Goal: Check status: Check status

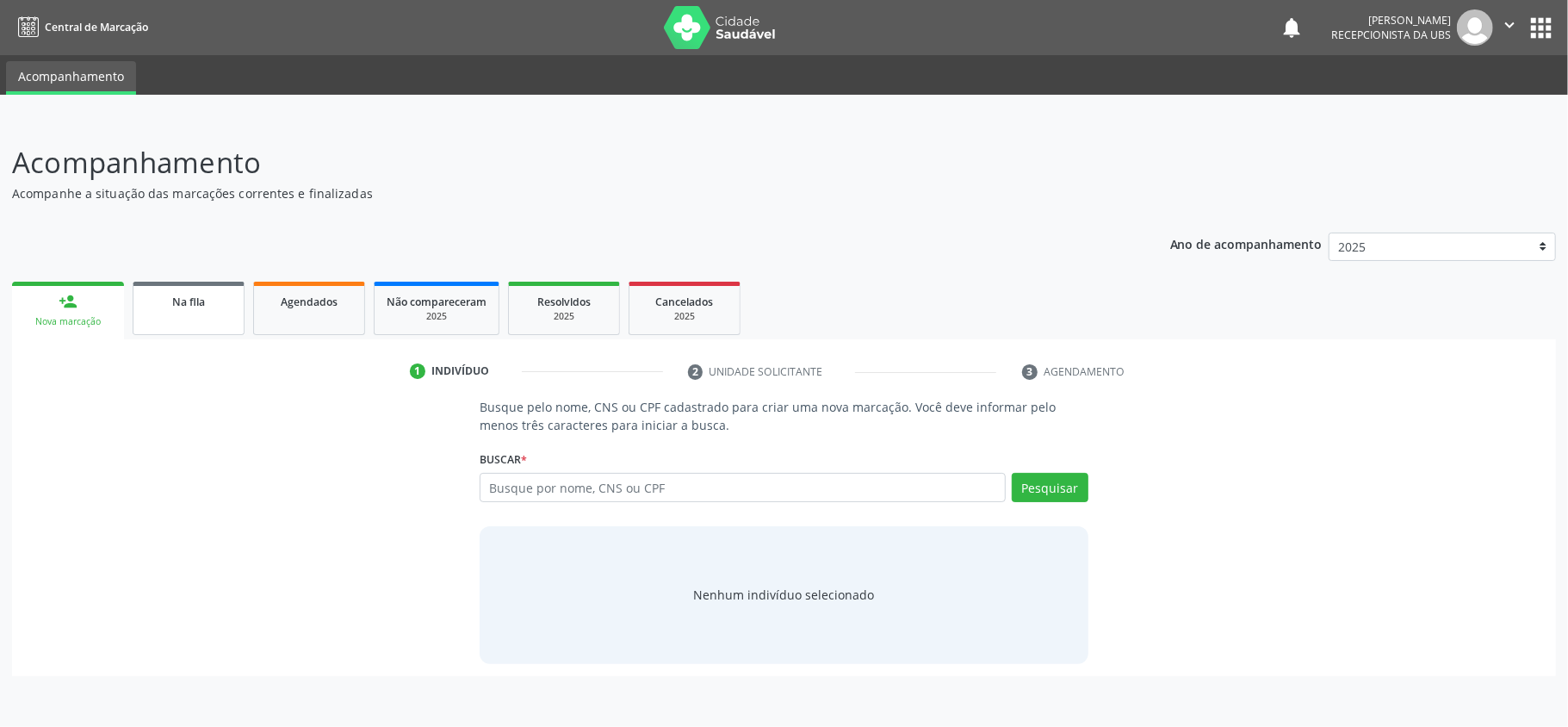
drag, startPoint x: 0, startPoint y: 0, endPoint x: 222, endPoint y: 310, distance: 381.3
click at [222, 310] on link "Na fila" at bounding box center [189, 308] width 112 height 54
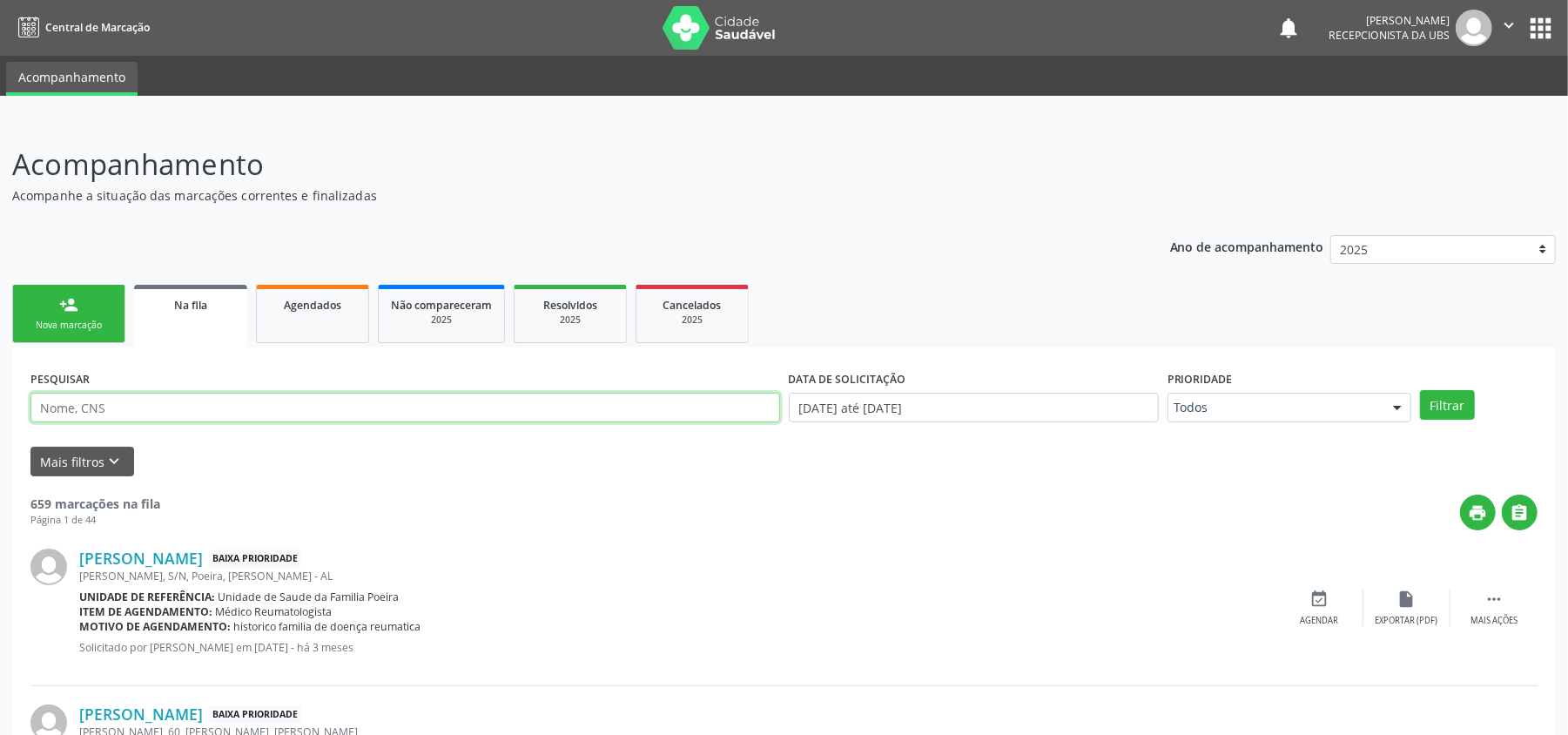
click at [190, 402] on input "text" at bounding box center [405, 407] width 750 height 30
click at [1462, 409] on button "Filtrar" at bounding box center [1447, 405] width 55 height 30
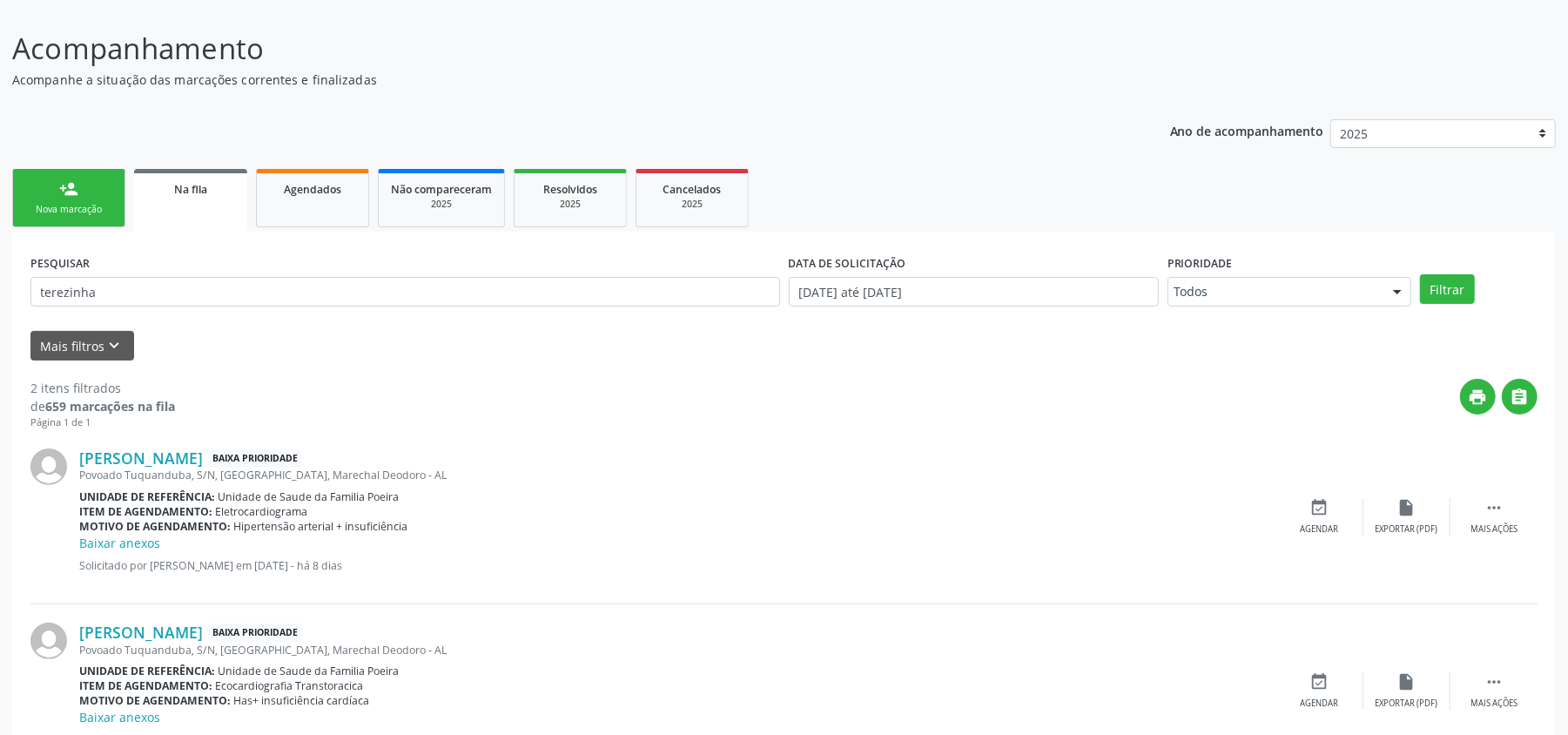
scroll to position [190, 0]
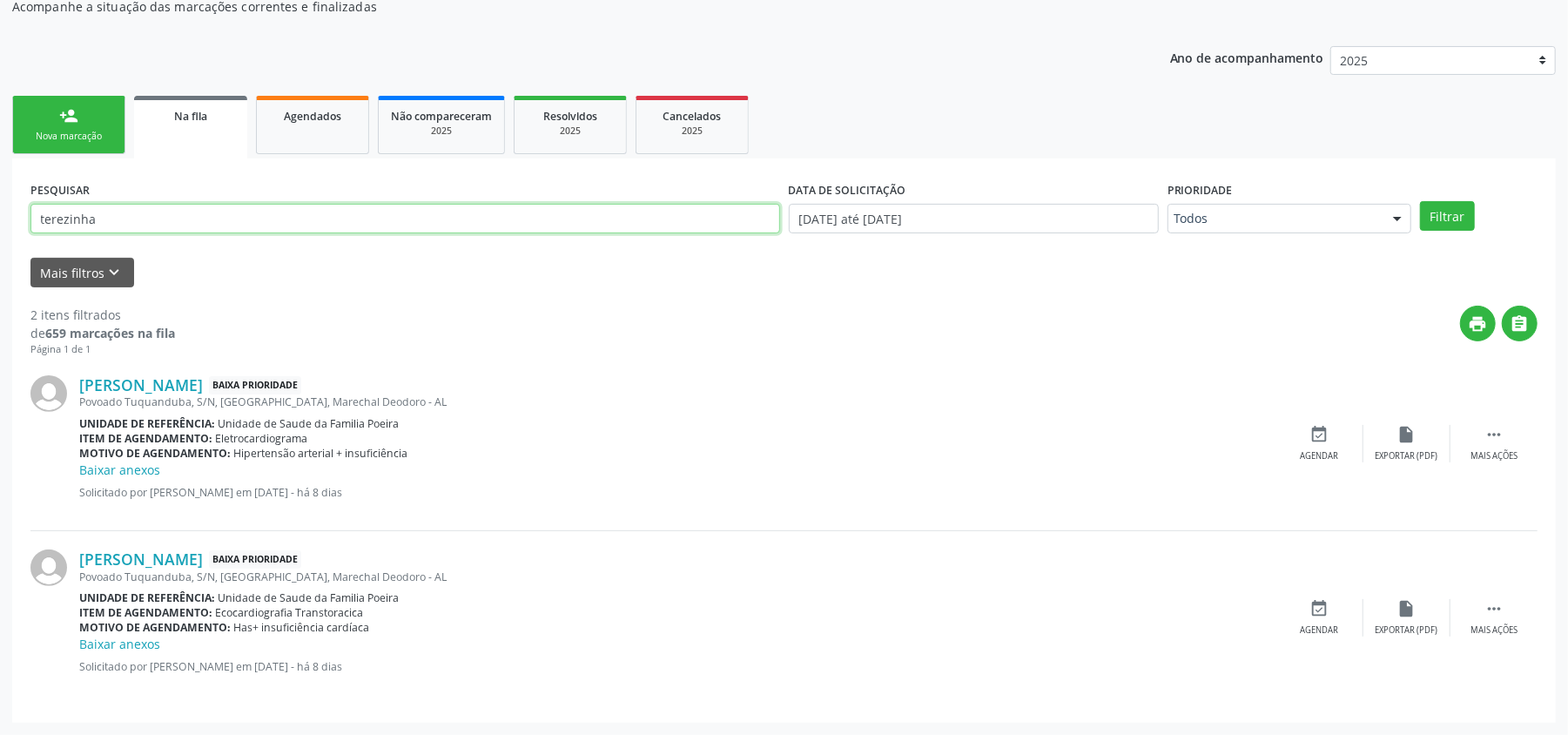
click at [172, 226] on input "terezinha" at bounding box center [405, 218] width 750 height 30
type input "t"
paste input "709201288869238"
type input "709201288869238"
click at [1459, 205] on button "Filtrar" at bounding box center [1447, 216] width 55 height 30
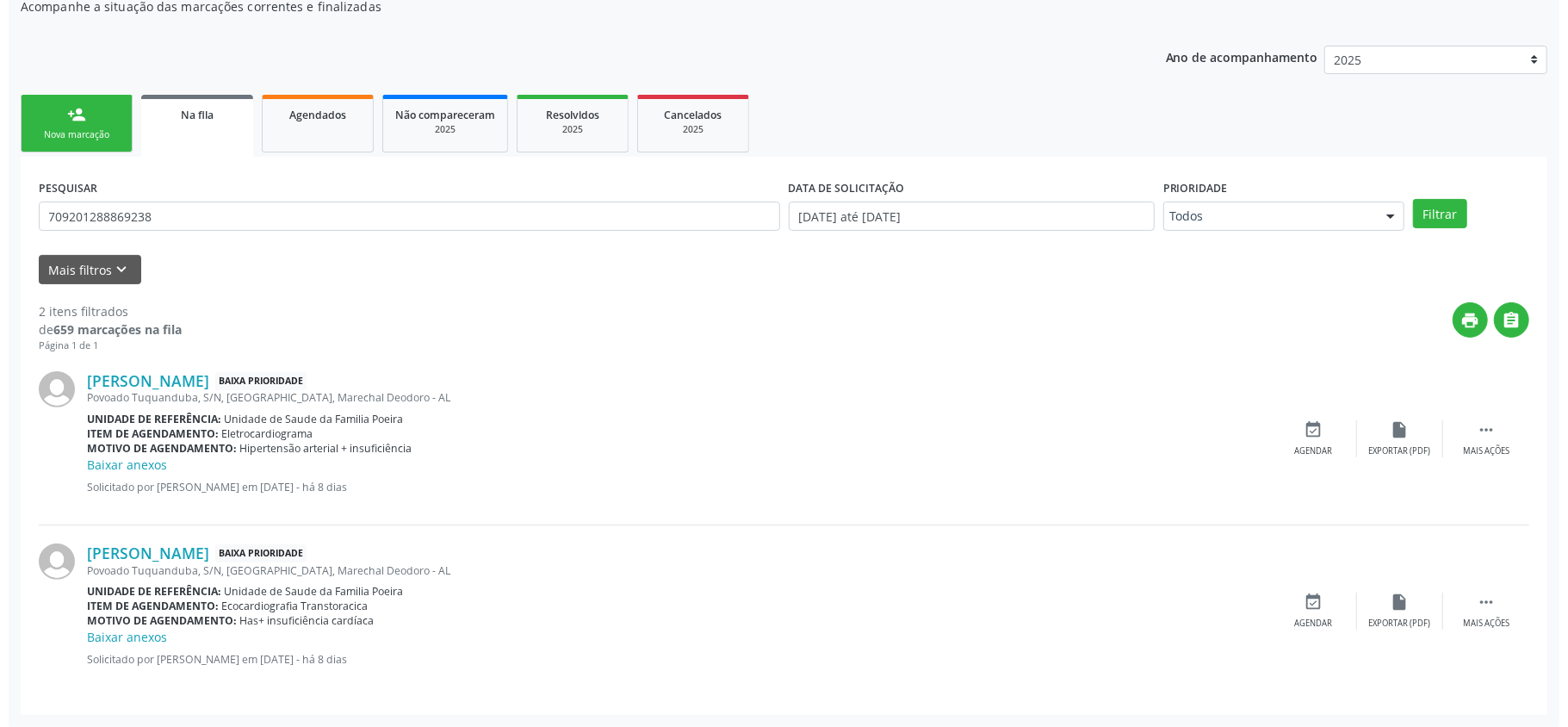
scroll to position [0, 0]
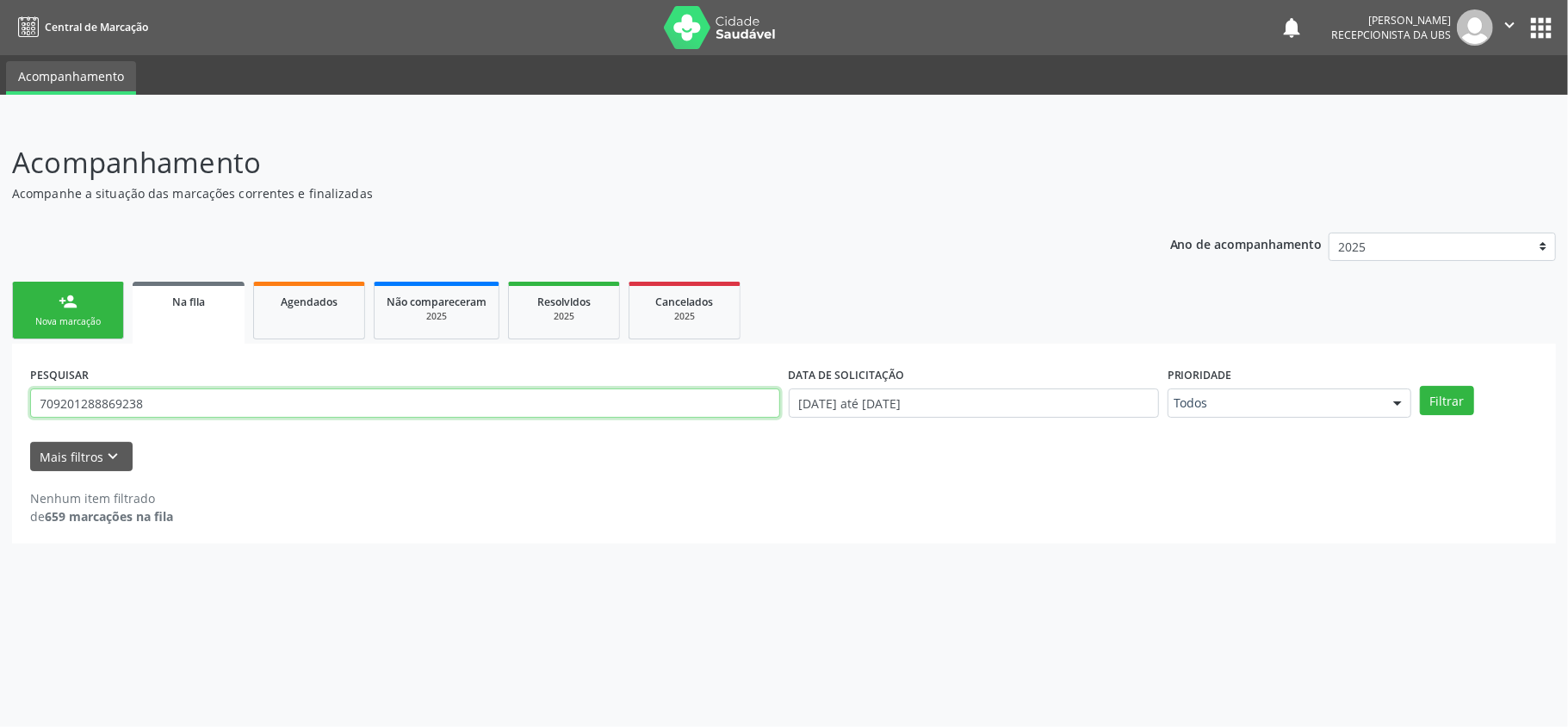
click at [165, 396] on input "709201288869238" at bounding box center [405, 403] width 750 height 29
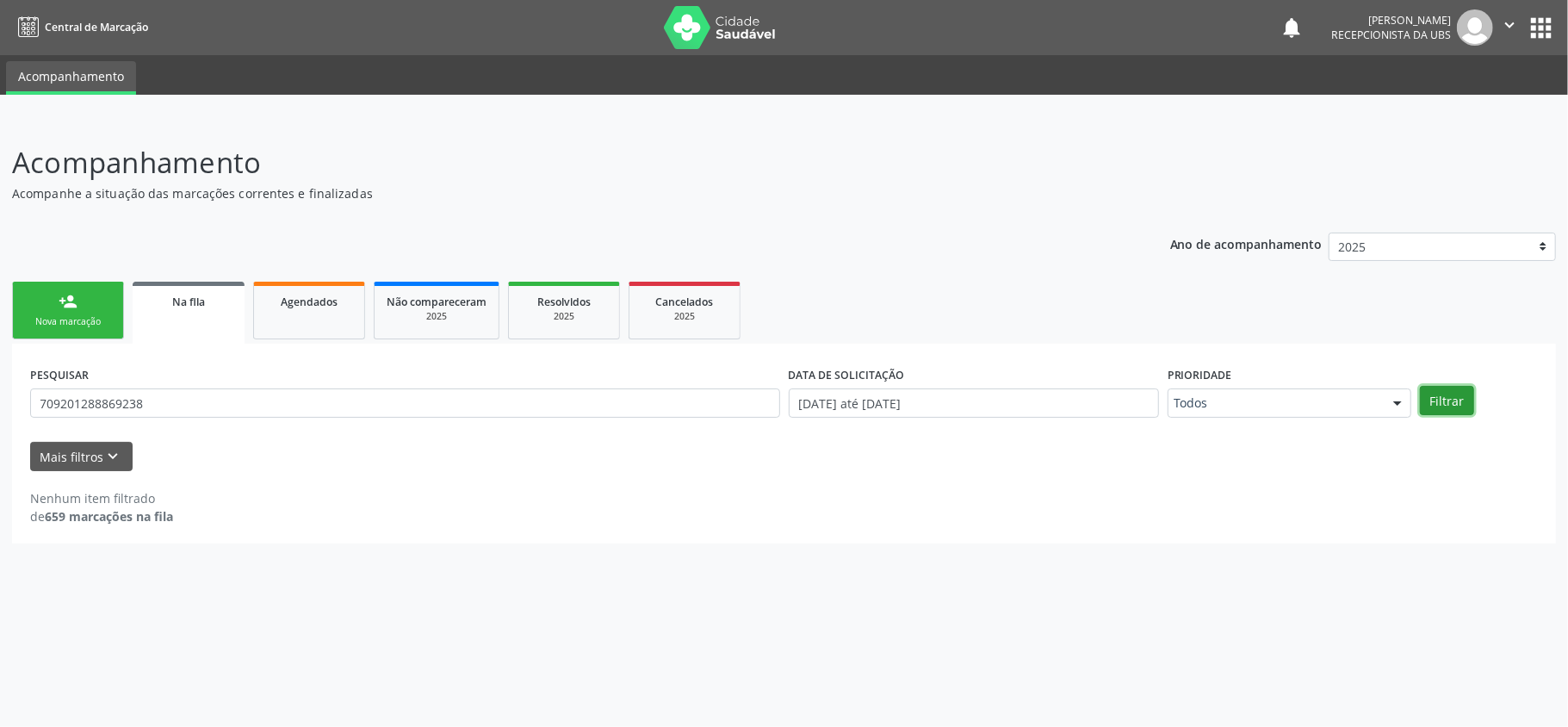
click at [1448, 400] on button "Filtrar" at bounding box center [1447, 401] width 55 height 29
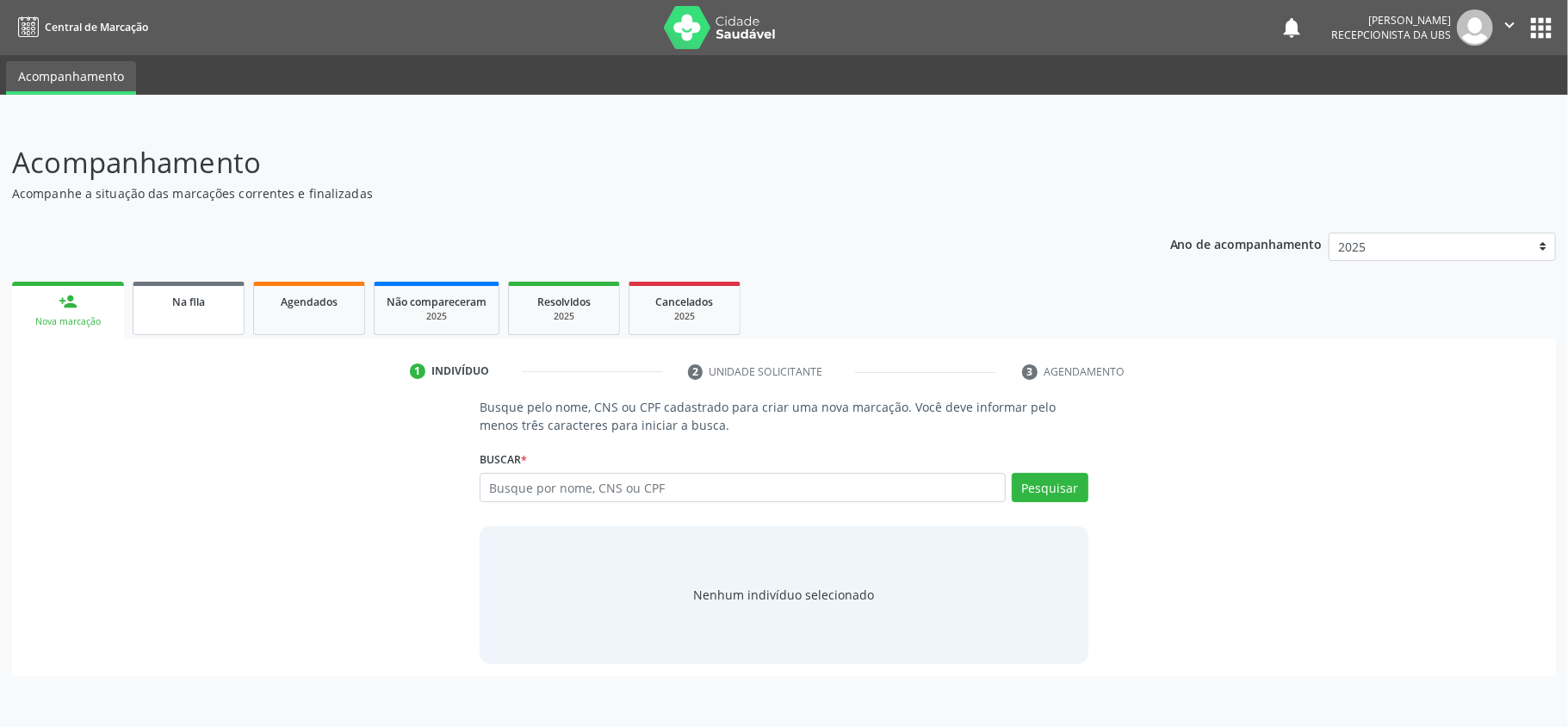
click at [184, 303] on span "Na fila" at bounding box center [188, 301] width 32 height 15
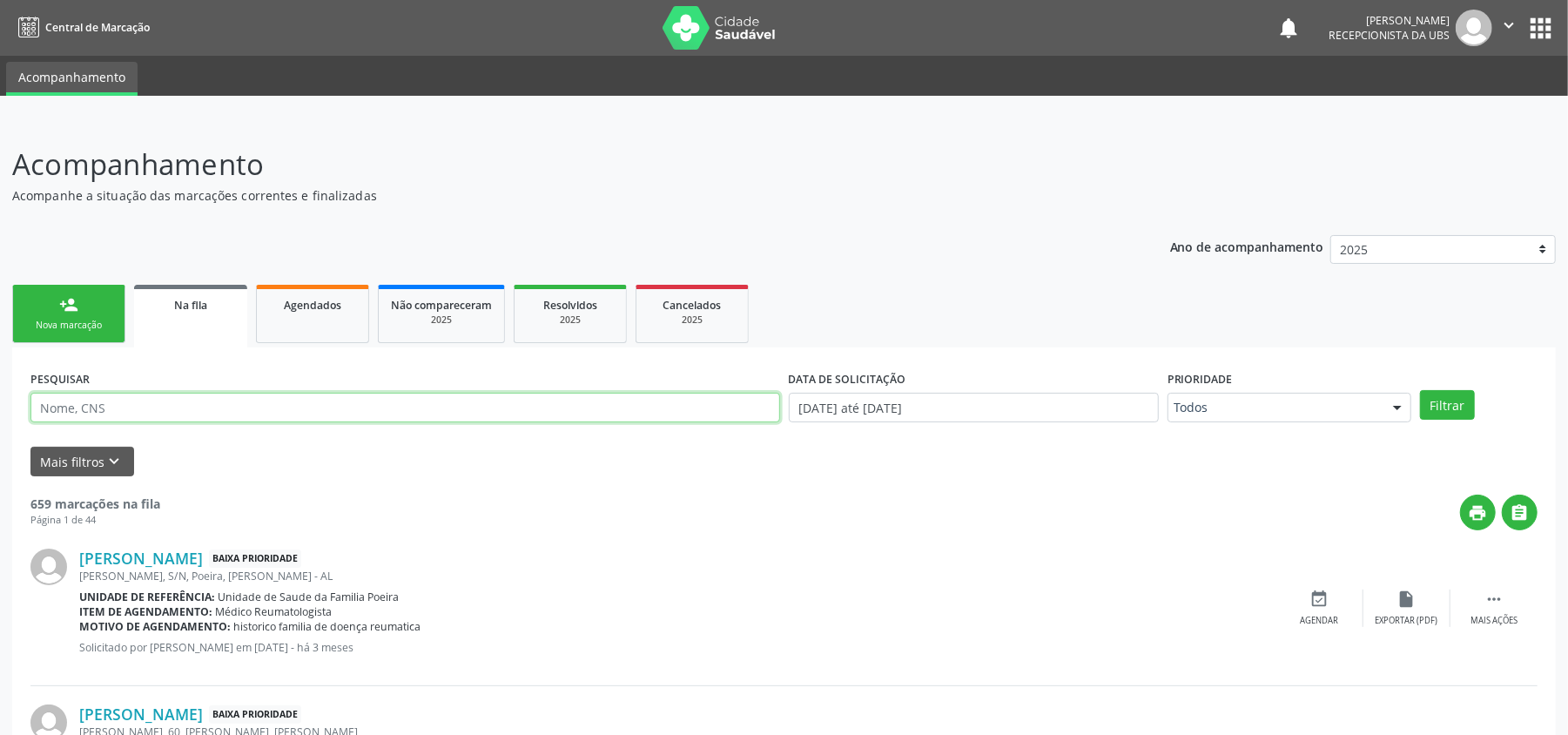
paste input "709201288869238"
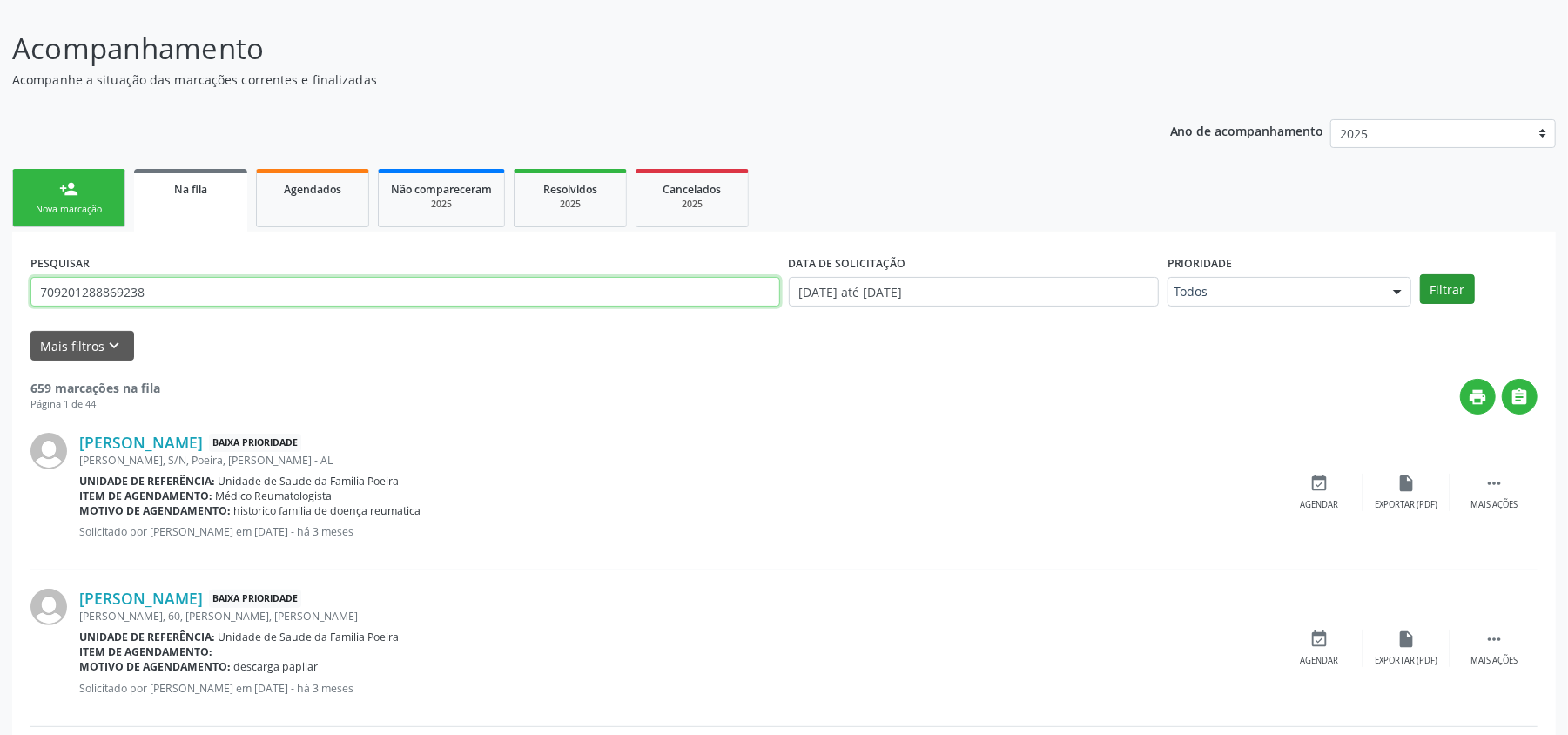
type input "709201288869238"
click at [1450, 284] on button "Filtrar" at bounding box center [1447, 289] width 55 height 30
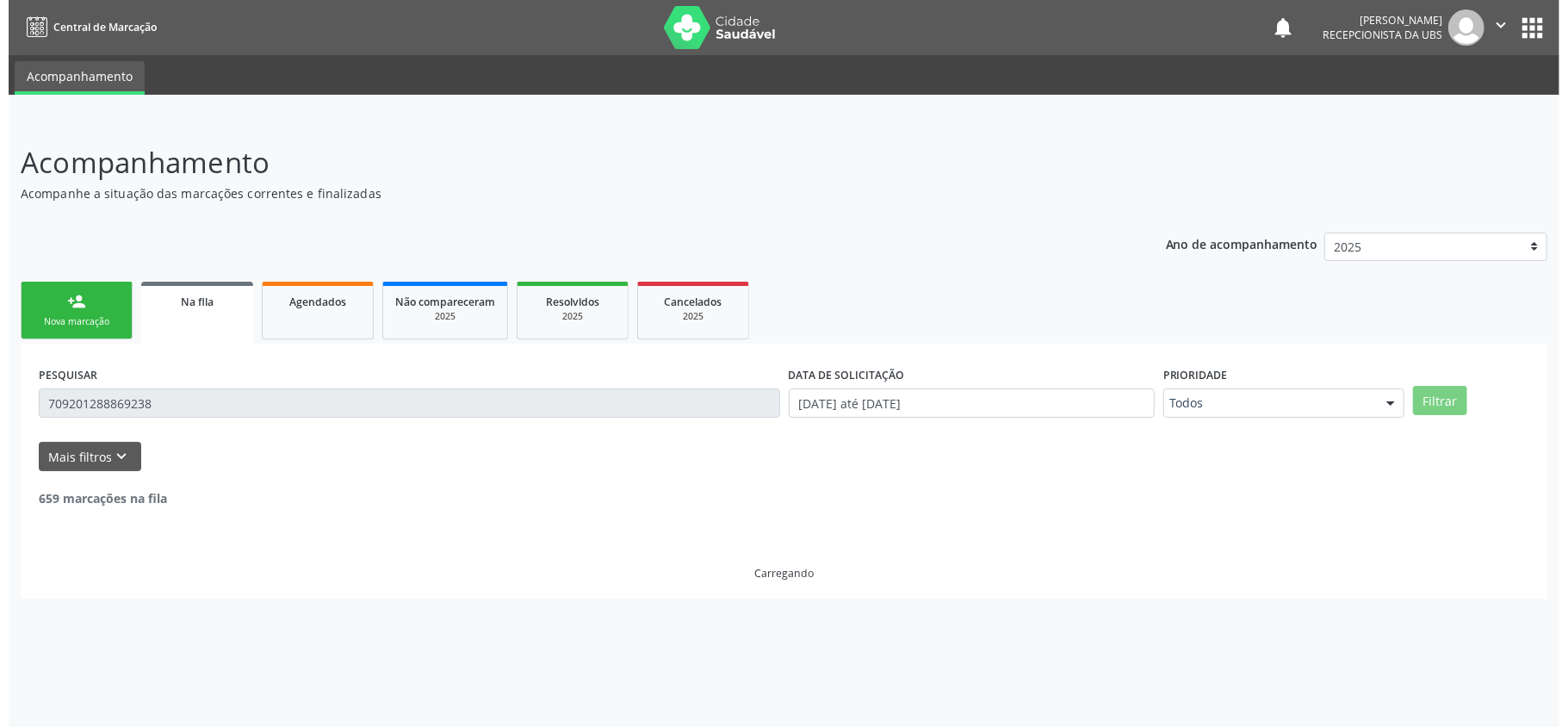
scroll to position [0, 0]
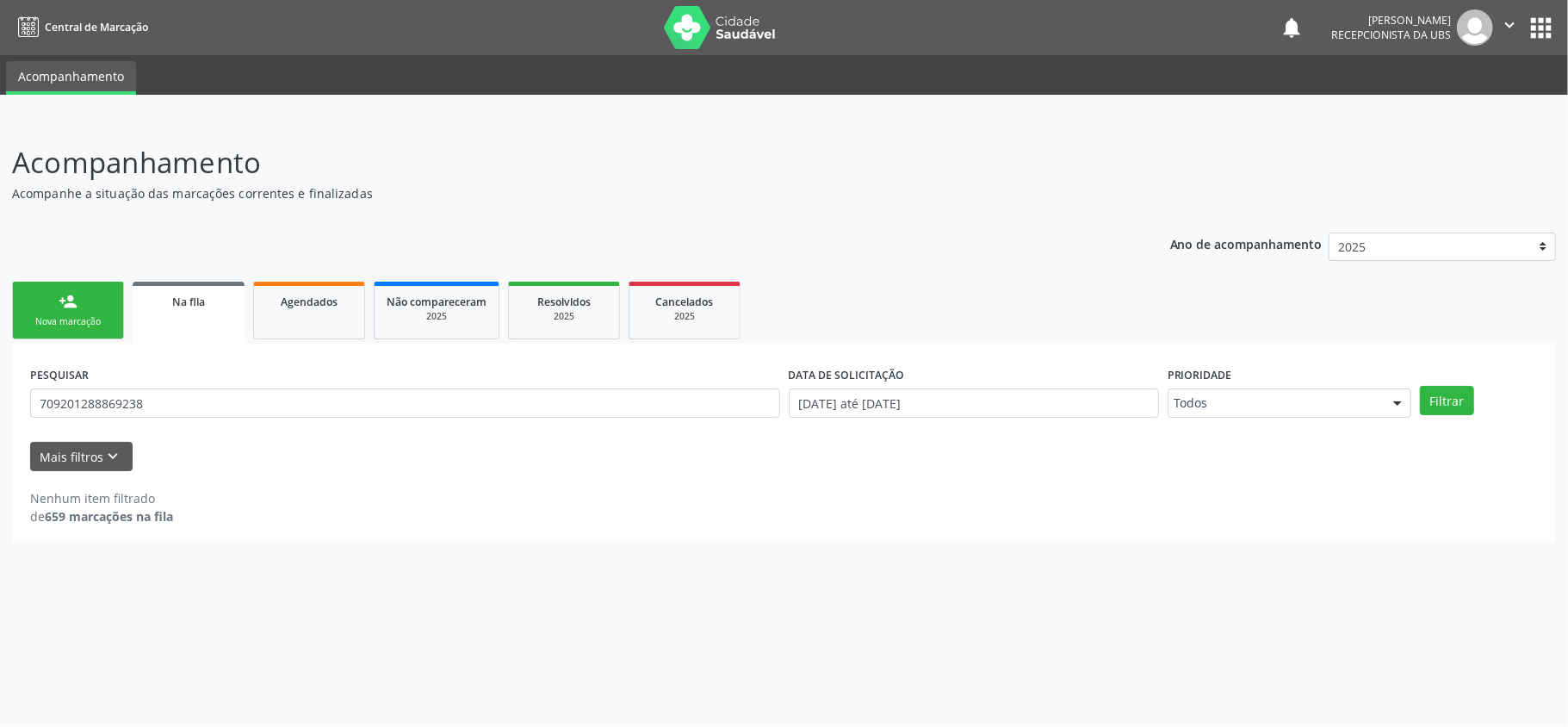
click at [108, 308] on link "person_add Nova marcação" at bounding box center [67, 310] width 112 height 58
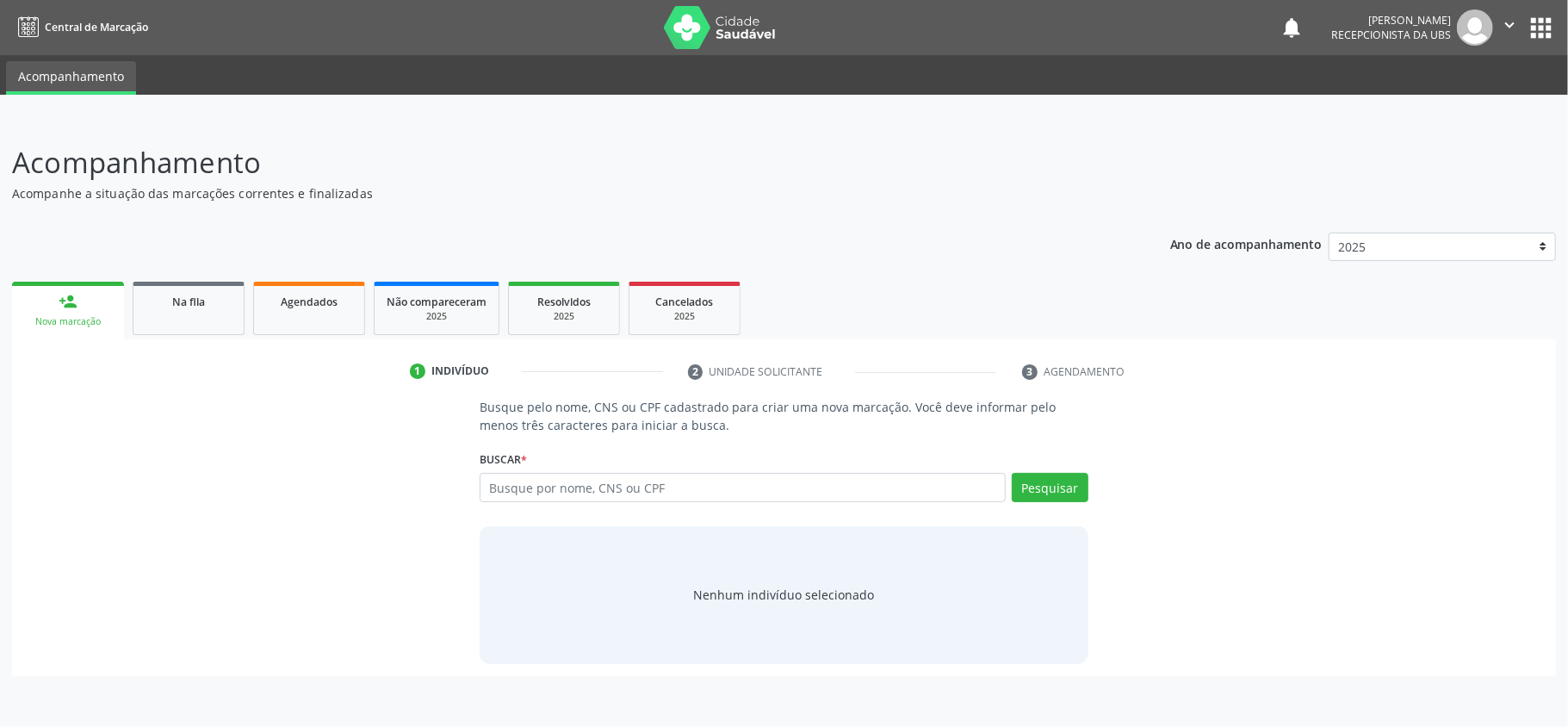
click at [1504, 31] on icon "" at bounding box center [1508, 24] width 19 height 19
click at [1448, 108] on link "Sair" at bounding box center [1465, 105] width 119 height 24
click at [210, 315] on link "Na fila" at bounding box center [189, 308] width 112 height 54
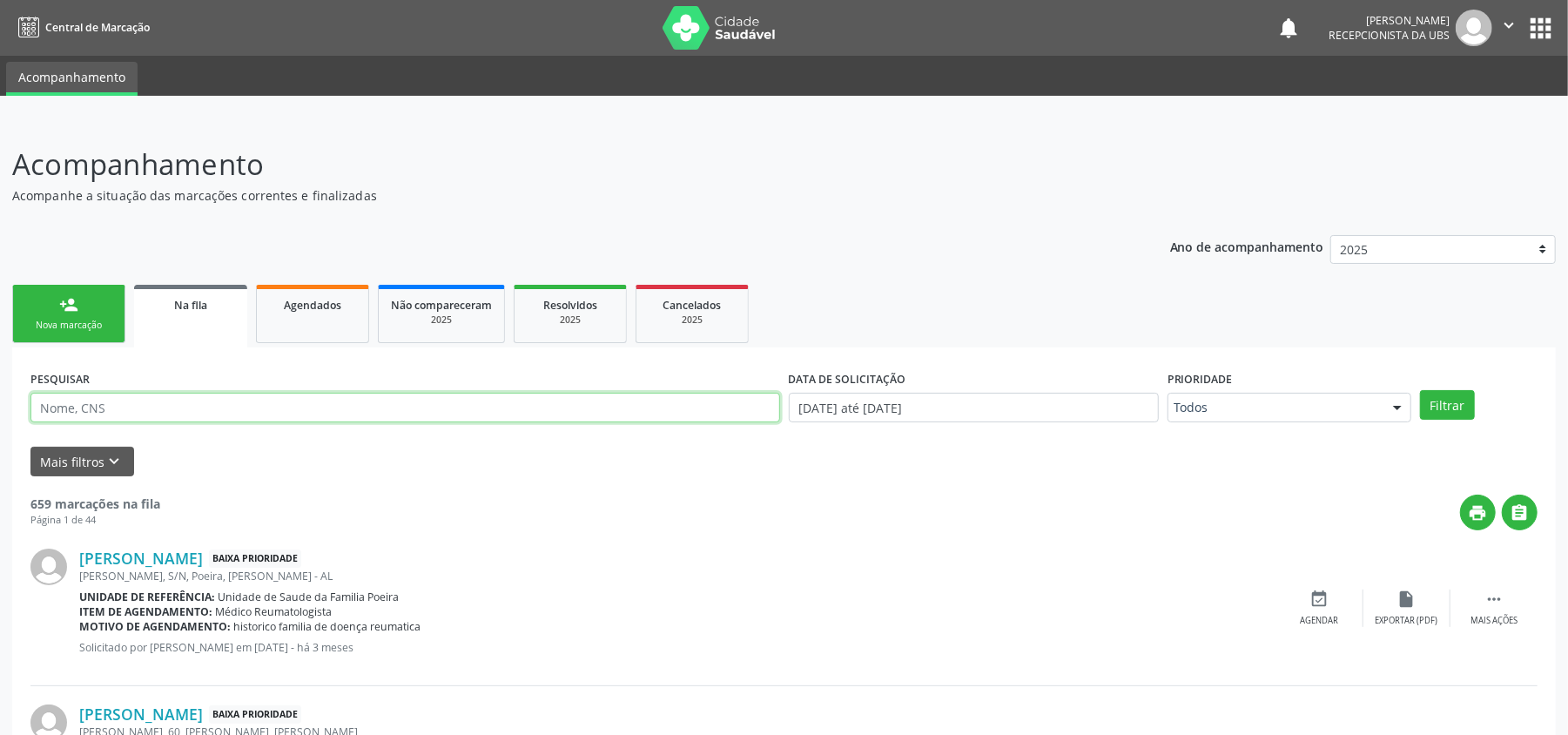
paste input "709201288869238"
type input "709201288869238"
click at [1432, 405] on button "Filtrar" at bounding box center [1447, 405] width 55 height 30
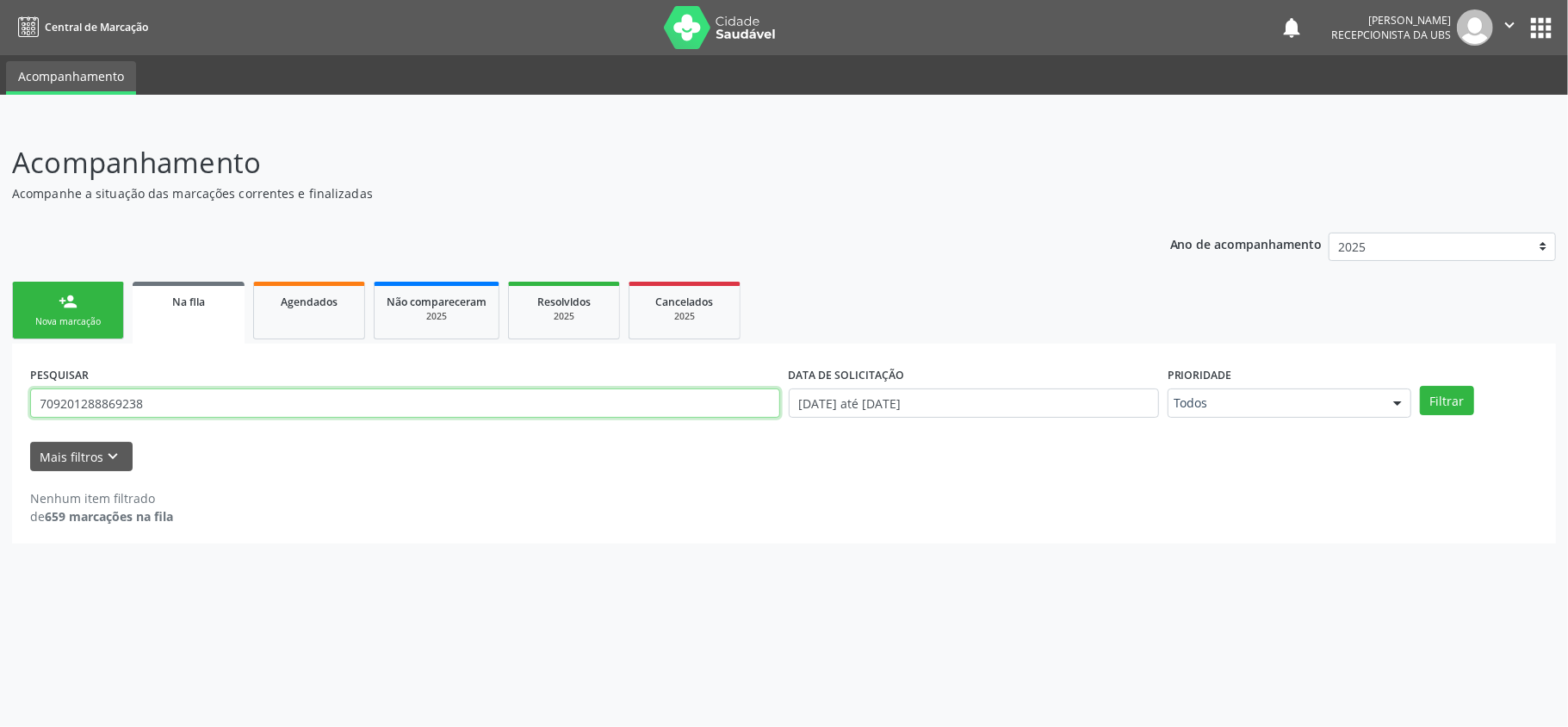
click at [170, 393] on input "709201288869238" at bounding box center [405, 403] width 750 height 29
drag, startPoint x: 170, startPoint y: 393, endPoint x: 143, endPoint y: 398, distance: 27.5
click at [146, 398] on input "709201288869238" at bounding box center [405, 403] width 750 height 29
drag, startPoint x: 102, startPoint y: 398, endPoint x: 49, endPoint y: 389, distance: 53.8
click at [49, 389] on input "709201288869238" at bounding box center [405, 403] width 750 height 29
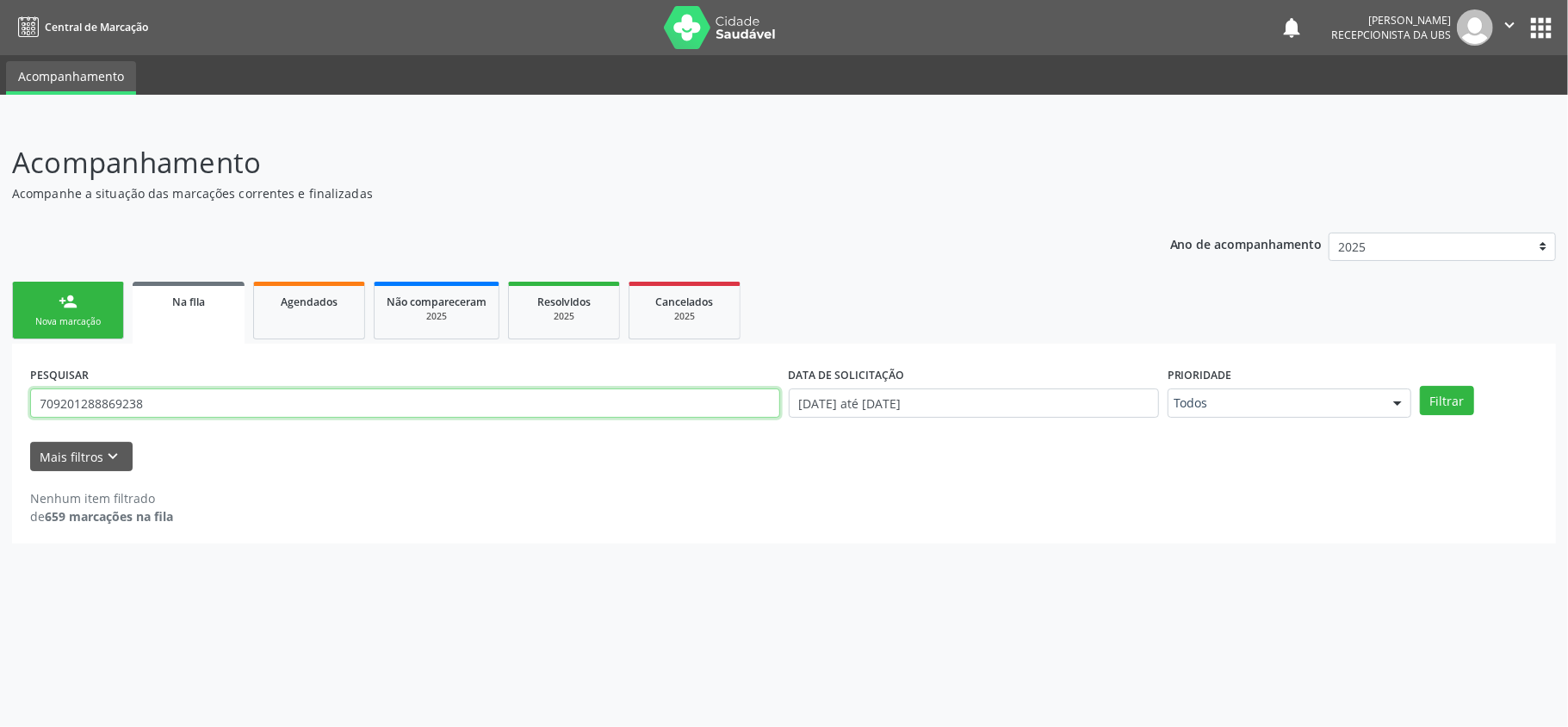
drag, startPoint x: 166, startPoint y: 405, endPoint x: 32, endPoint y: 403, distance: 134.0
click at [32, 403] on input "709201288869238" at bounding box center [405, 403] width 750 height 29
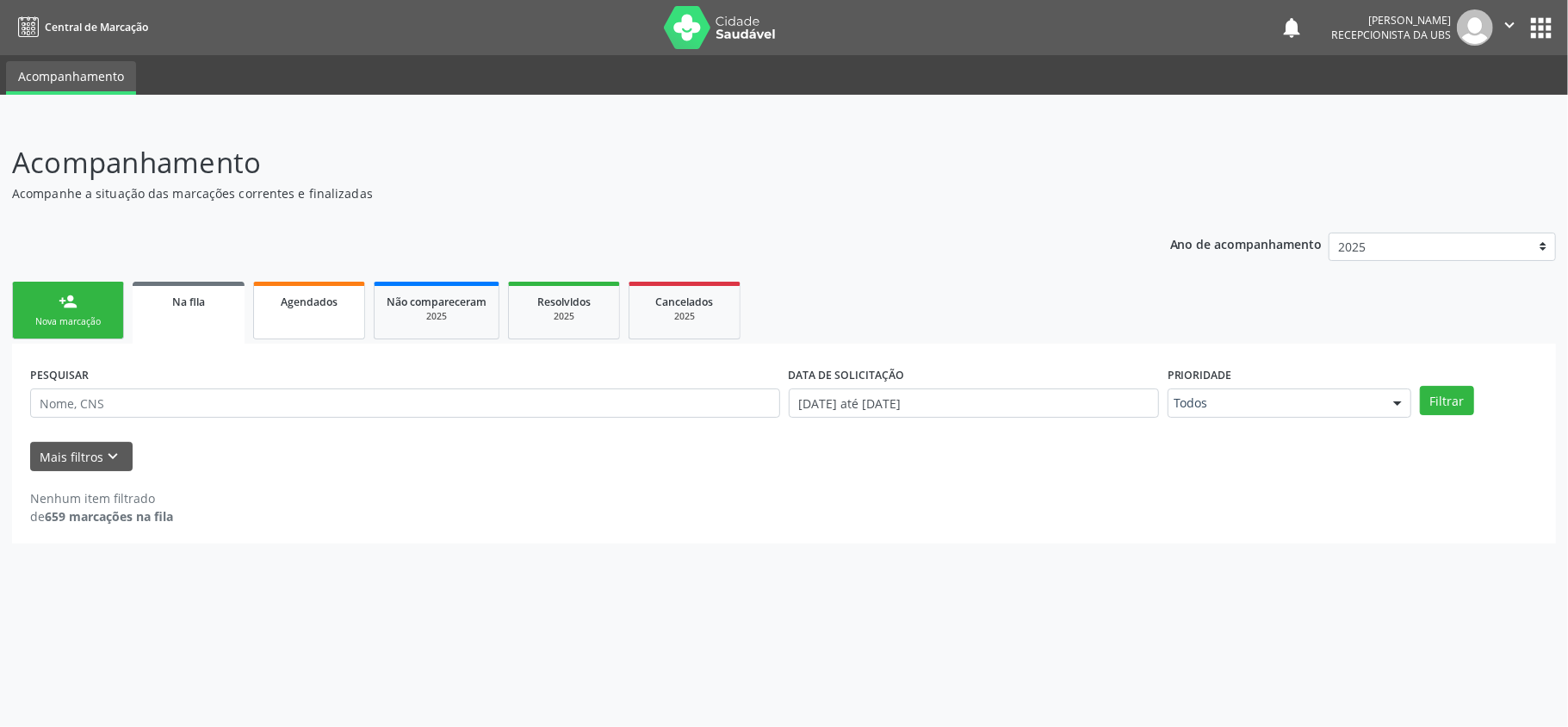
drag, startPoint x: 284, startPoint y: 286, endPoint x: 298, endPoint y: 296, distance: 17.2
click at [282, 286] on link "Agendados" at bounding box center [309, 310] width 112 height 58
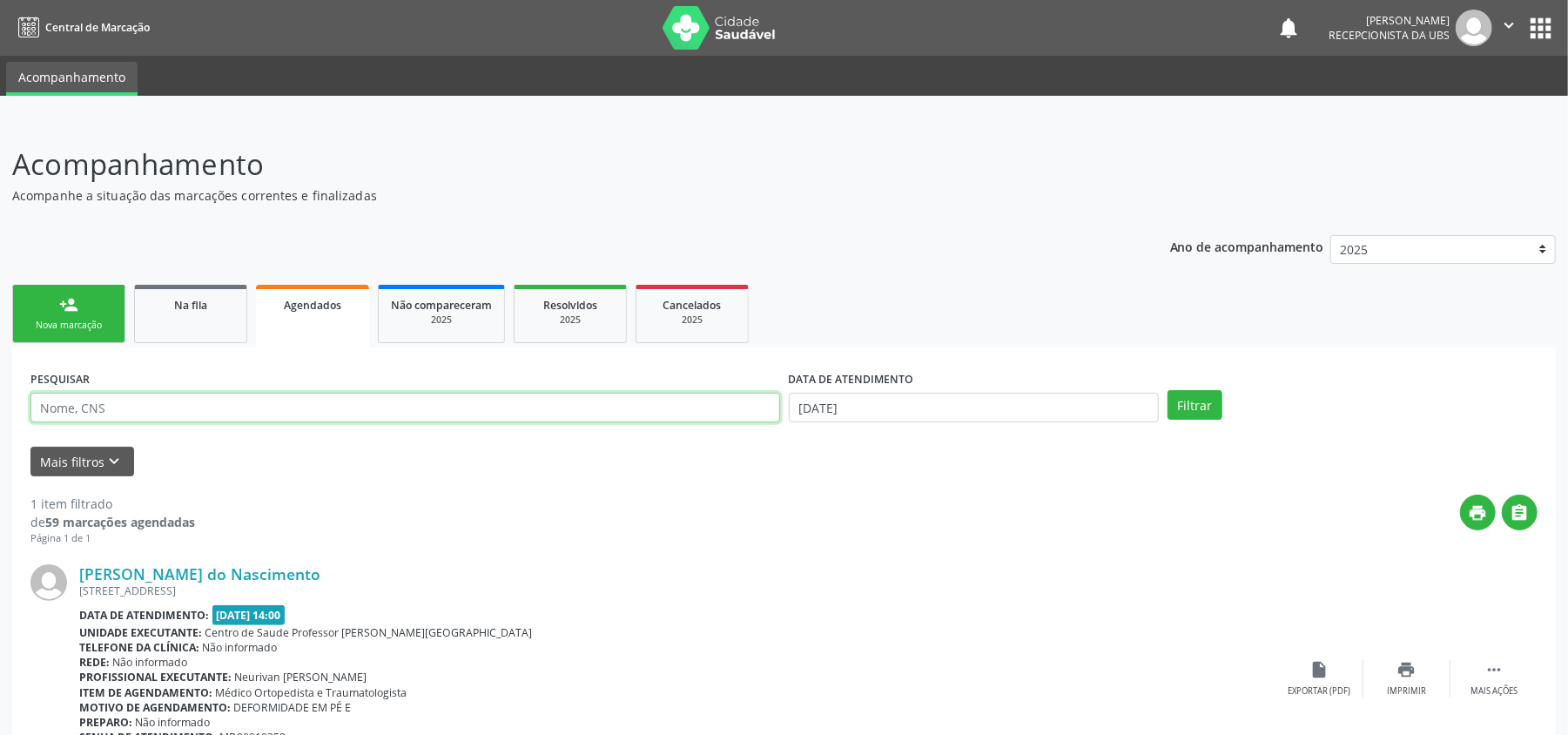
paste input "709201288869238"
type input "709201288869238"
click at [1188, 408] on button "Filtrar" at bounding box center [1196, 405] width 55 height 30
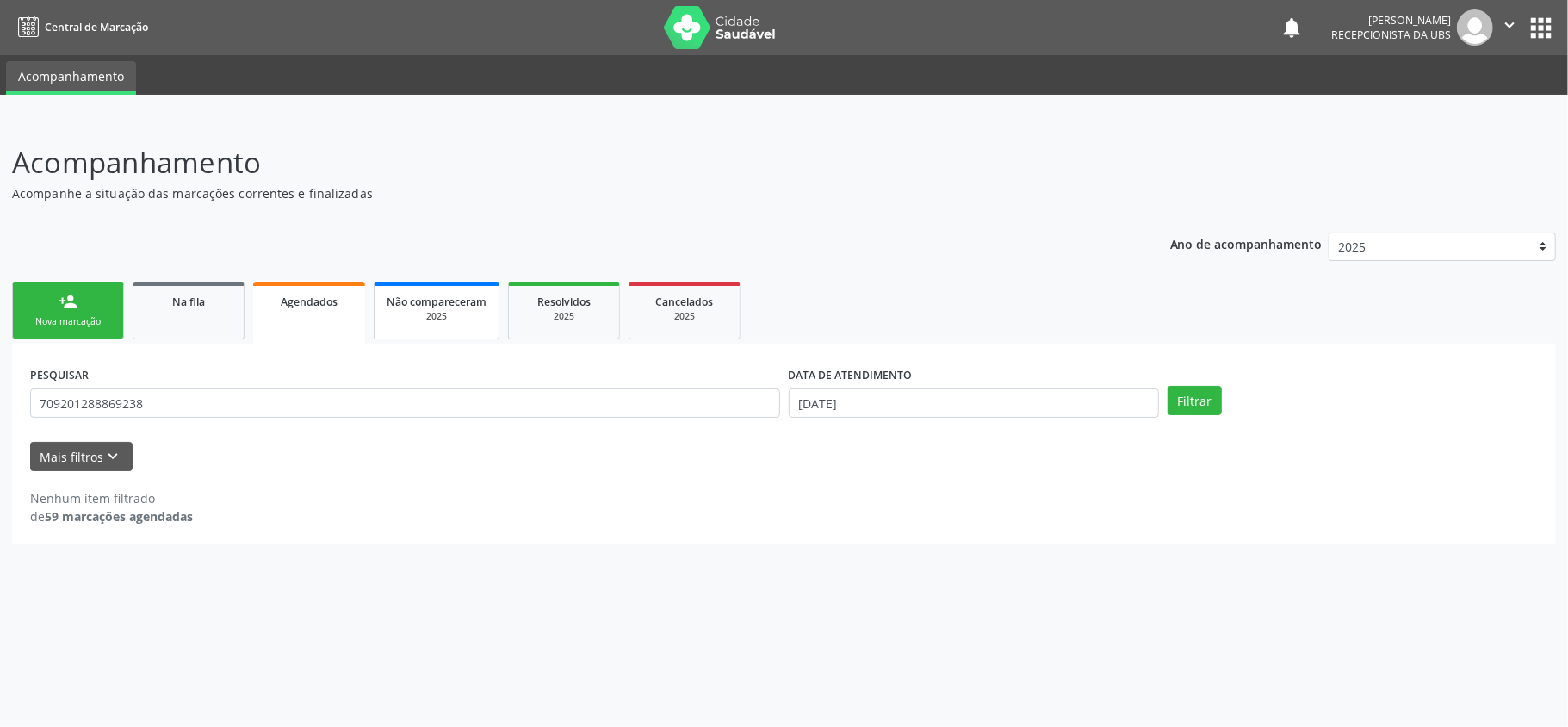
click at [427, 298] on span "Não compareceram" at bounding box center [437, 301] width 100 height 15
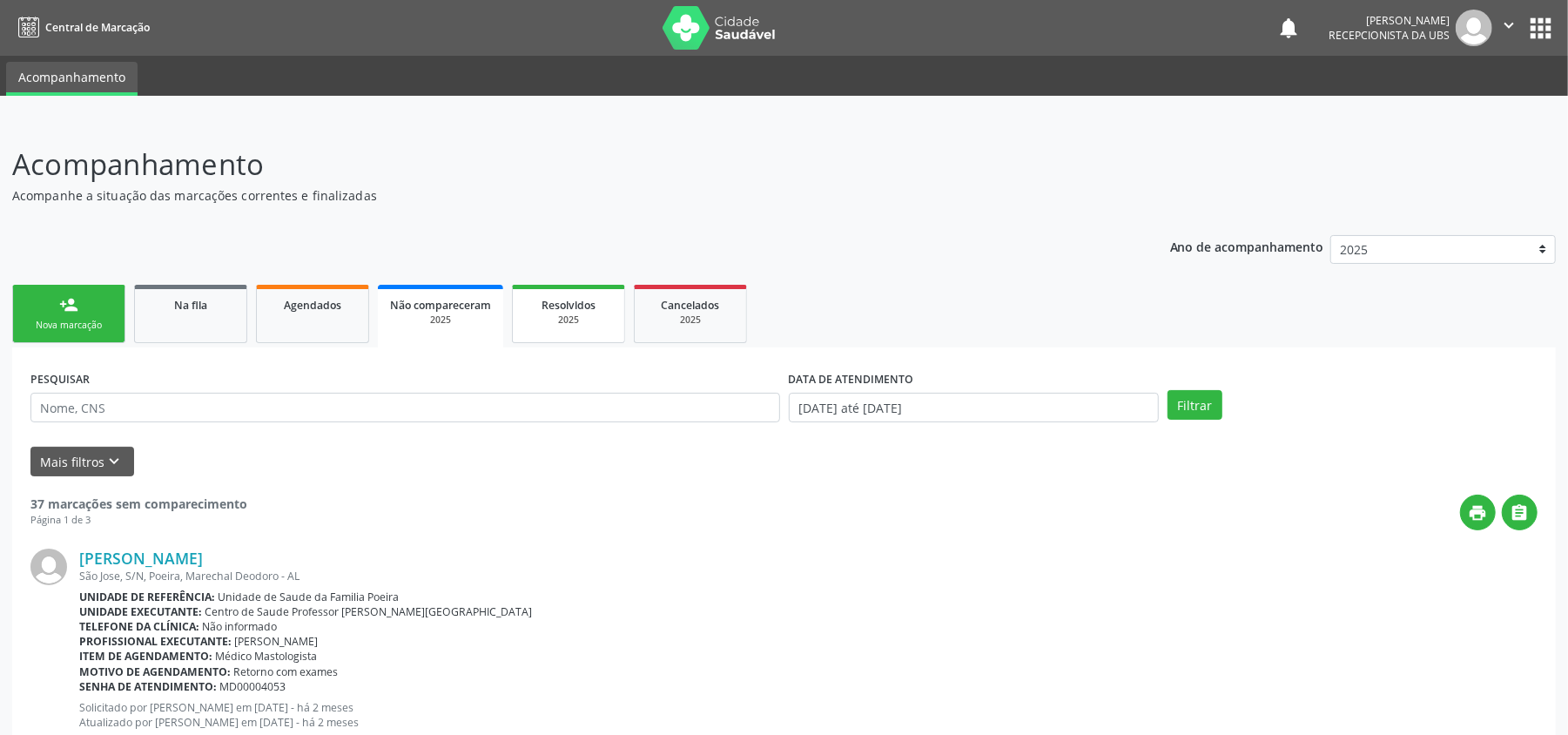
click at [571, 313] on div "2025" at bounding box center [568, 319] width 87 height 13
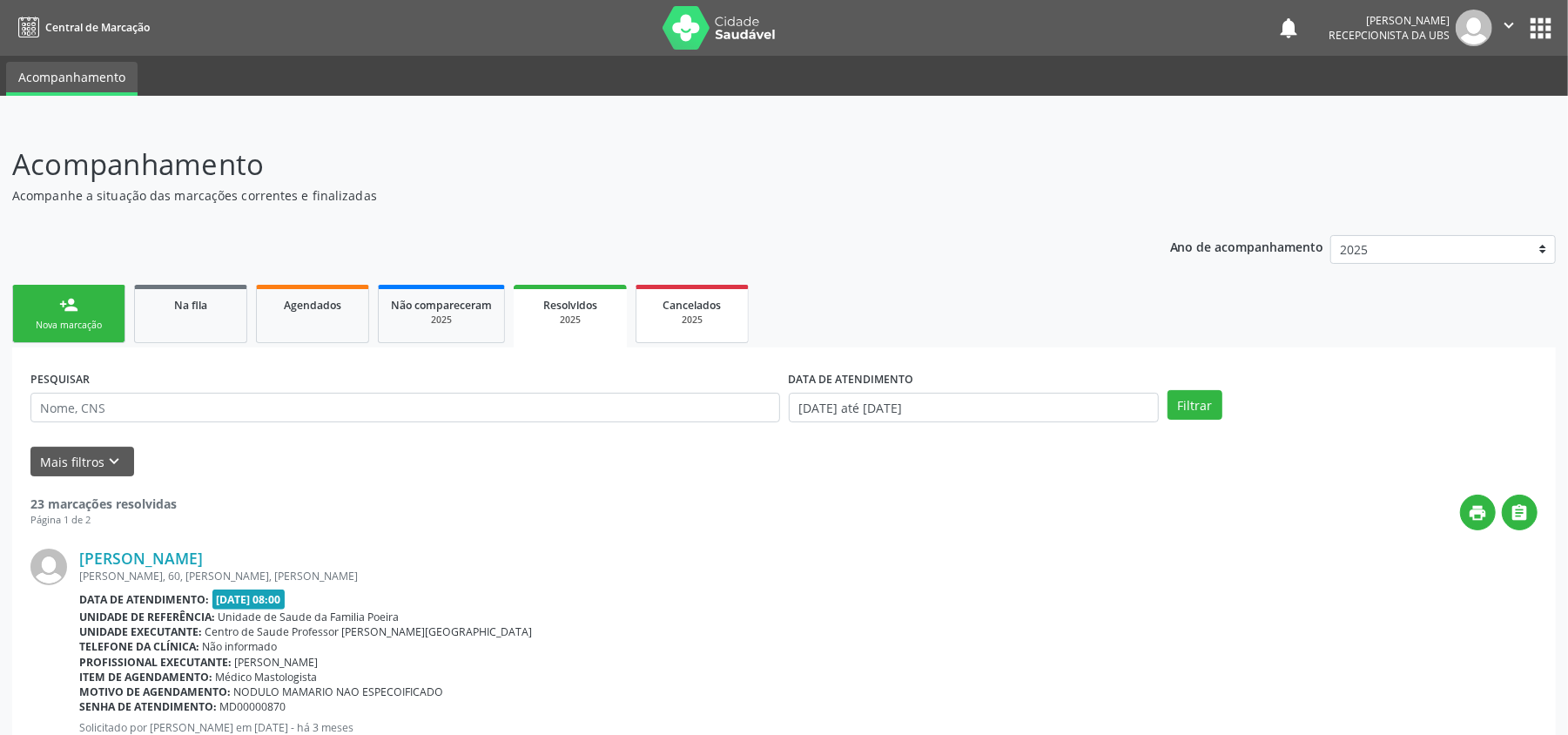
click at [669, 306] on span "Cancelados" at bounding box center [692, 304] width 58 height 15
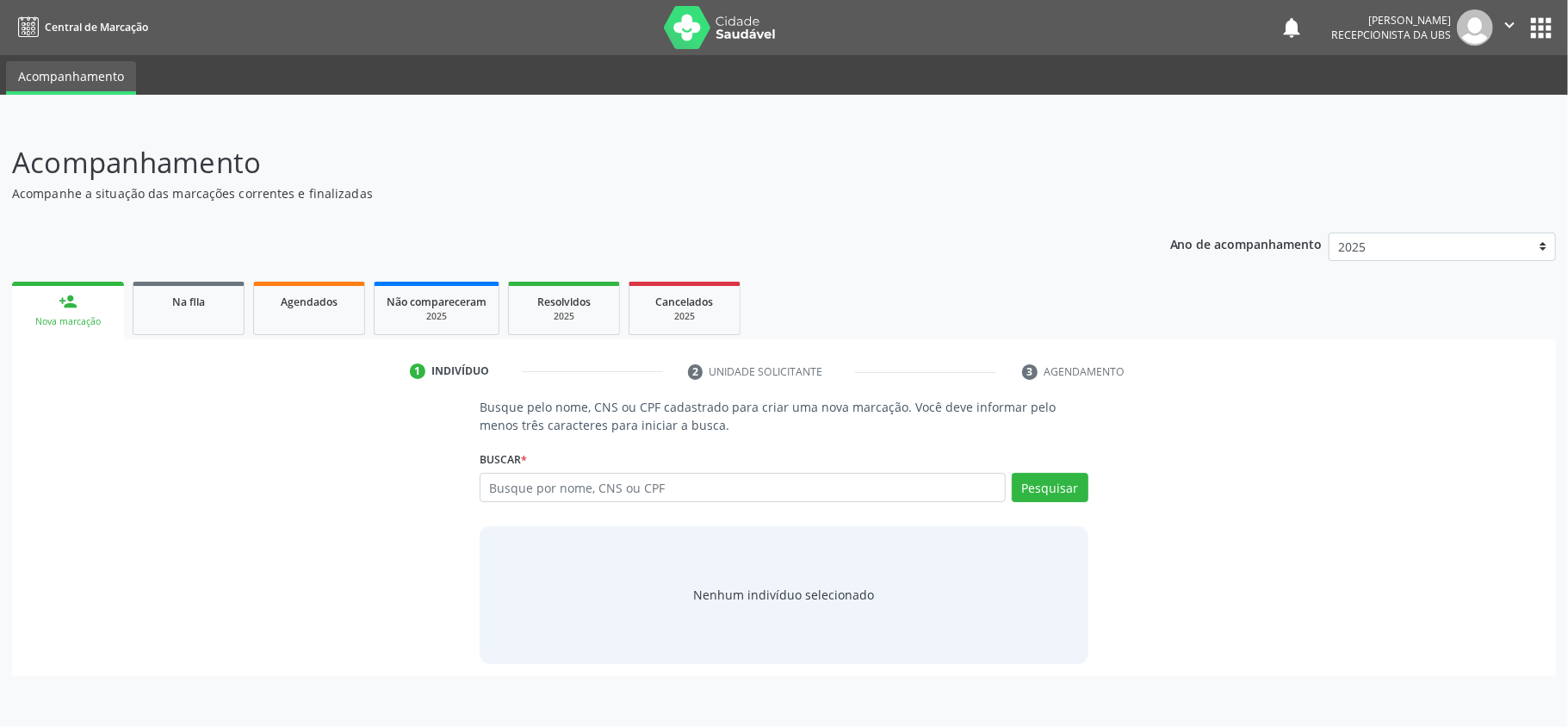
click at [269, 337] on ul "person_add Nova marcação Na fila Agendados Não compareceram 2025 Resolvidos 202…" at bounding box center [784, 308] width 1544 height 62
click at [277, 321] on link "Agendados" at bounding box center [309, 308] width 112 height 54
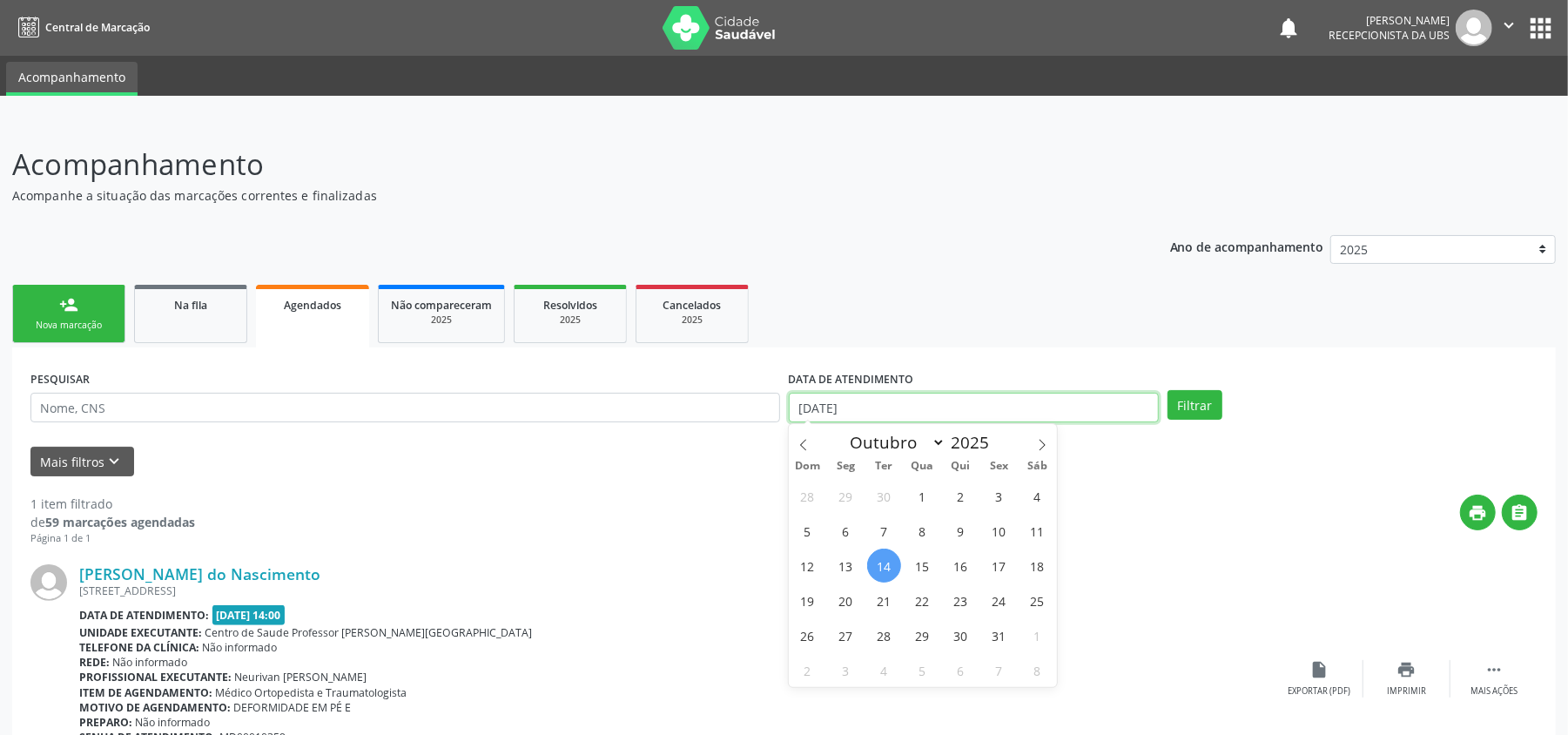
click at [951, 408] on body "Central de Marcação notifications [PERSON_NAME] Recepcionista da UBS  Configur…" at bounding box center [784, 368] width 1568 height 735
click at [886, 562] on span "14" at bounding box center [884, 565] width 34 height 34
type input "[DATE]"
click at [1003, 566] on span "17" at bounding box center [999, 565] width 34 height 34
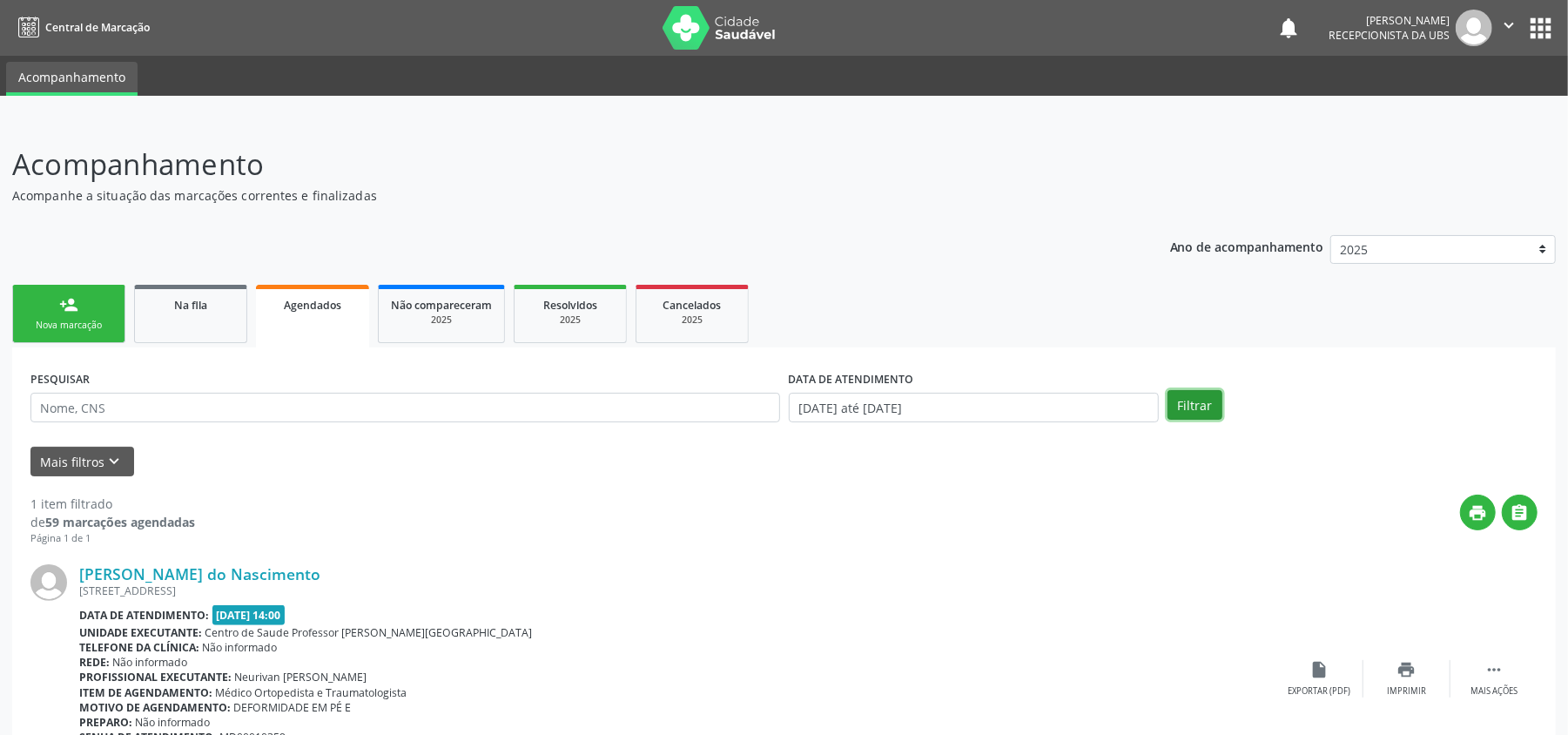
click at [1203, 402] on button "Filtrar" at bounding box center [1196, 405] width 55 height 30
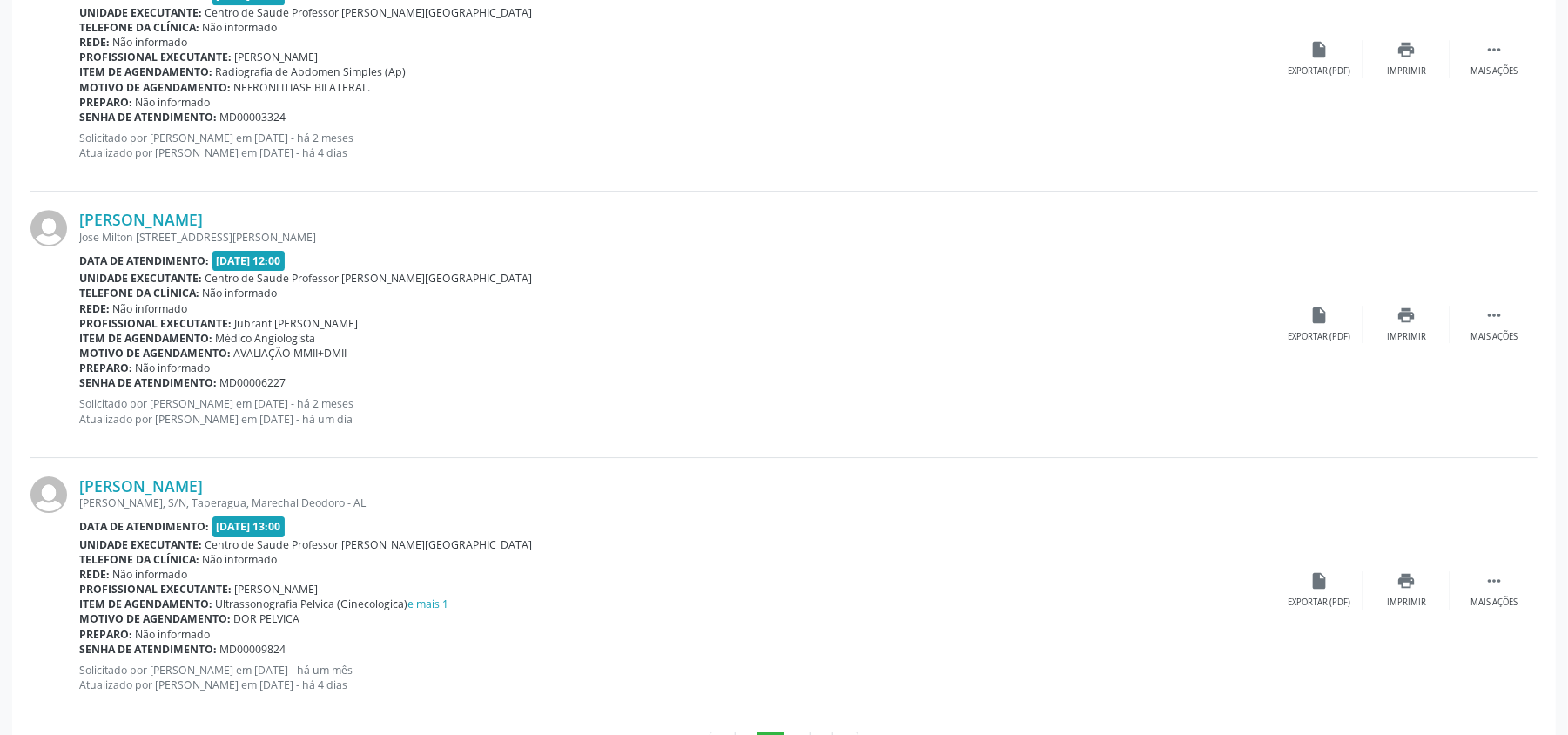
scroll to position [3973, 0]
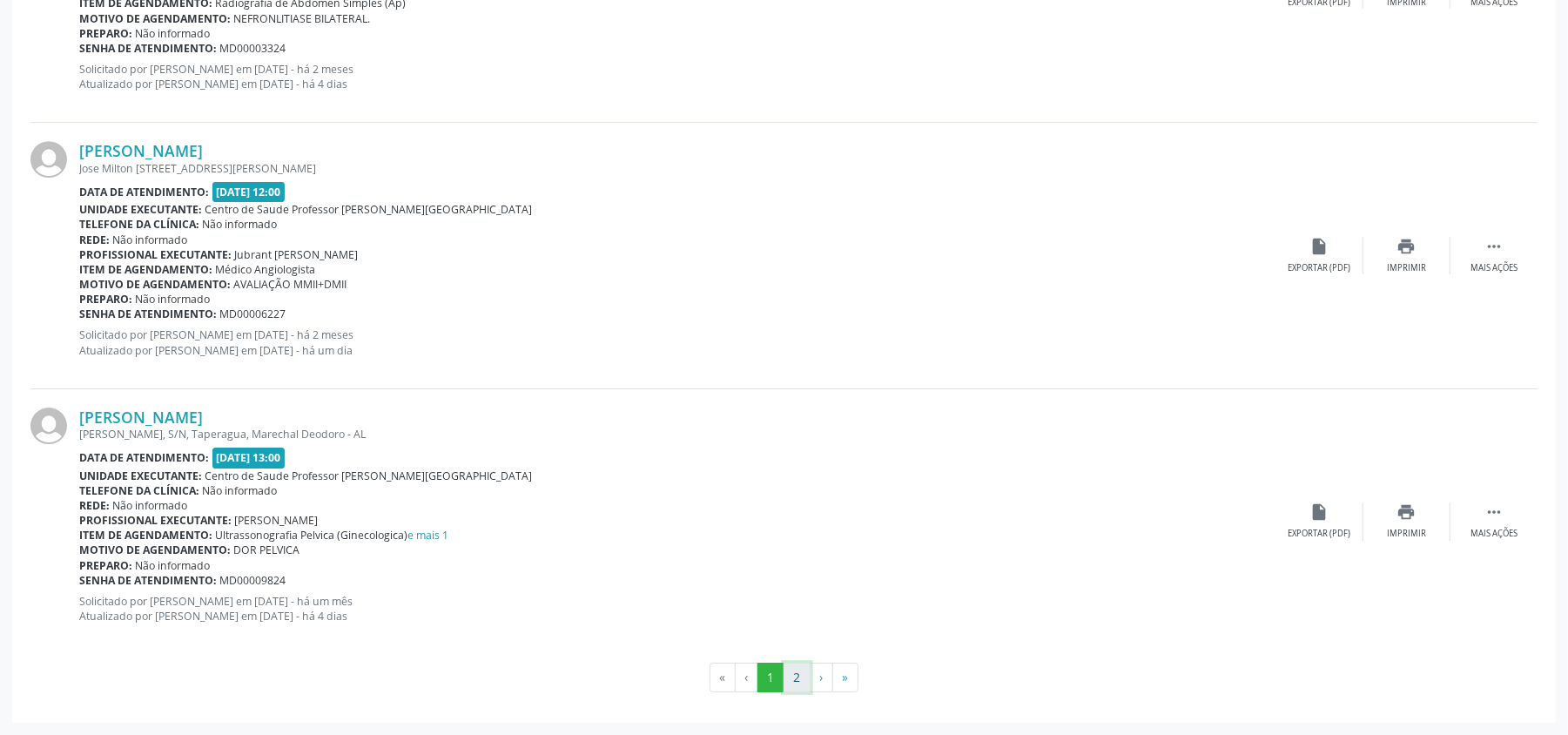
click at [802, 679] on button "2" at bounding box center [796, 678] width 27 height 30
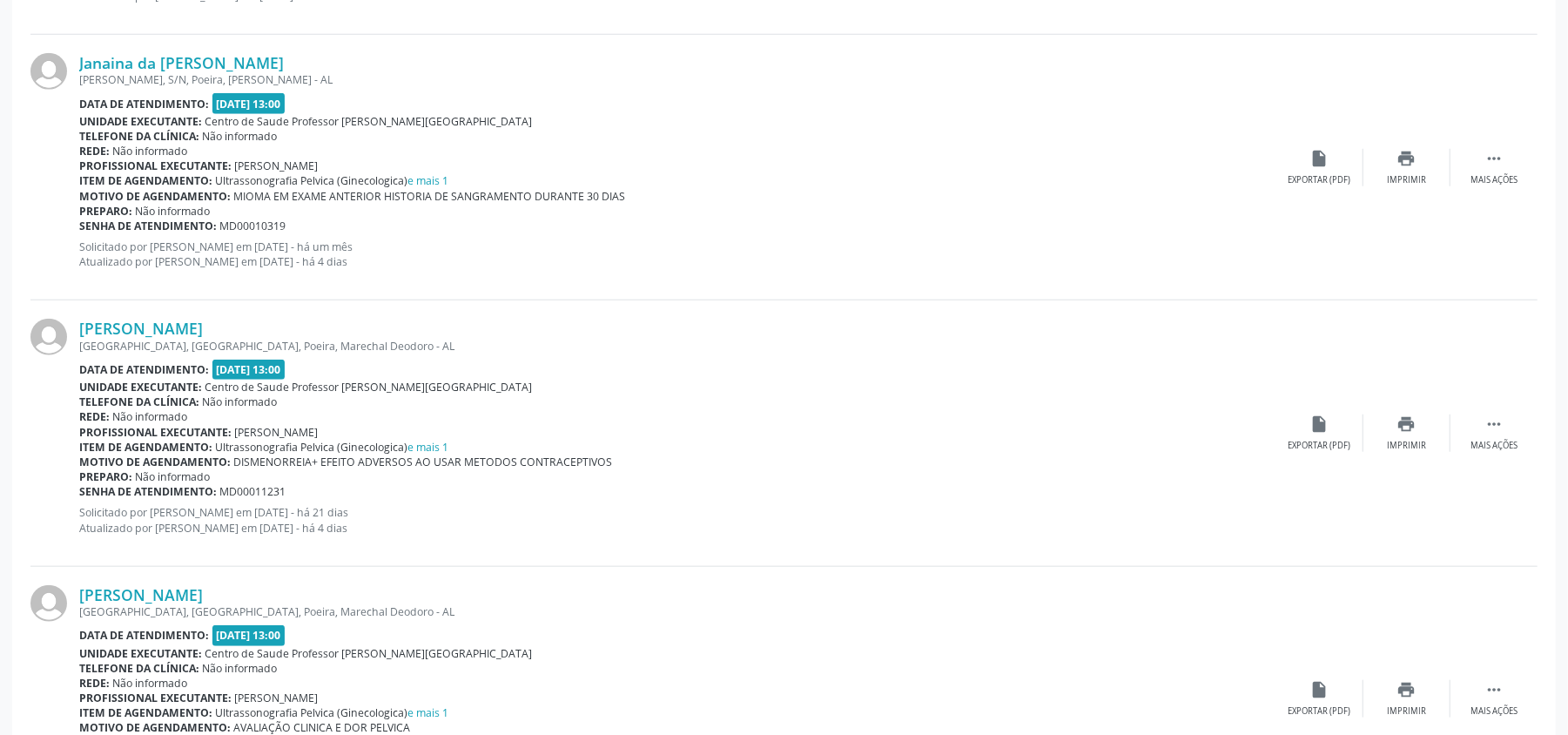
scroll to position [1222, 0]
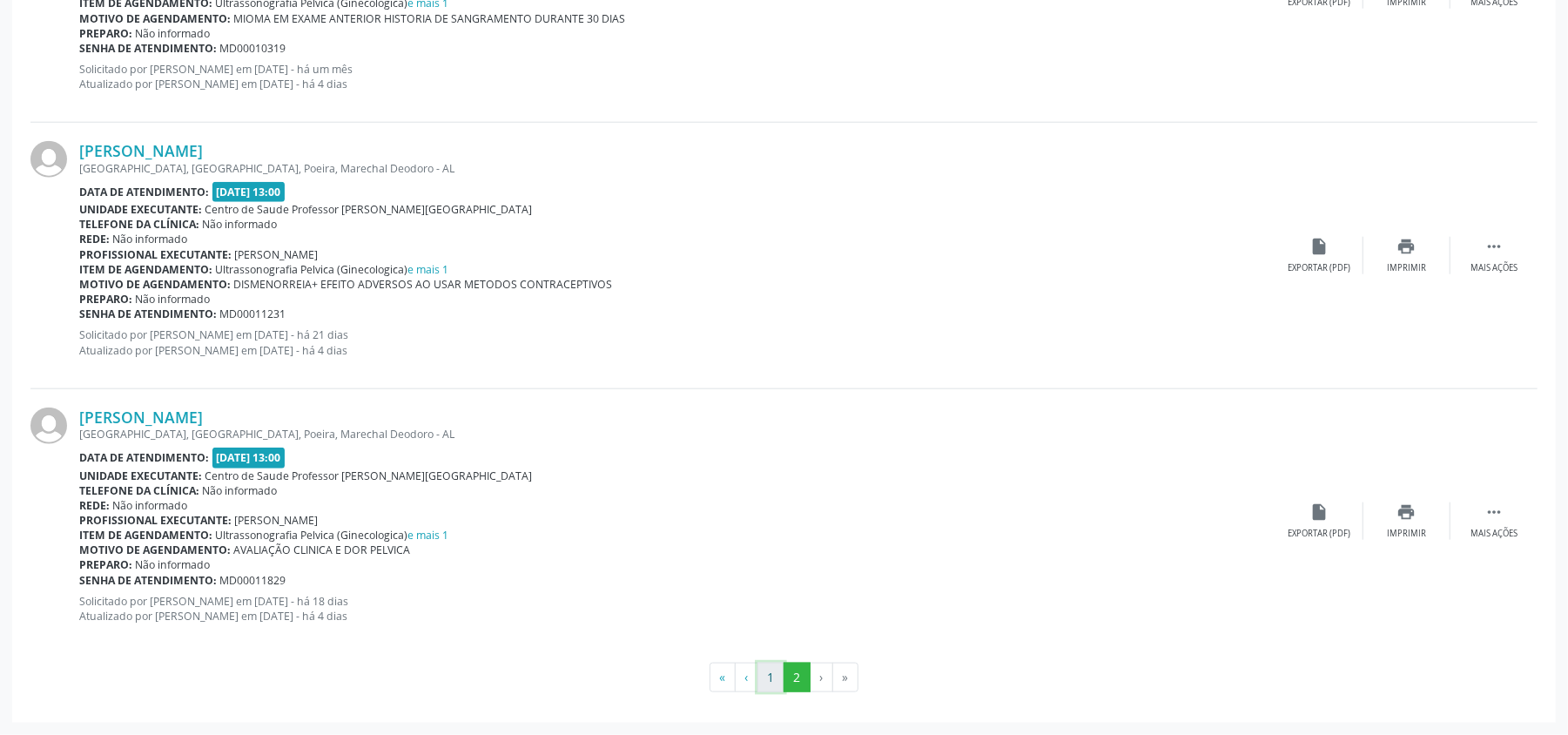
click at [767, 676] on button "1" at bounding box center [771, 678] width 27 height 30
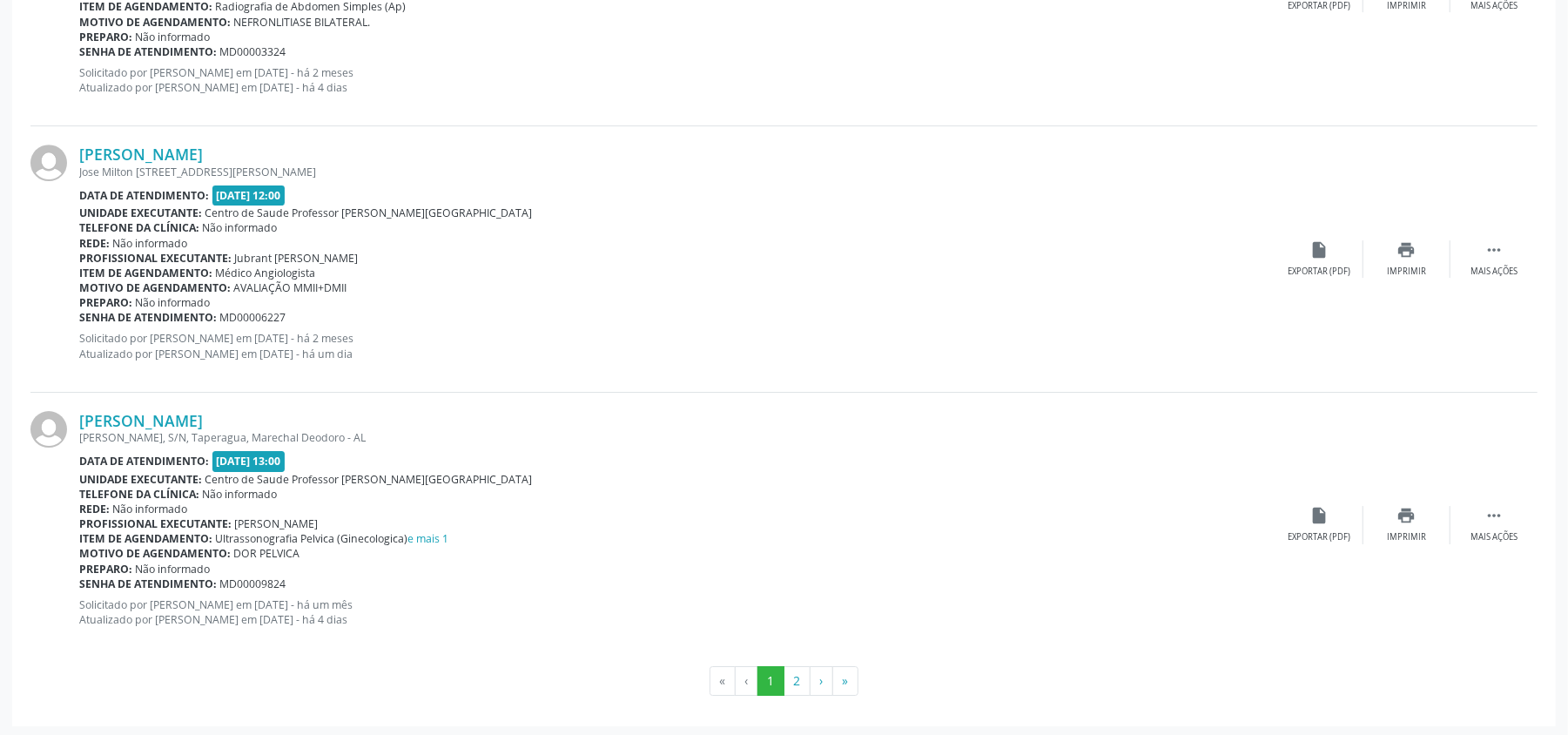
scroll to position [3973, 0]
click at [797, 685] on button "2" at bounding box center [796, 678] width 27 height 30
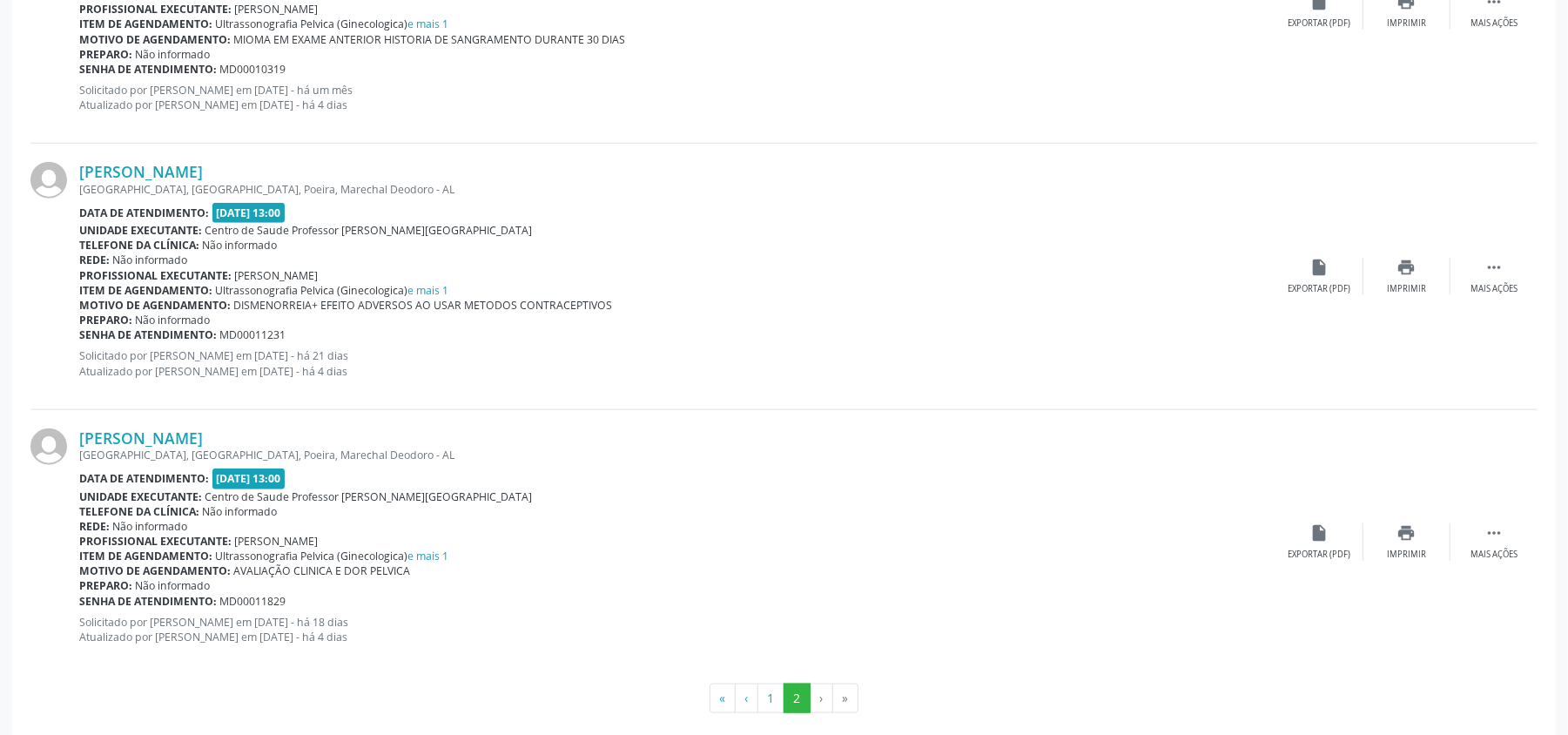
scroll to position [1222, 0]
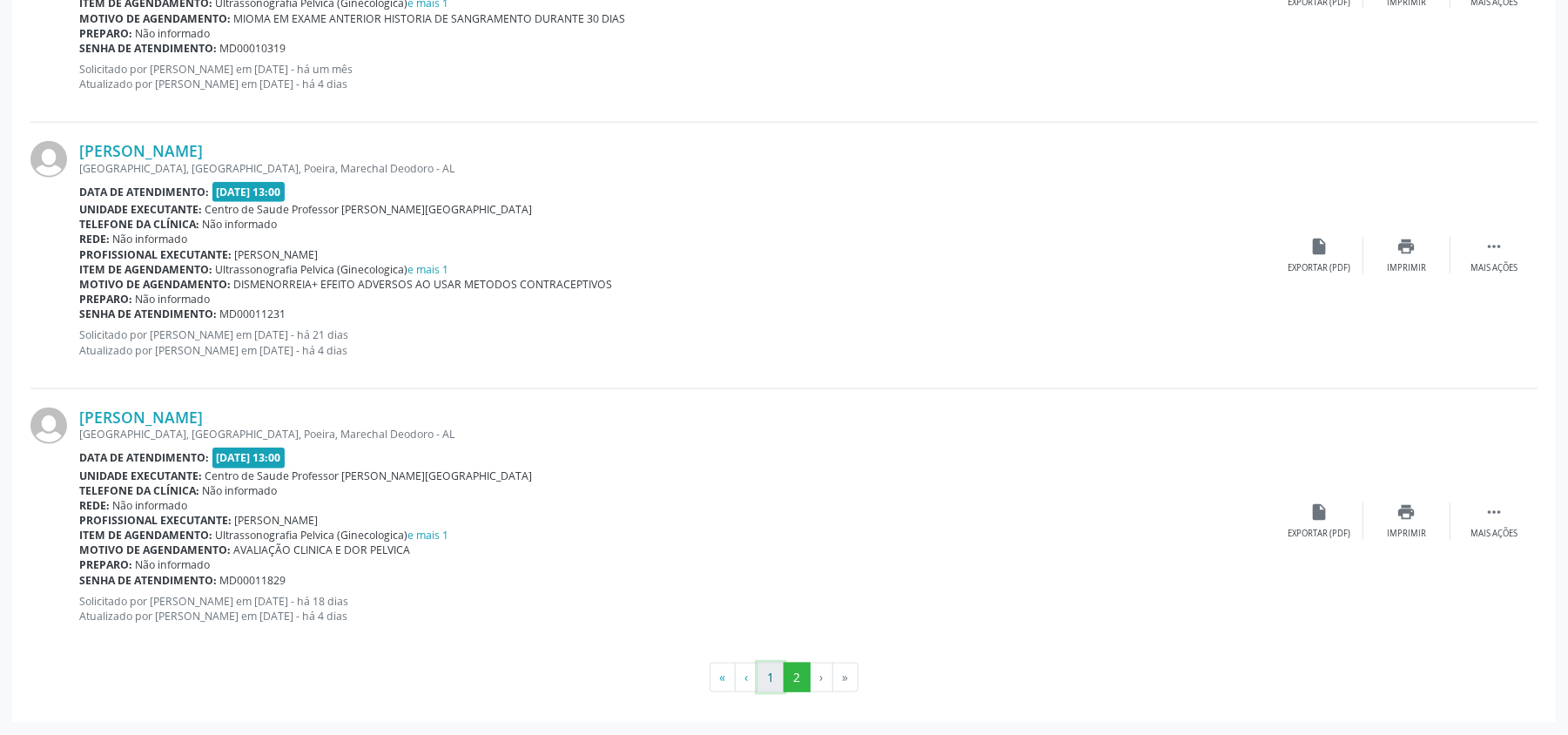
click at [775, 673] on button "1" at bounding box center [771, 678] width 27 height 30
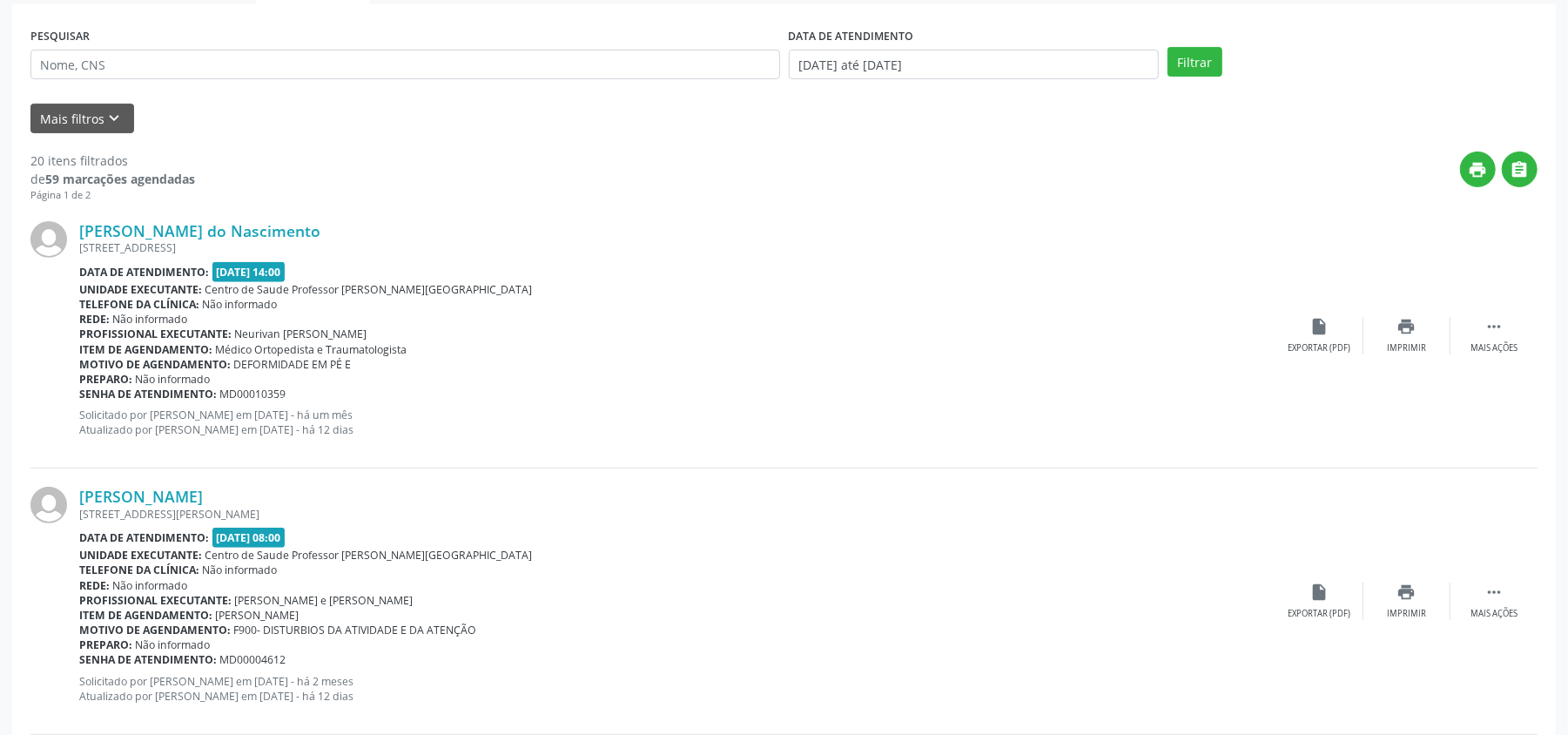
scroll to position [348, 0]
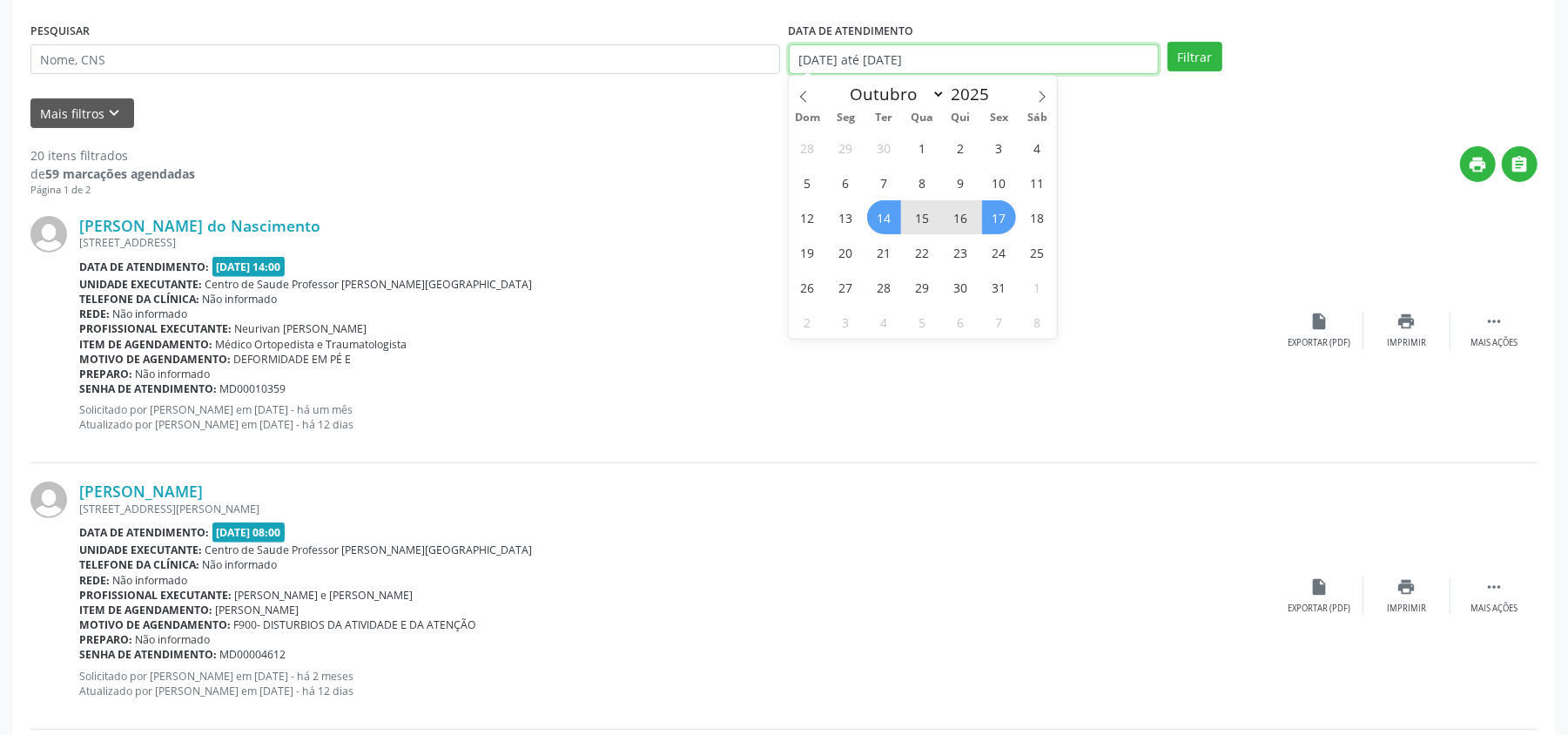
click at [900, 62] on input "[DATE] até [DATE]" at bounding box center [973, 59] width 371 height 30
click at [850, 217] on span "13" at bounding box center [846, 217] width 34 height 34
type input "[DATE]"
click at [987, 220] on span "17" at bounding box center [999, 217] width 34 height 34
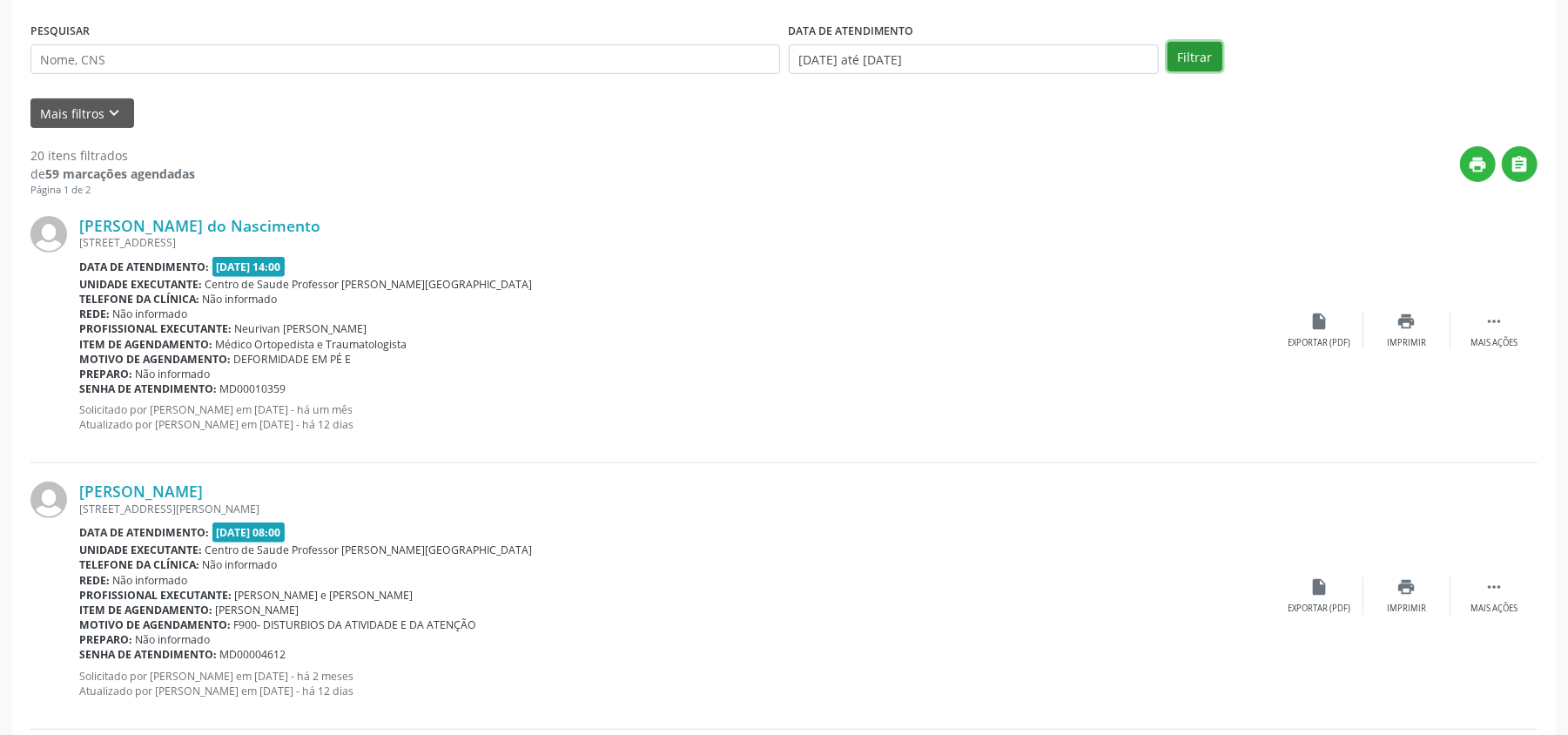
click at [1193, 56] on button "Filtrar" at bounding box center [1196, 56] width 55 height 30
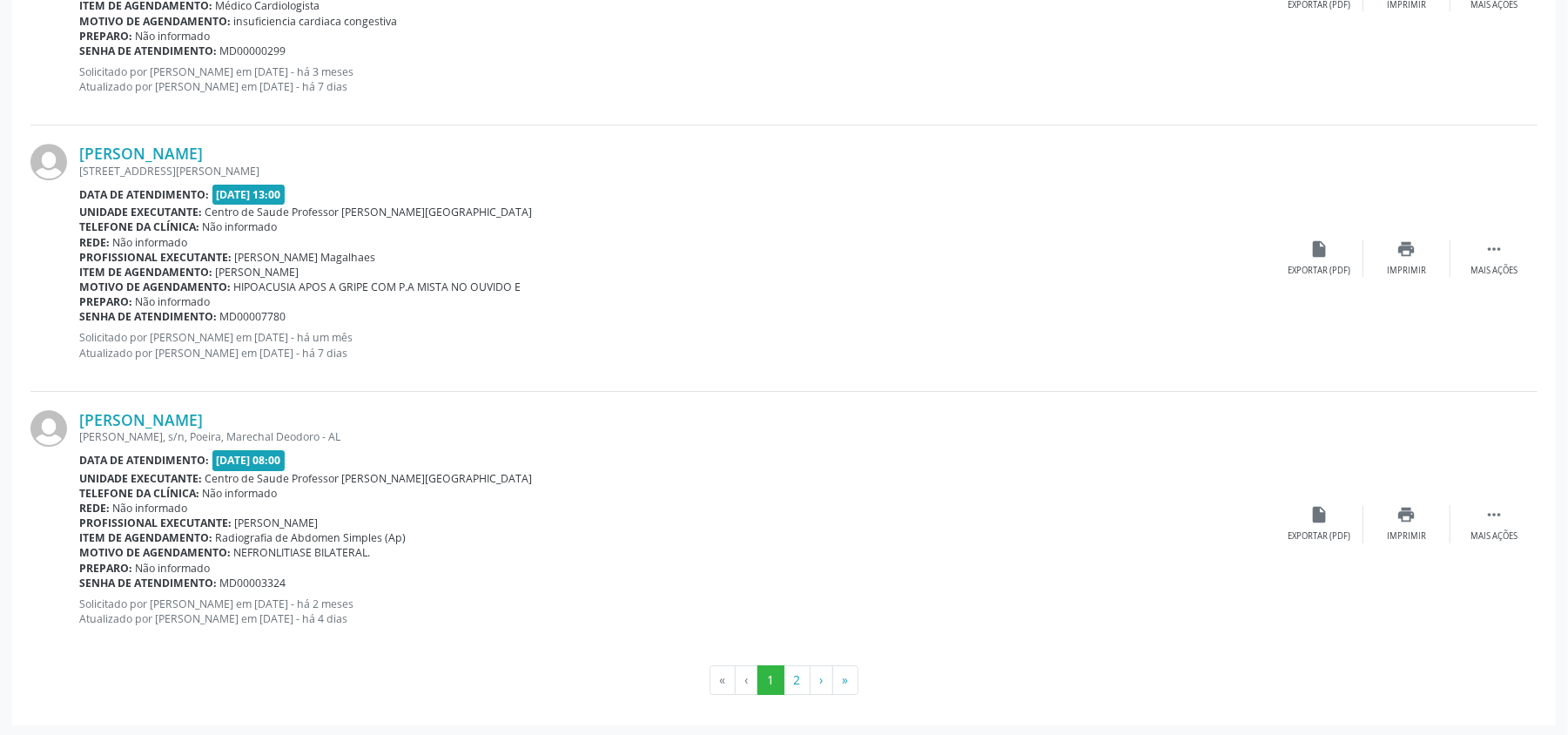
scroll to position [3973, 0]
click at [794, 674] on button "2" at bounding box center [796, 678] width 27 height 30
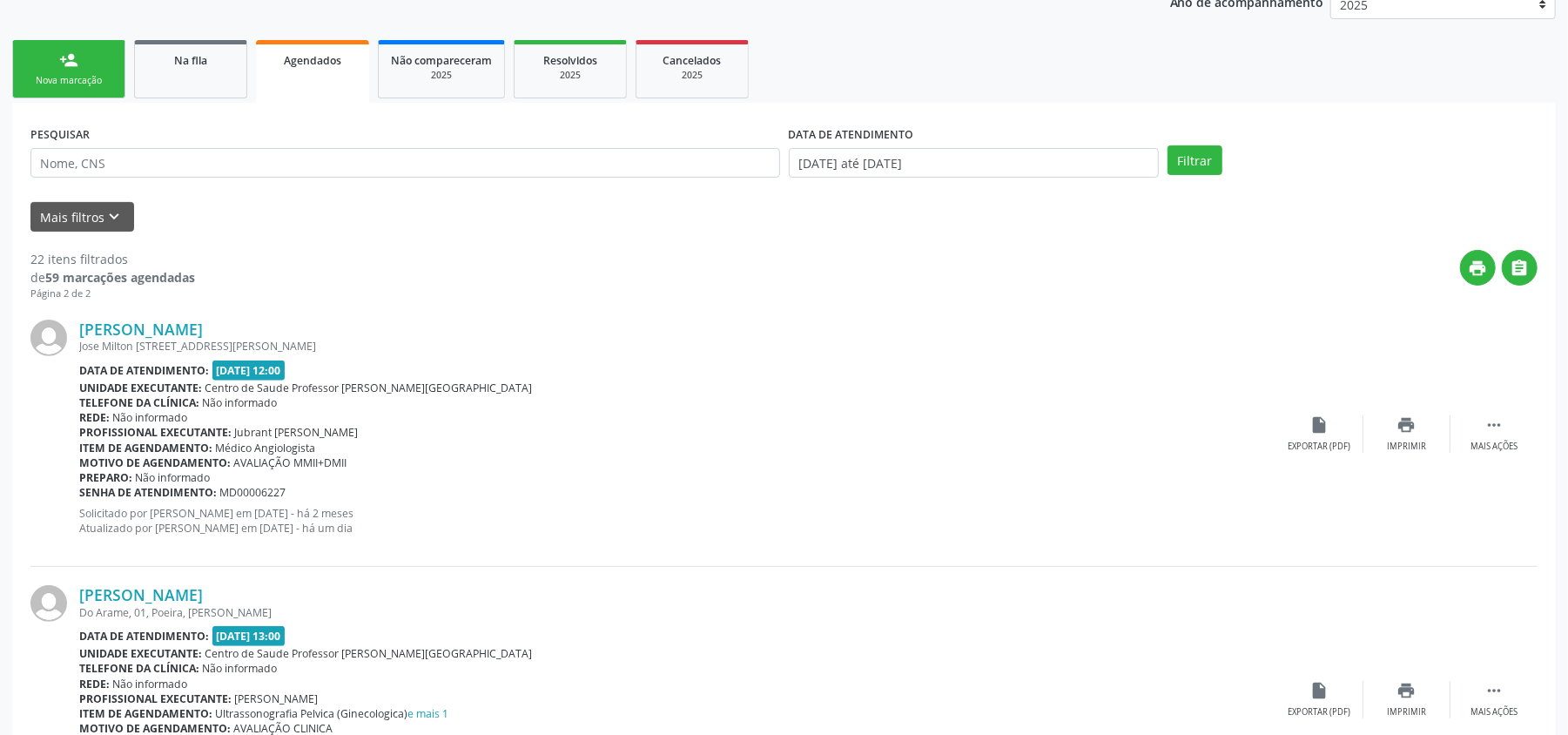
scroll to position [0, 0]
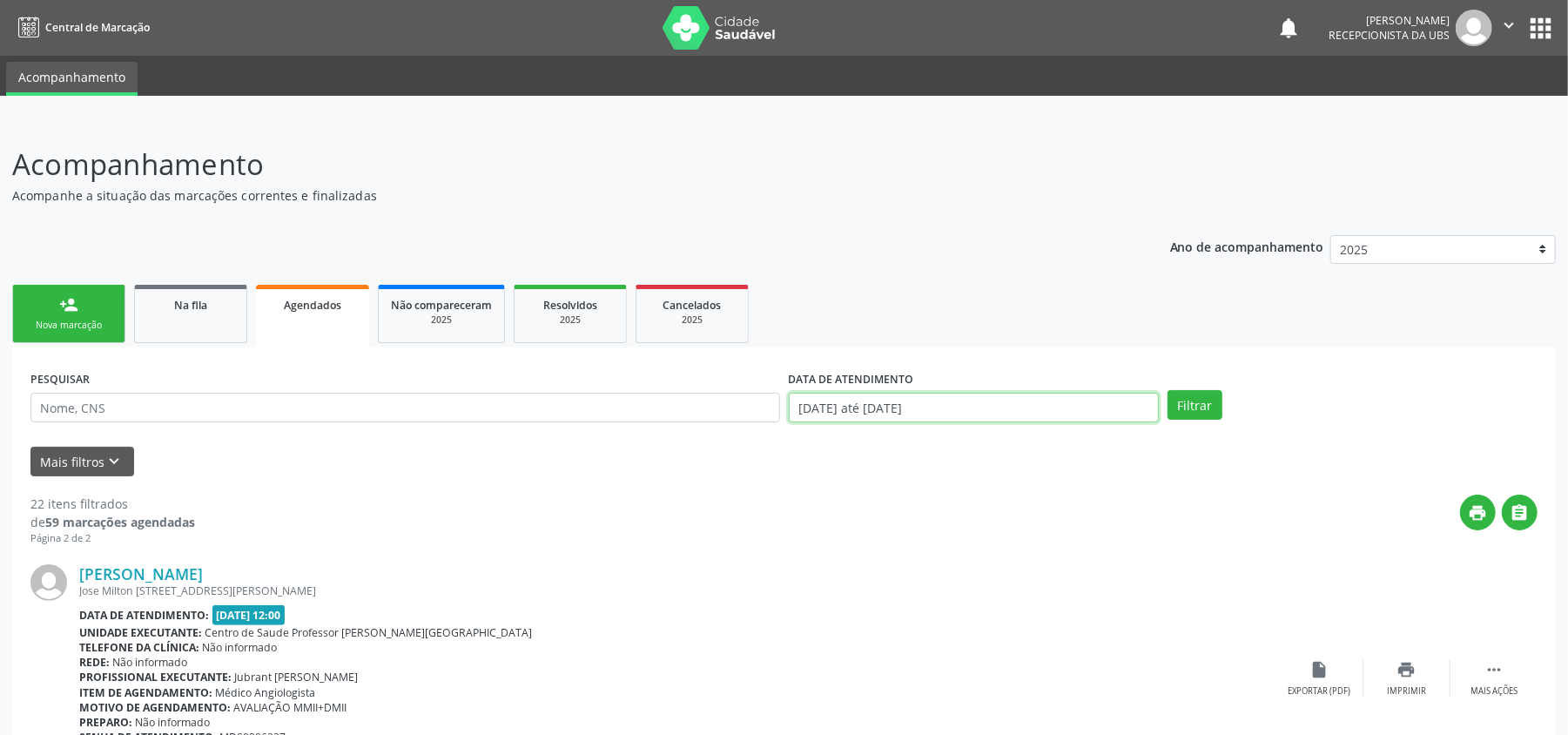
click at [795, 407] on input "[DATE] até [DATE]" at bounding box center [973, 407] width 371 height 30
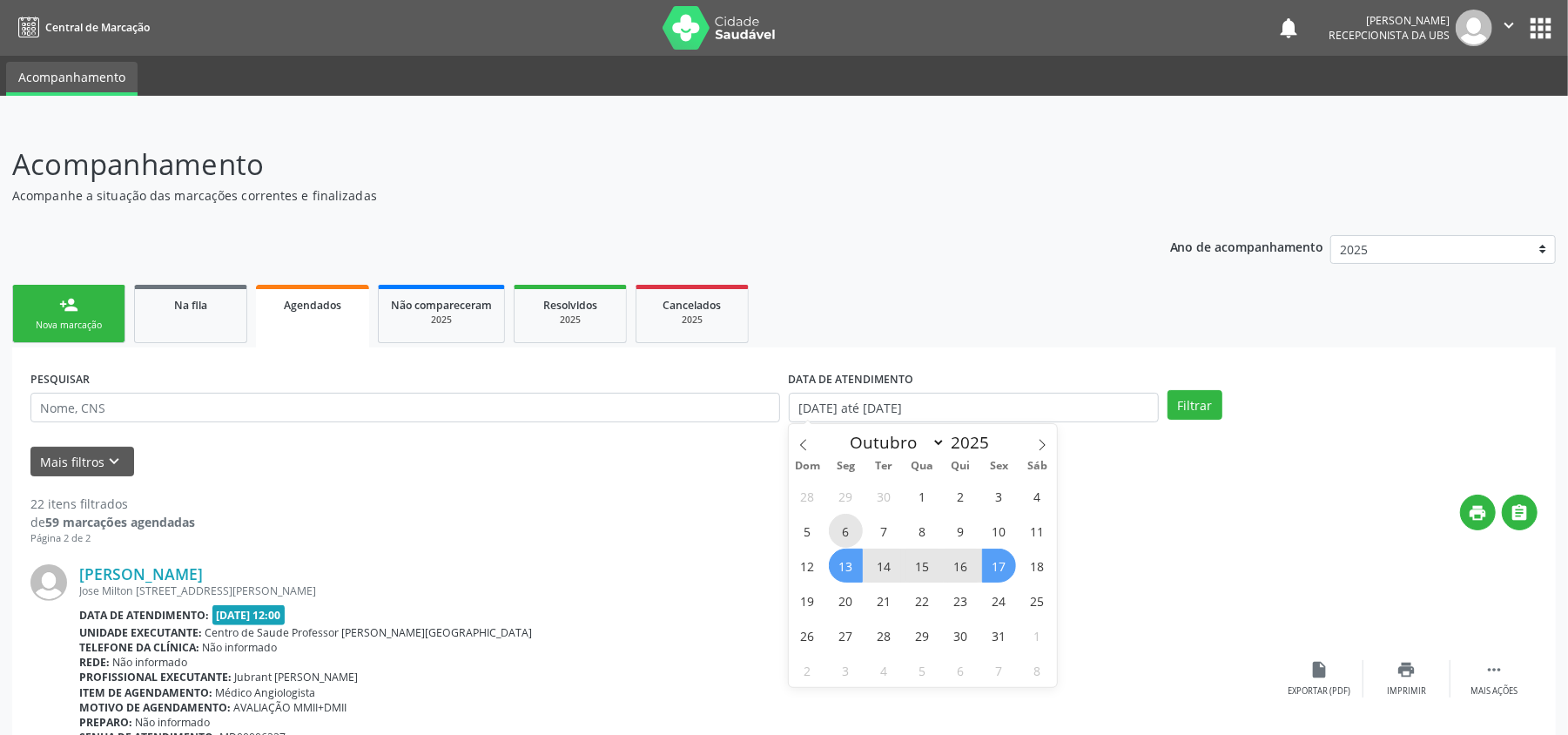
click at [845, 520] on span "6" at bounding box center [846, 531] width 34 height 34
type input "[DATE]"
click at [1001, 569] on span "17" at bounding box center [999, 565] width 34 height 34
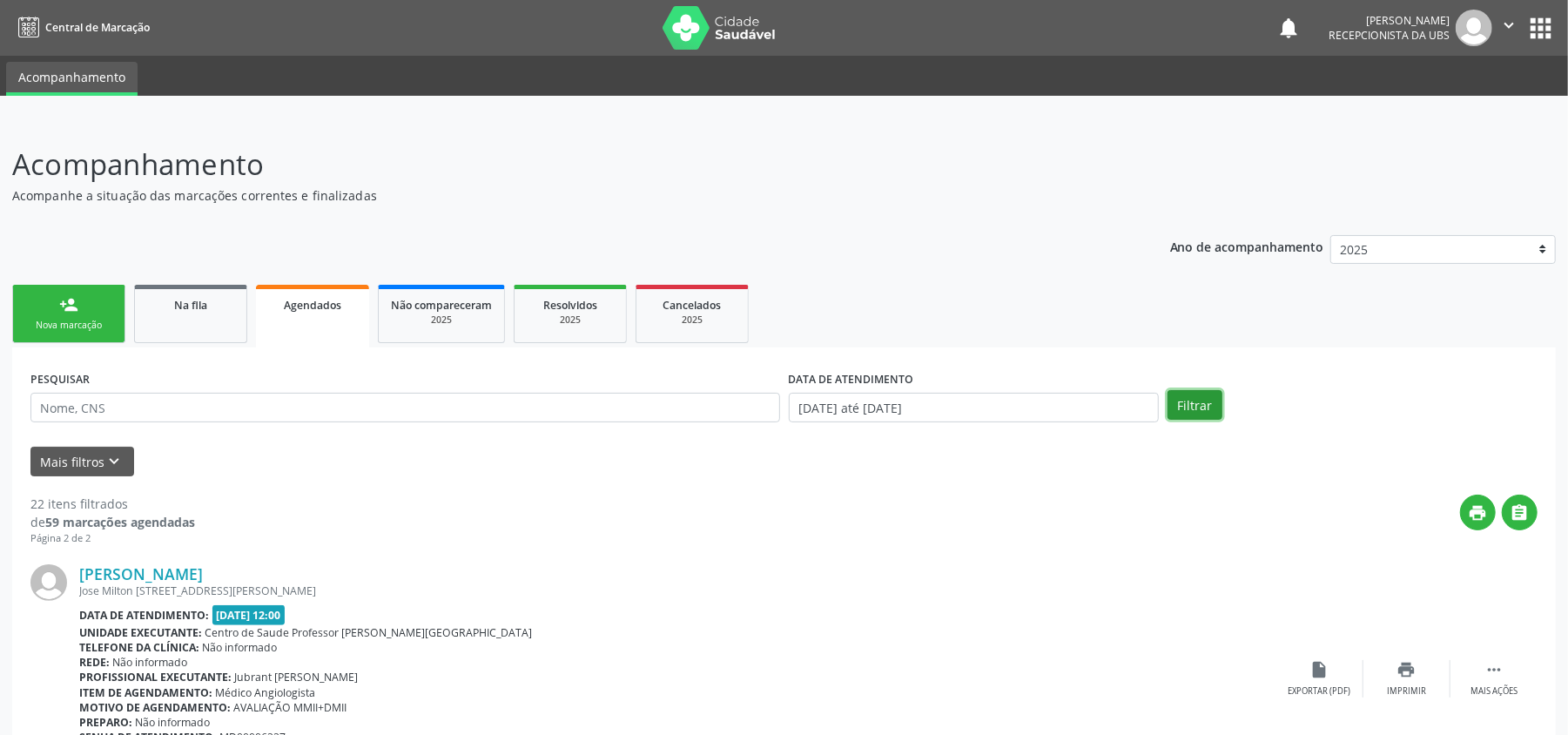
click at [1199, 406] on button "Filtrar" at bounding box center [1196, 405] width 55 height 30
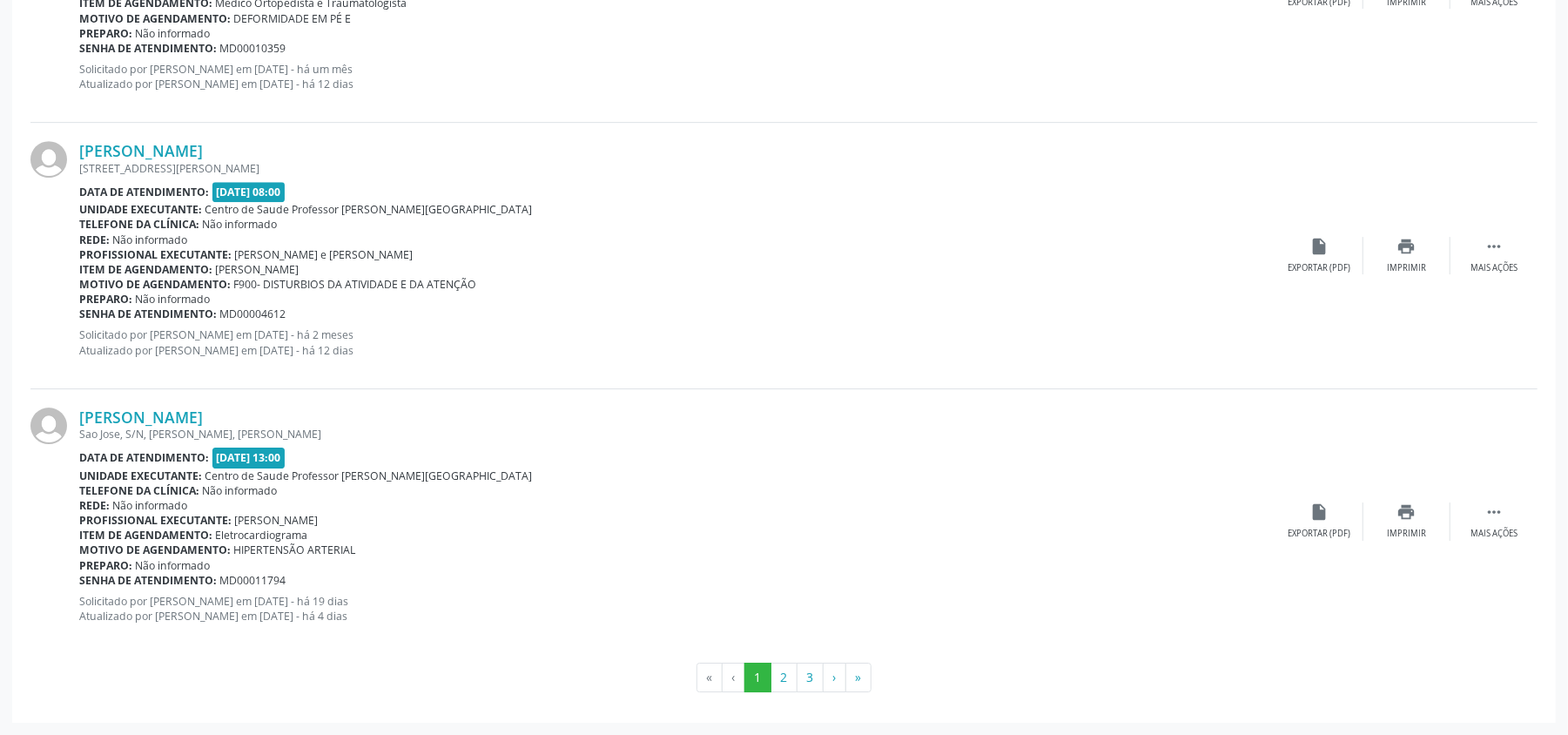
scroll to position [3882, 0]
click at [787, 673] on button "2" at bounding box center [784, 678] width 27 height 30
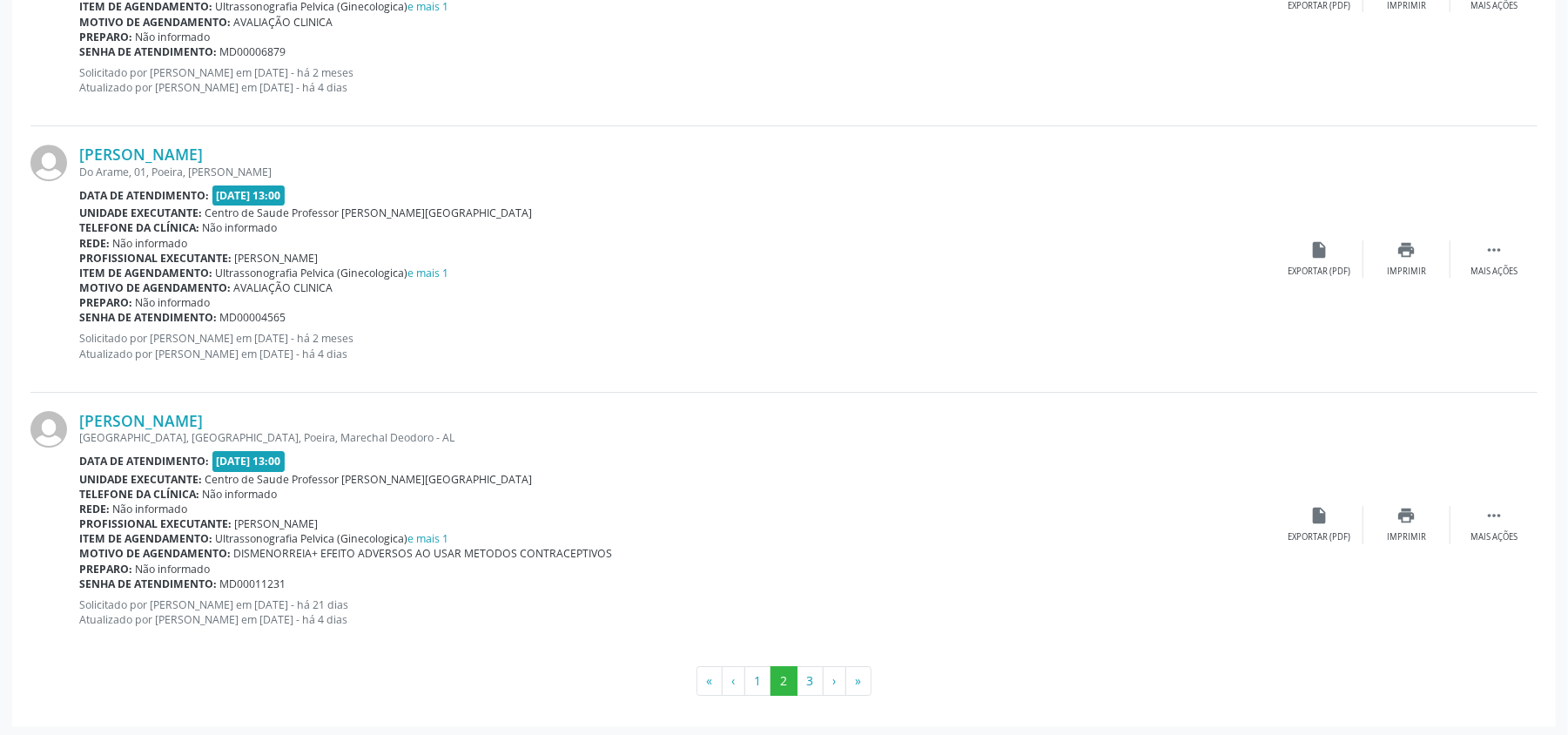
scroll to position [3973, 0]
click at [818, 680] on button "3" at bounding box center [809, 678] width 27 height 30
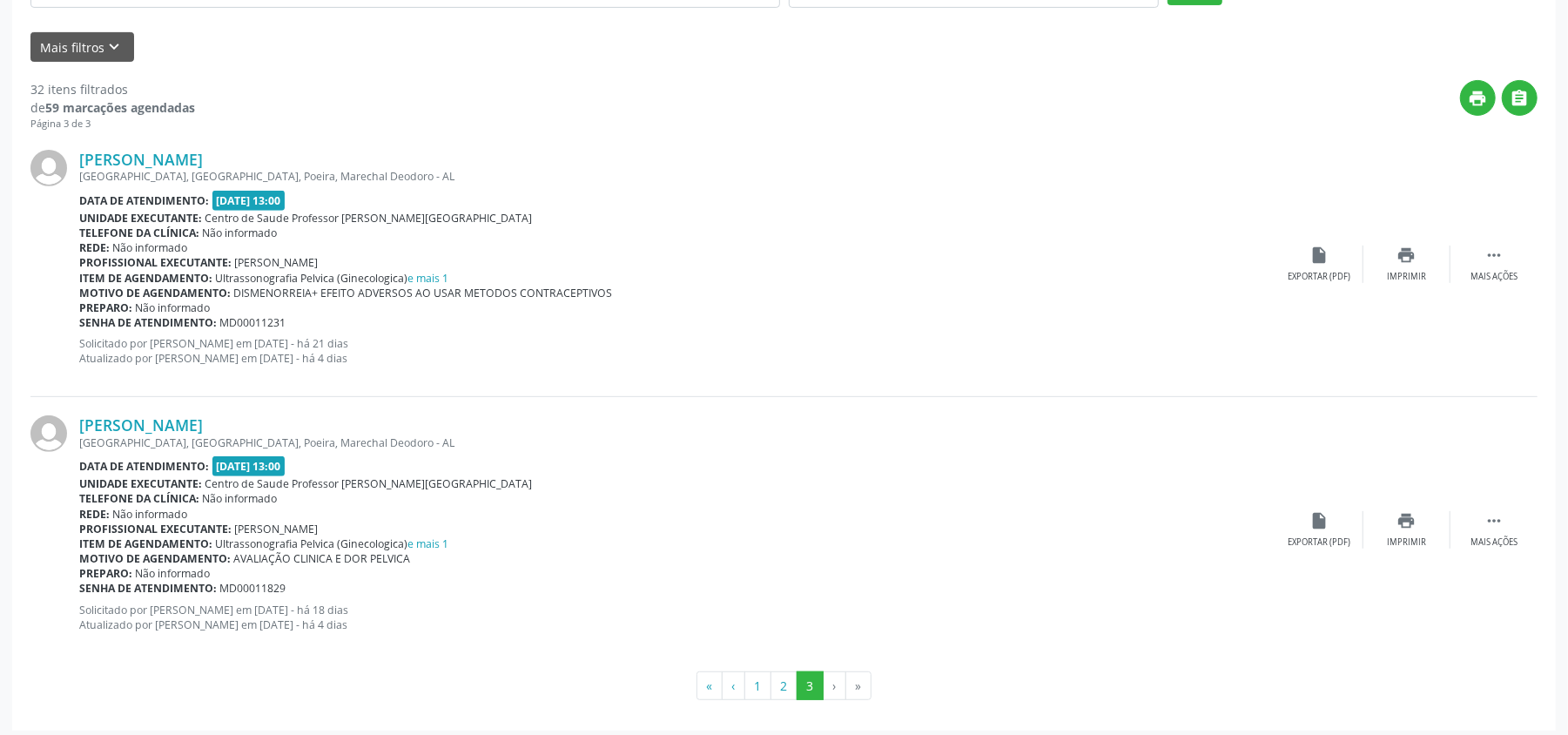
scroll to position [423, 0]
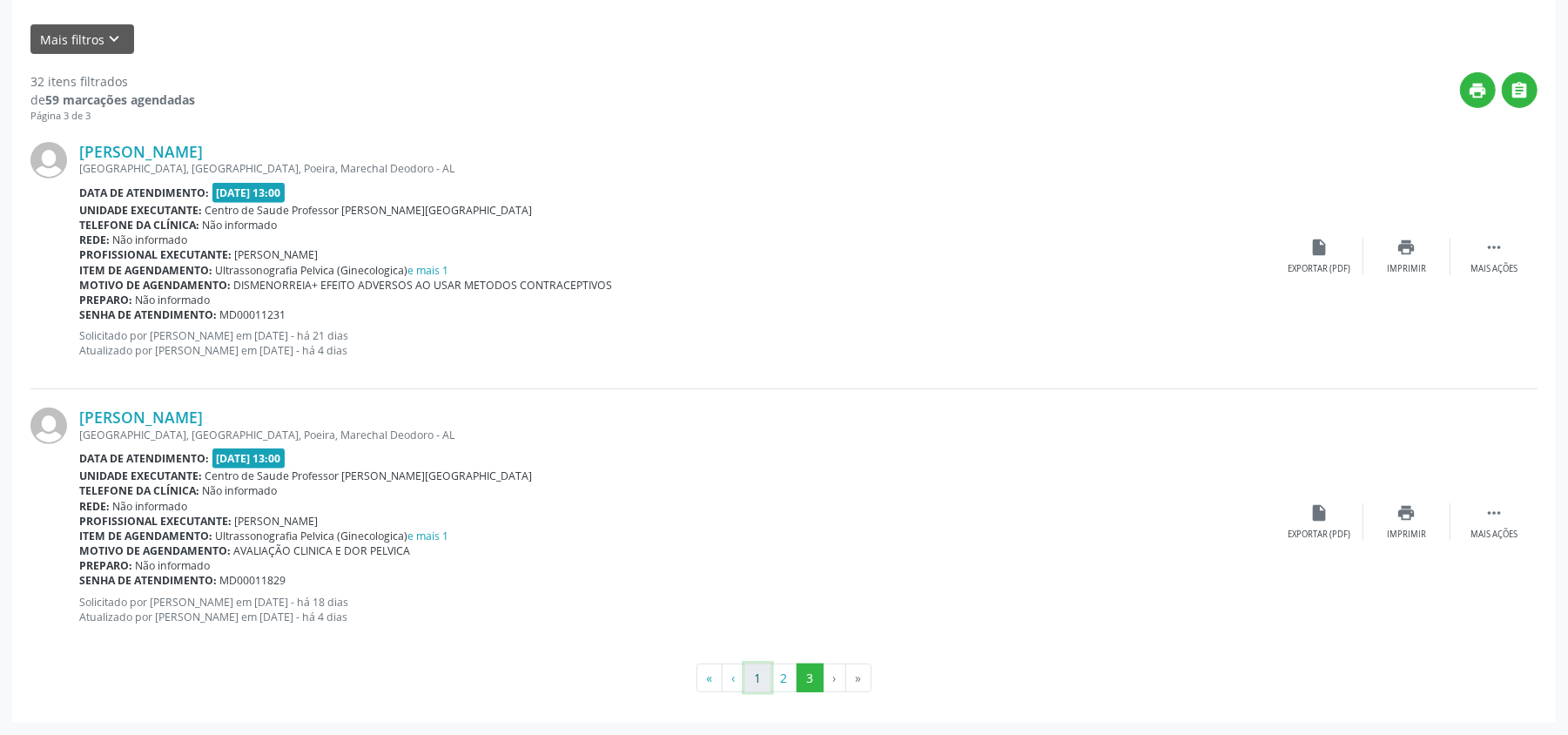
click at [756, 684] on button "1" at bounding box center [757, 678] width 27 height 30
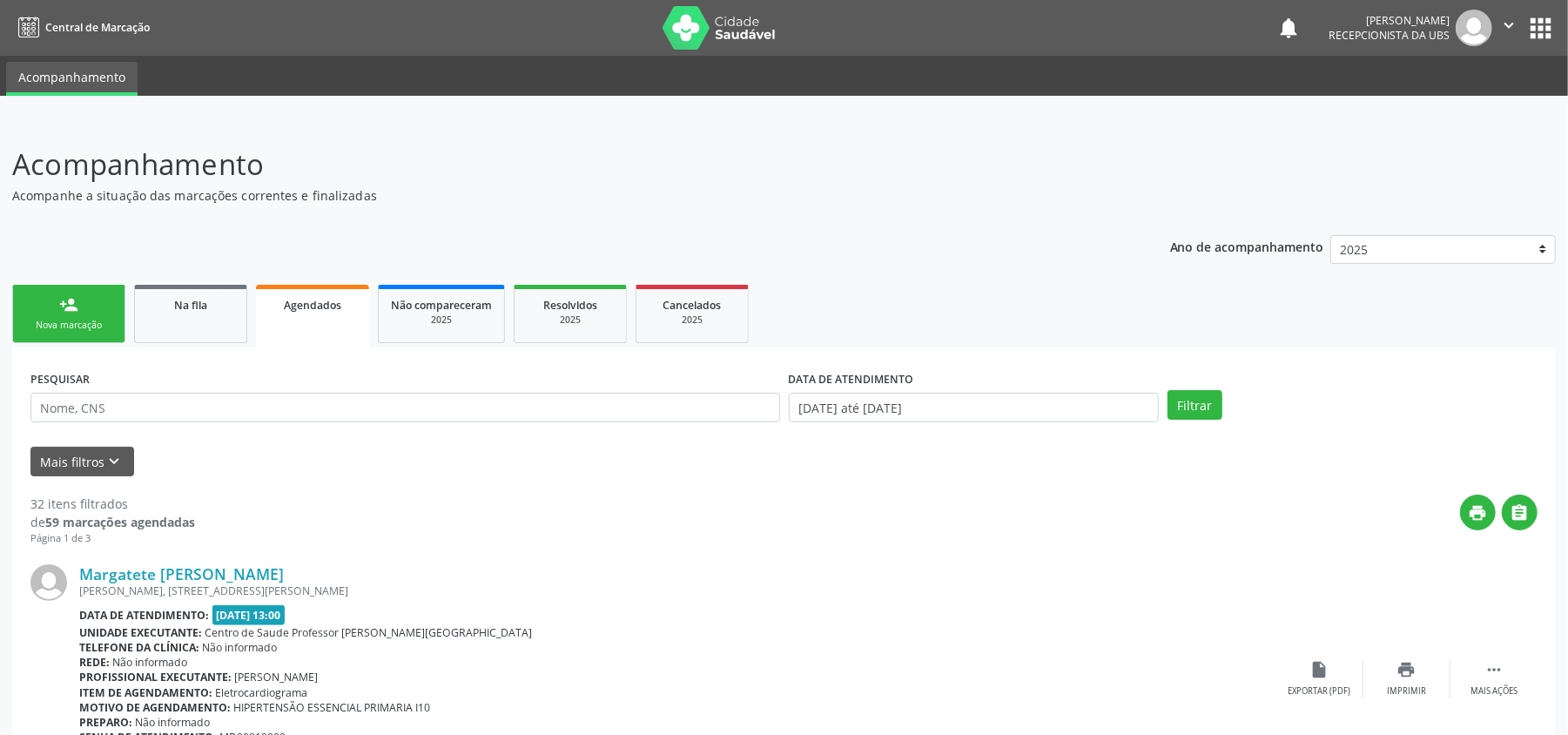
scroll to position [641, 0]
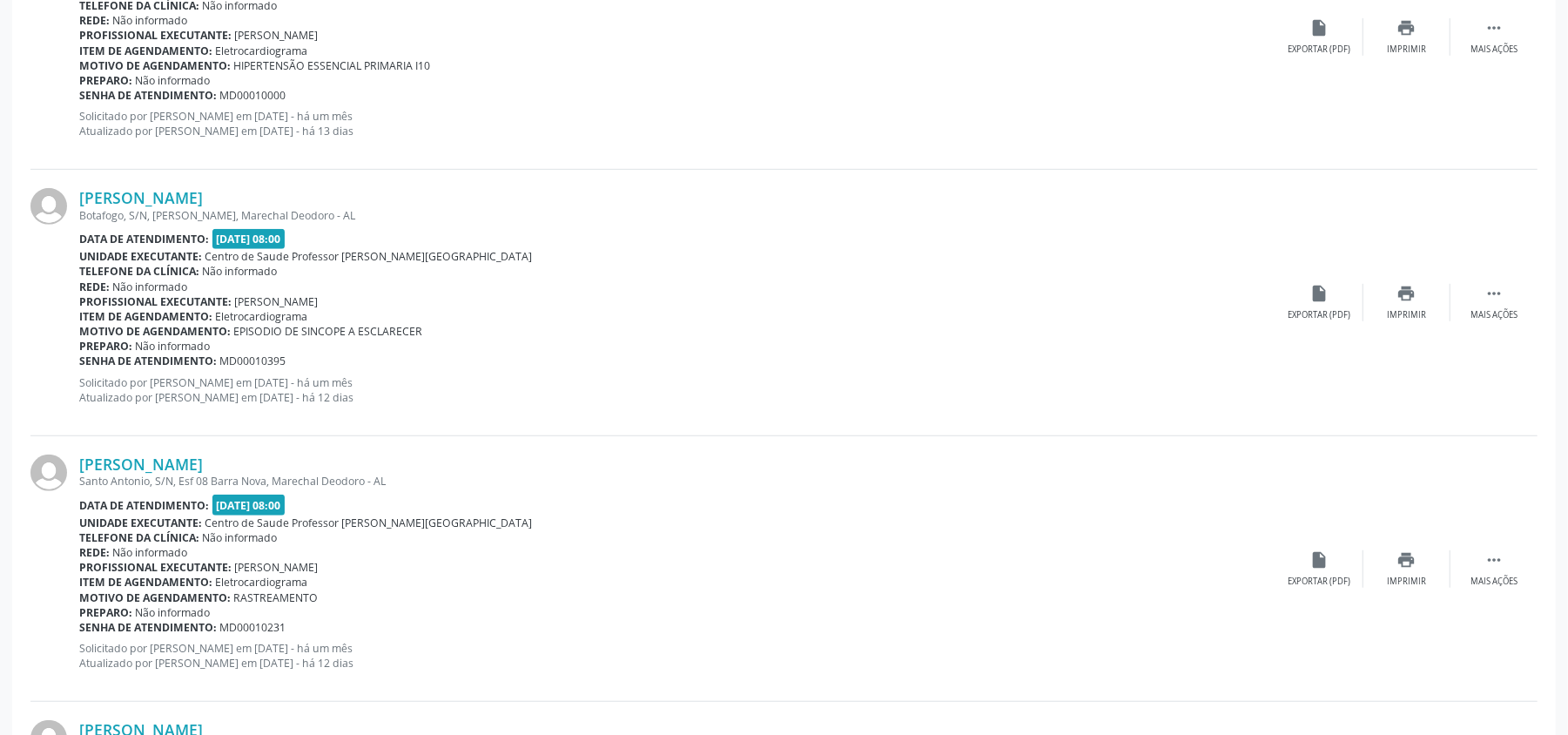
drag, startPoint x: 775, startPoint y: 701, endPoint x: 551, endPoint y: 788, distance: 240.3
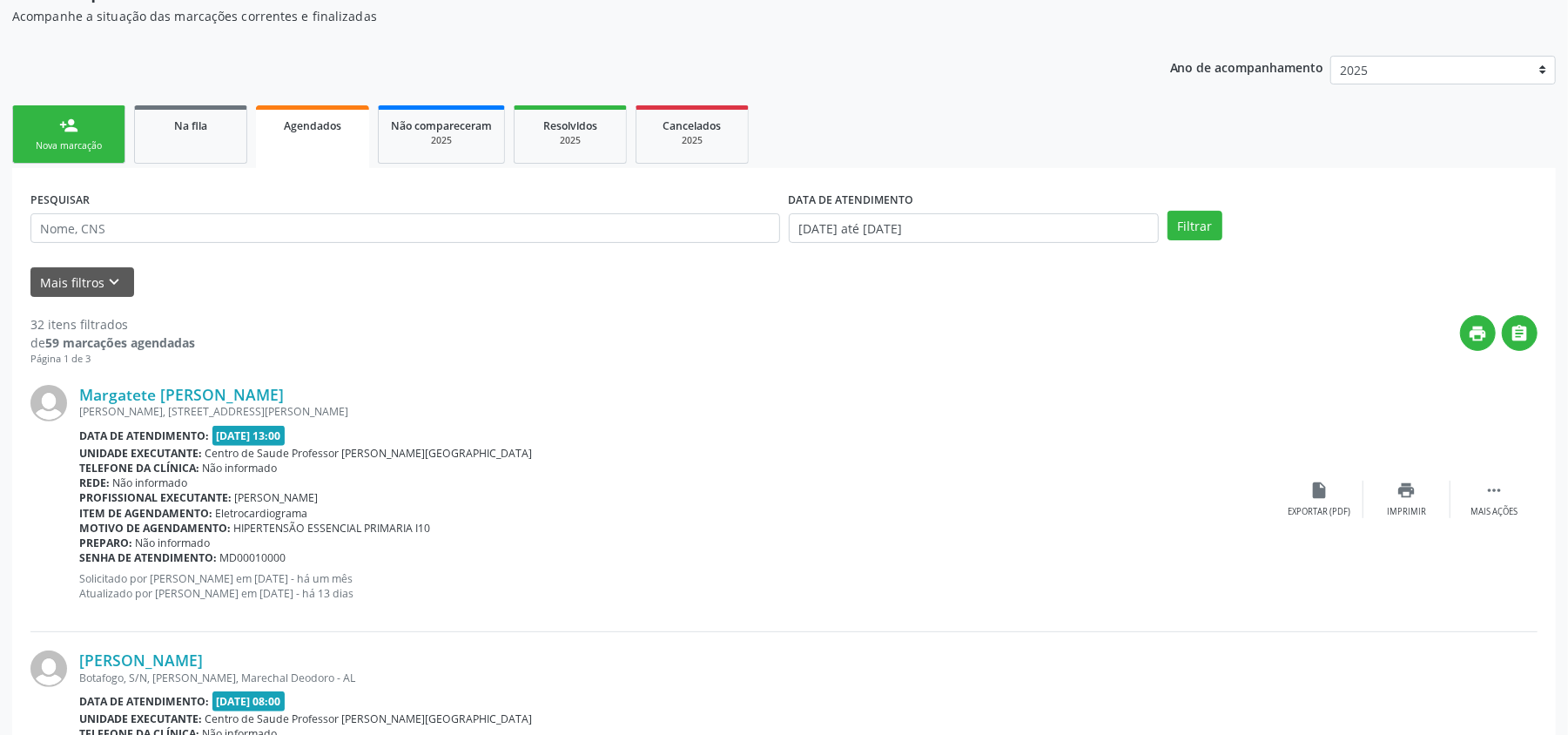
scroll to position [0, 0]
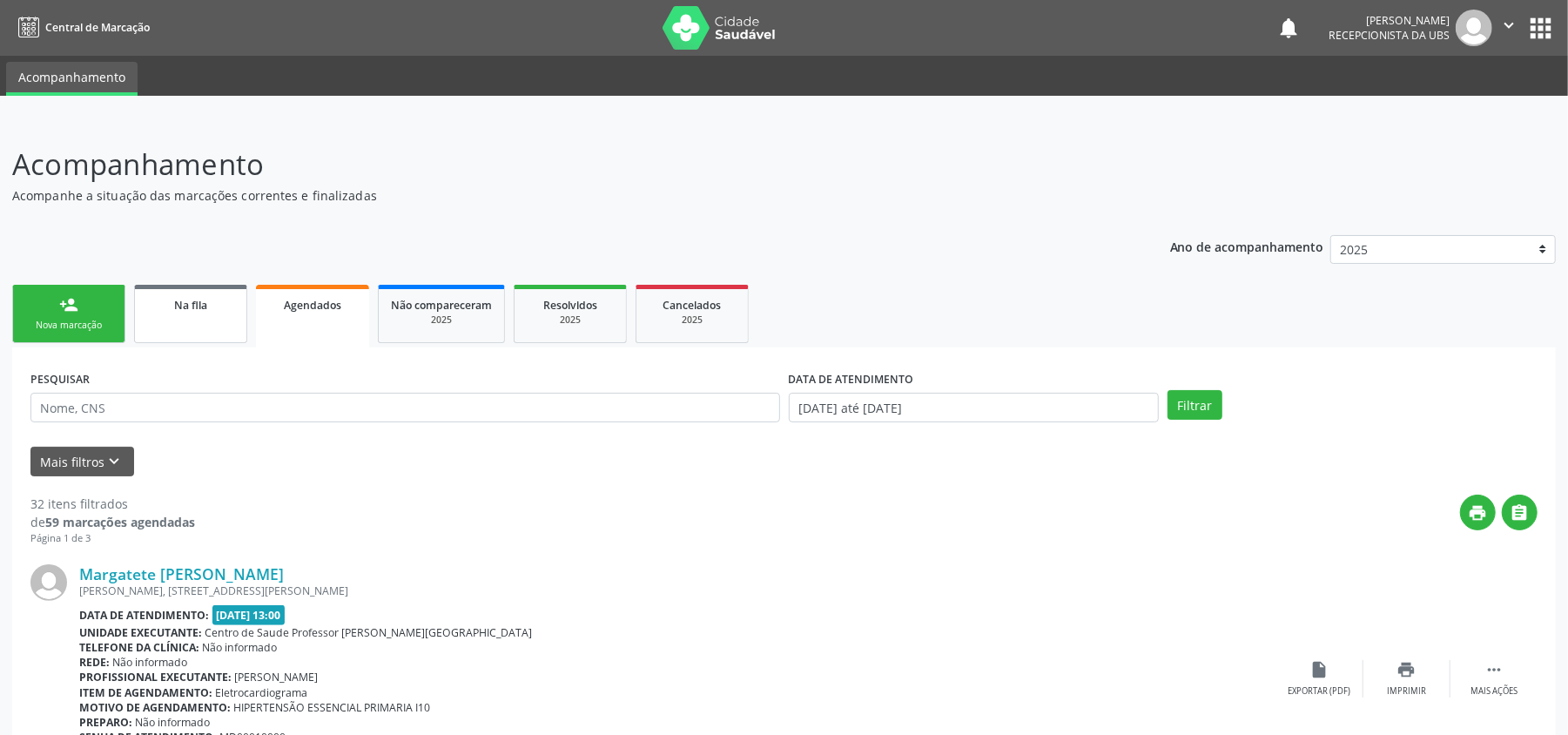
click at [221, 313] on link "Na fila" at bounding box center [191, 313] width 114 height 58
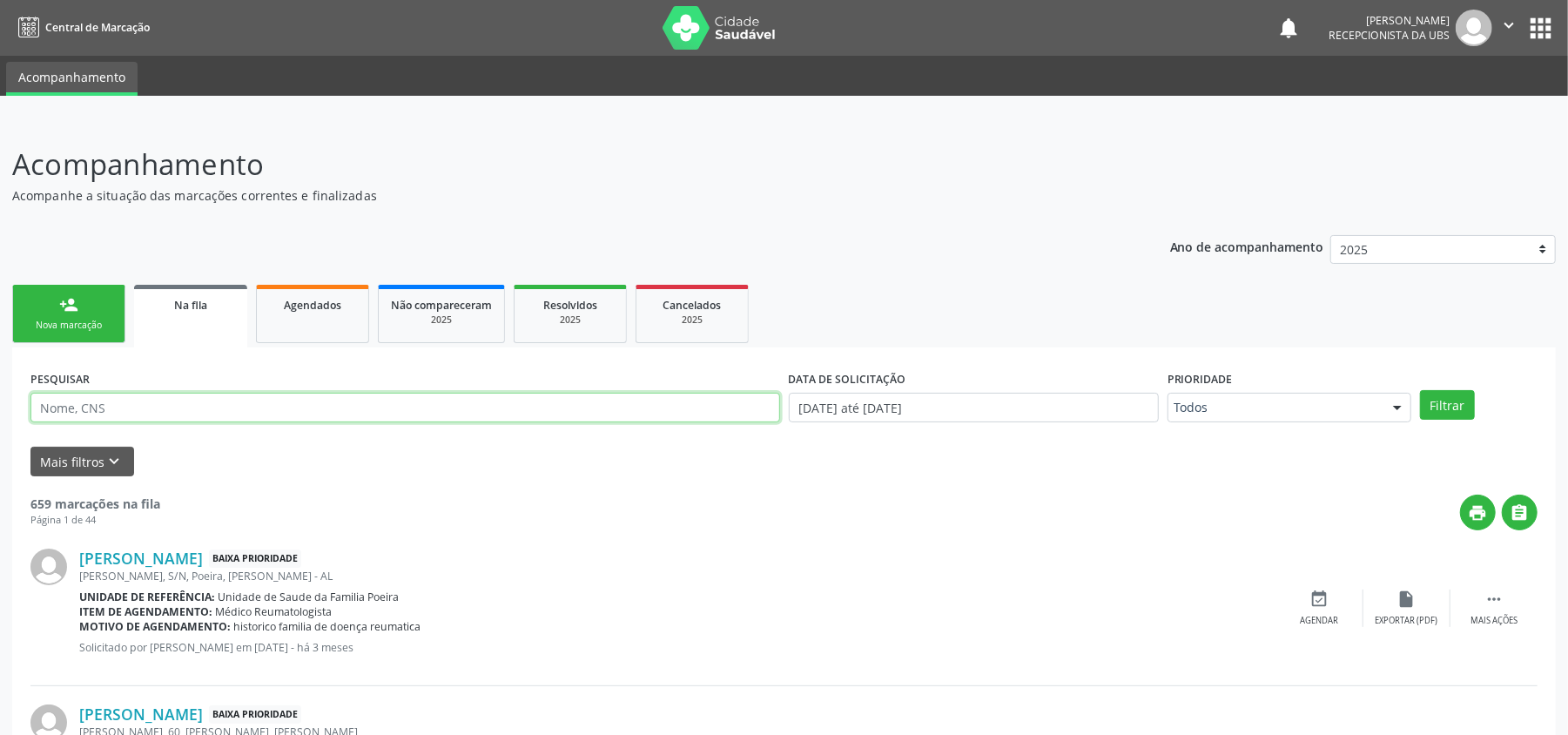
click at [254, 413] on input "text" at bounding box center [405, 407] width 750 height 30
type input "703400824608300"
click at [1452, 399] on button "Filtrar" at bounding box center [1447, 405] width 55 height 30
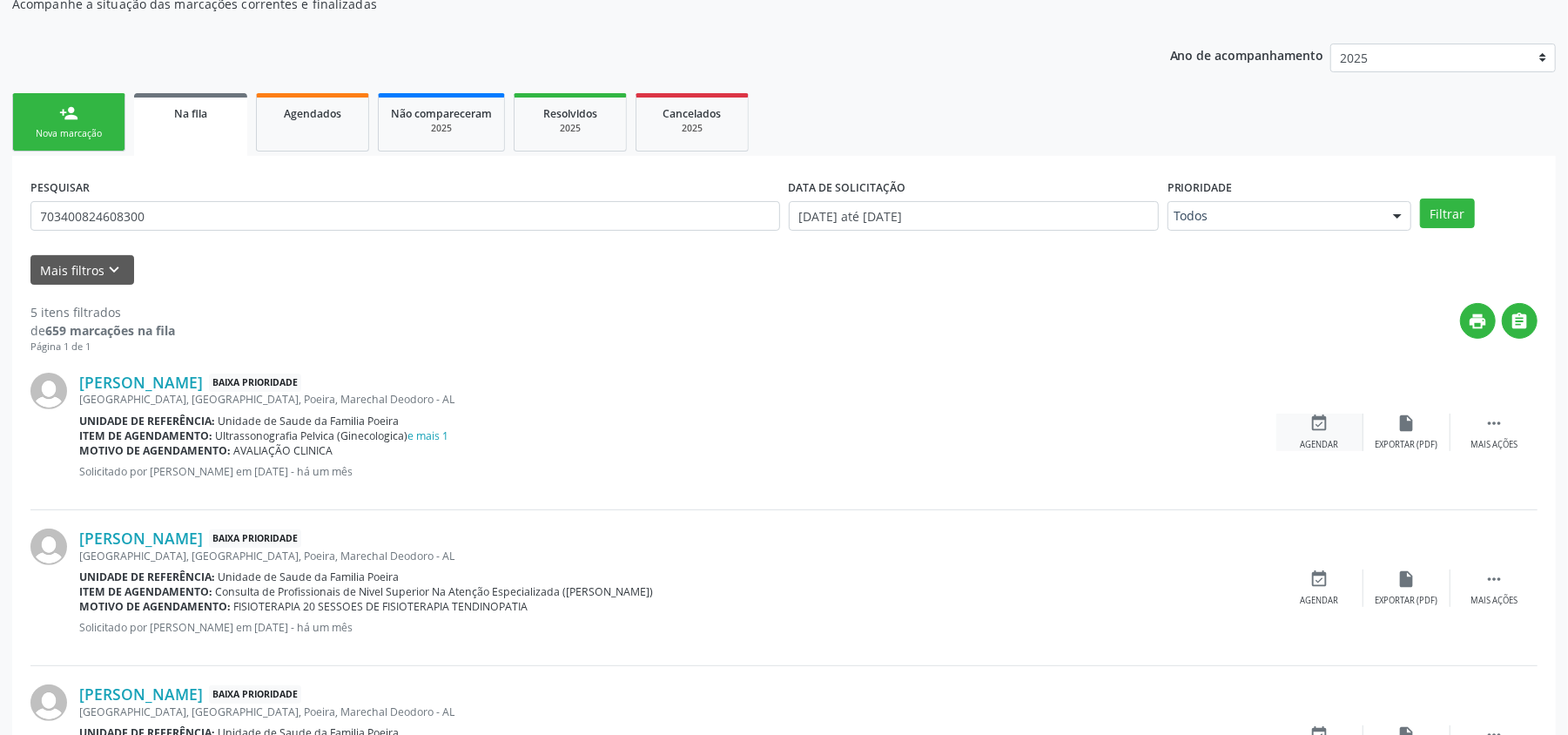
scroll to position [231, 0]
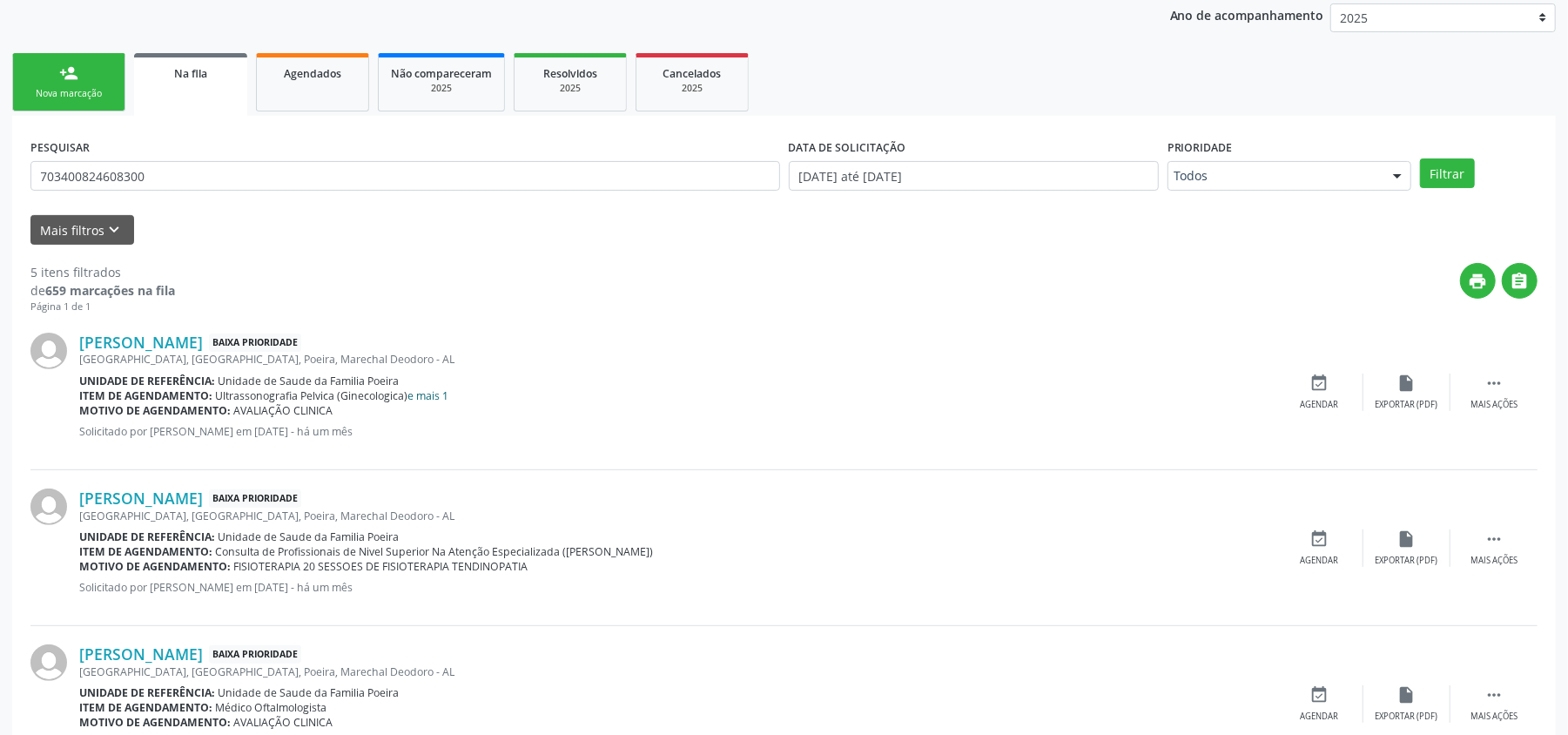
click at [432, 388] on link "e mais 1" at bounding box center [428, 395] width 41 height 15
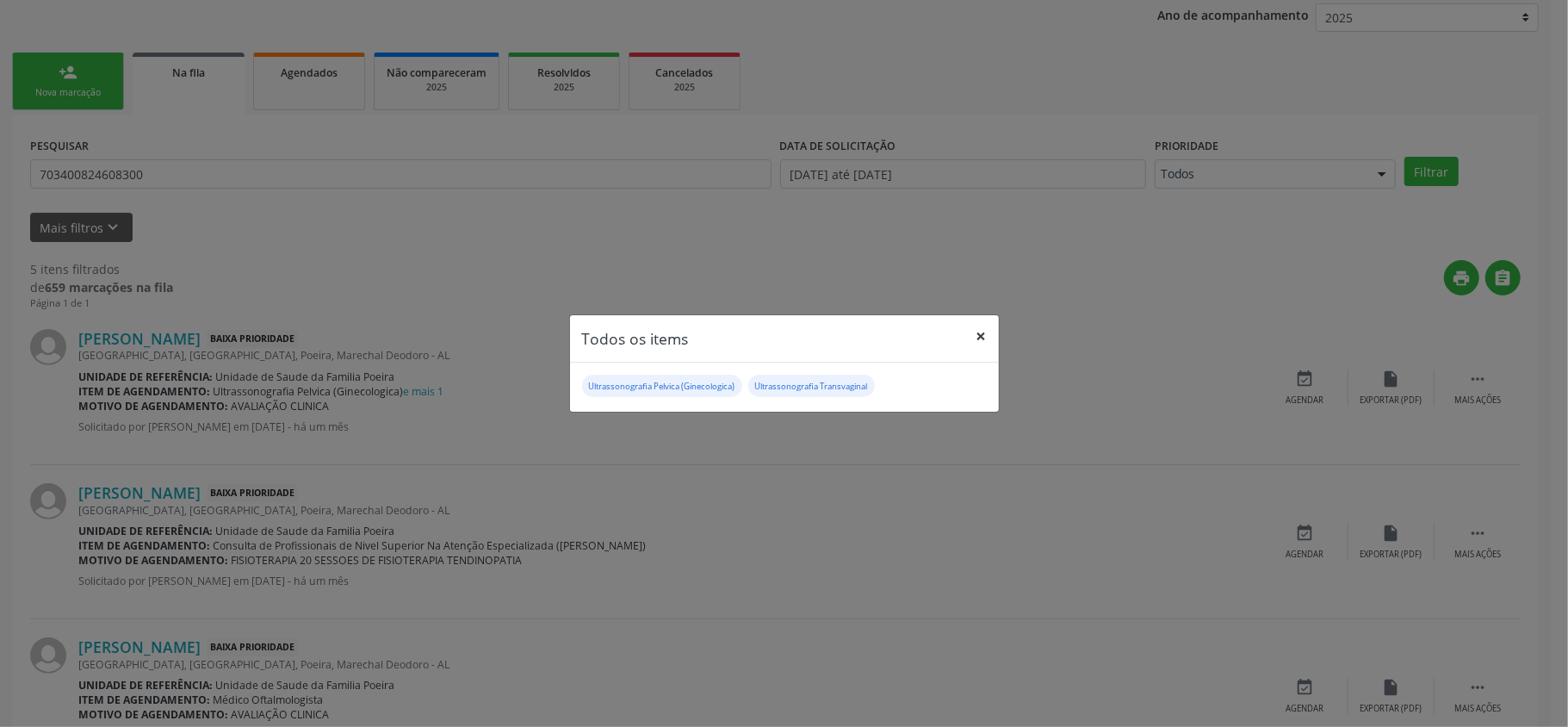
click at [971, 341] on button "×" at bounding box center [981, 336] width 34 height 42
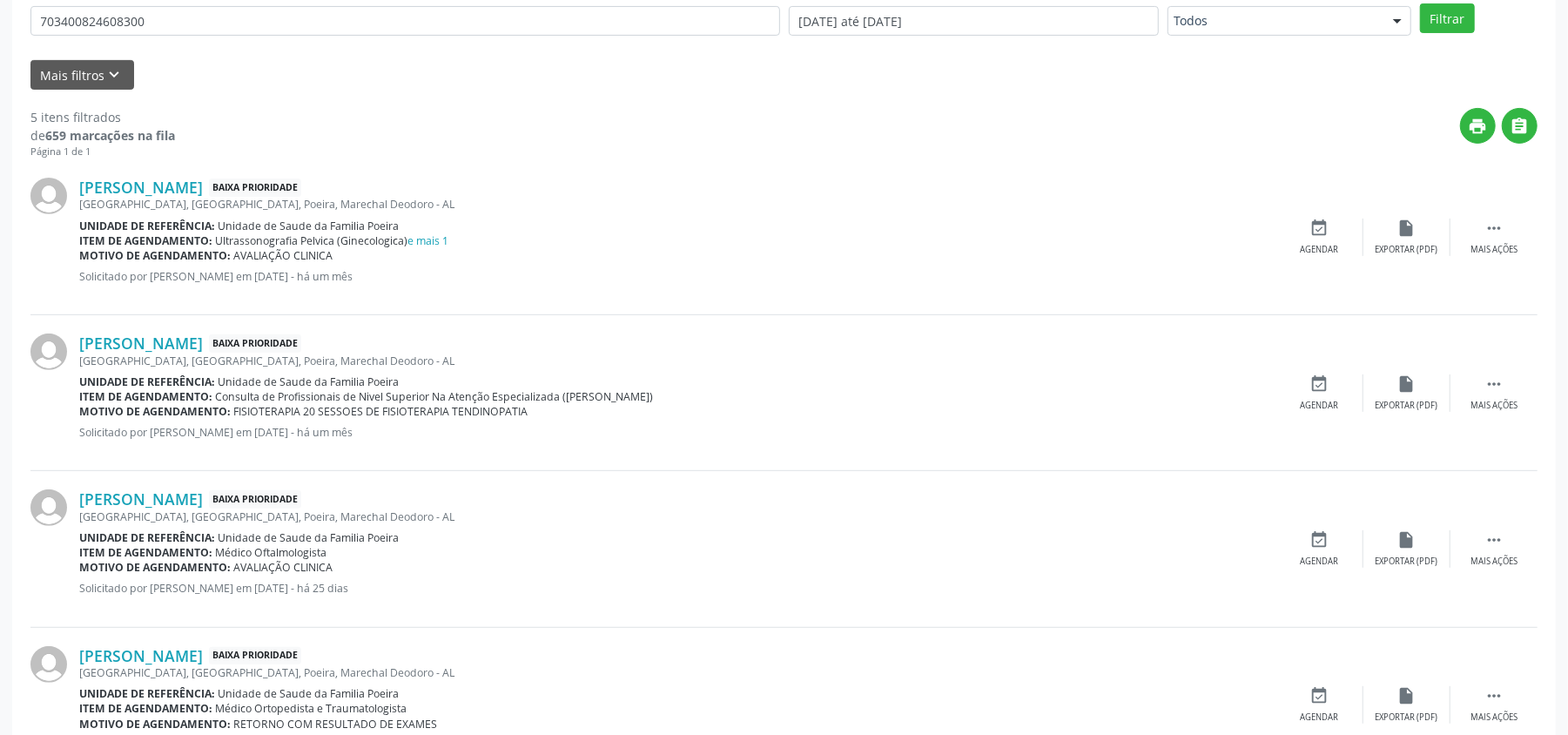
scroll to position [157, 0]
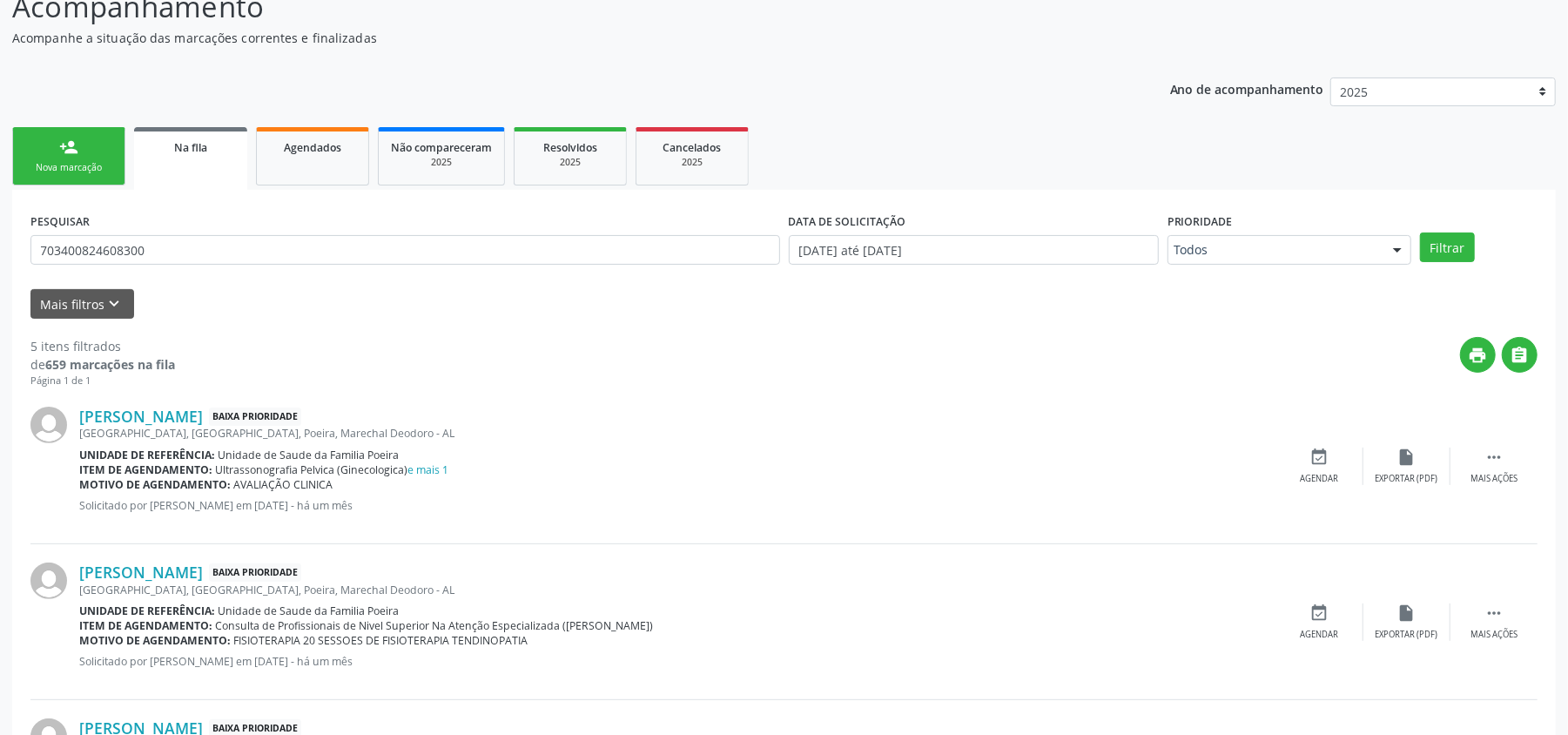
drag, startPoint x: 299, startPoint y: 176, endPoint x: 53, endPoint y: 12, distance: 295.7
click at [299, 176] on link "Agendados" at bounding box center [312, 156] width 114 height 58
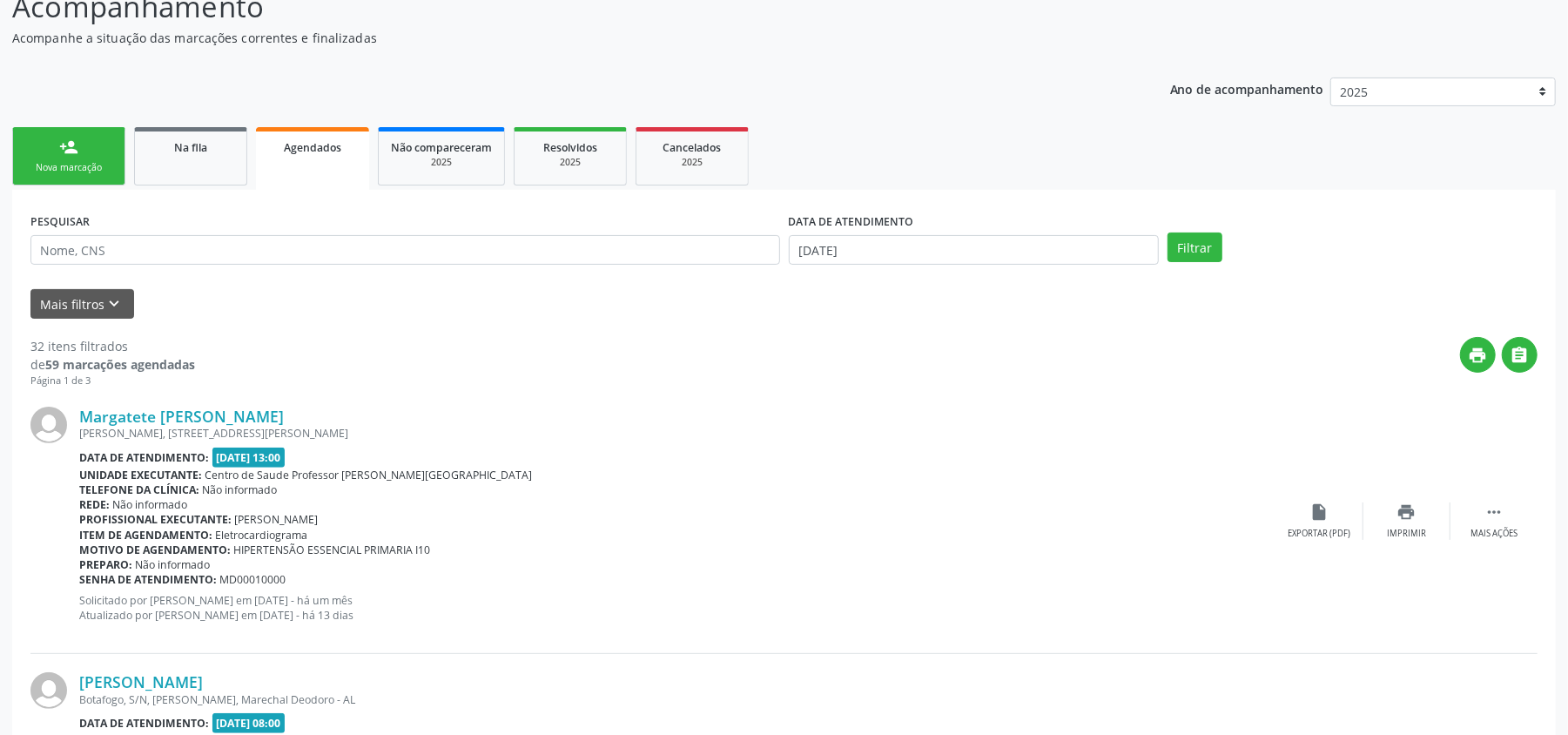
scroll to position [0, 0]
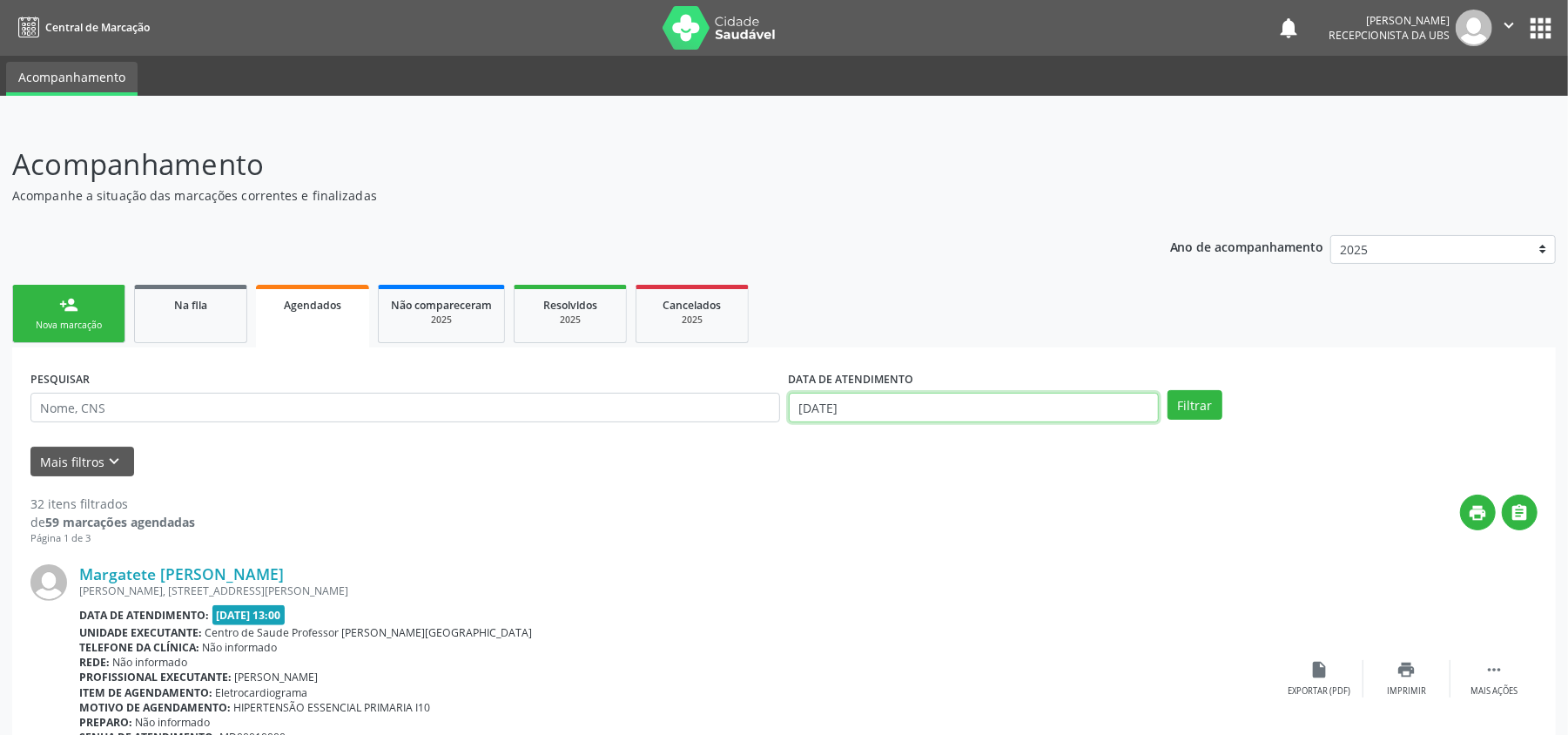
click at [861, 416] on input "[DATE]" at bounding box center [973, 407] width 371 height 30
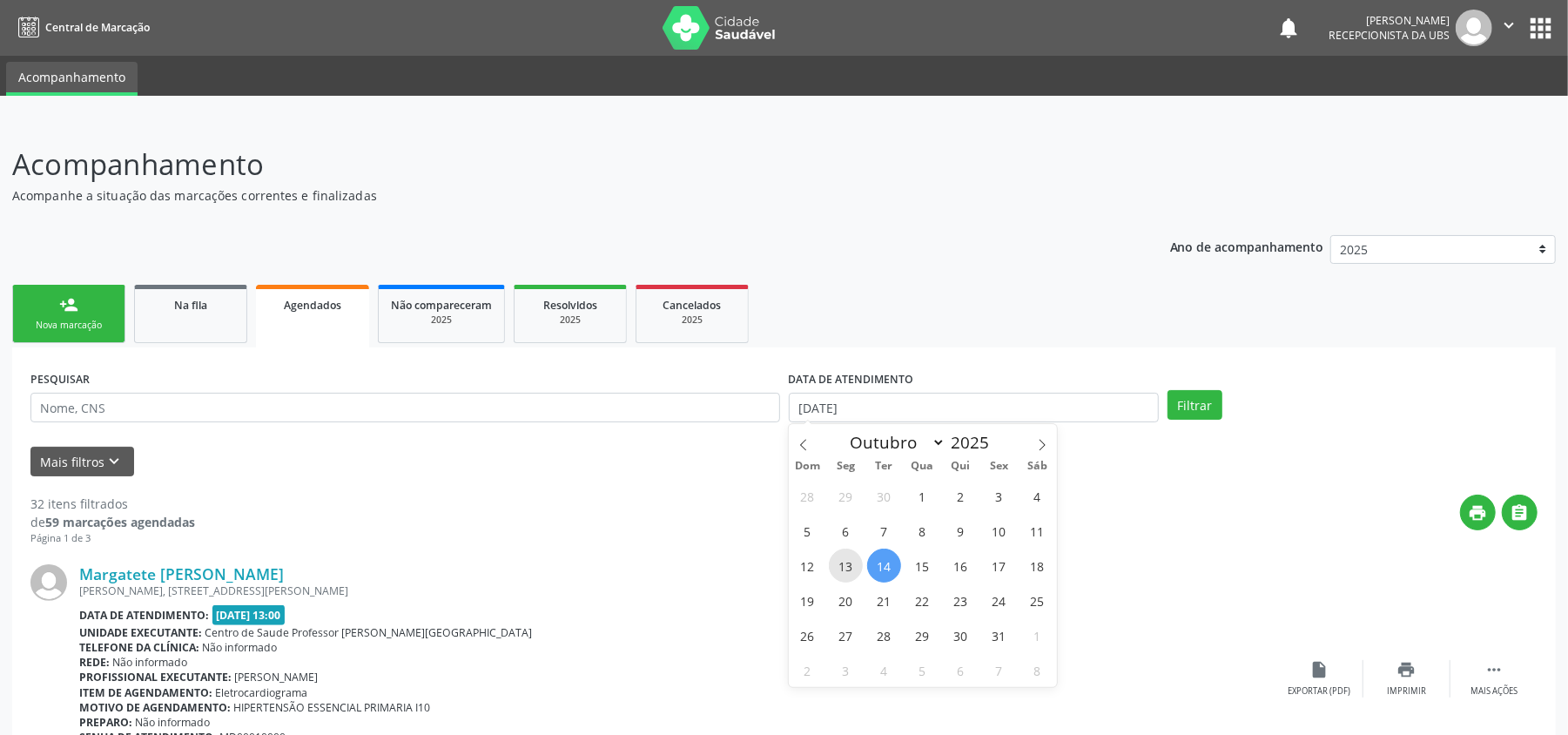
click at [845, 562] on span "13" at bounding box center [846, 565] width 34 height 34
type input "[DATE]"
click at [998, 568] on span "17" at bounding box center [999, 565] width 34 height 34
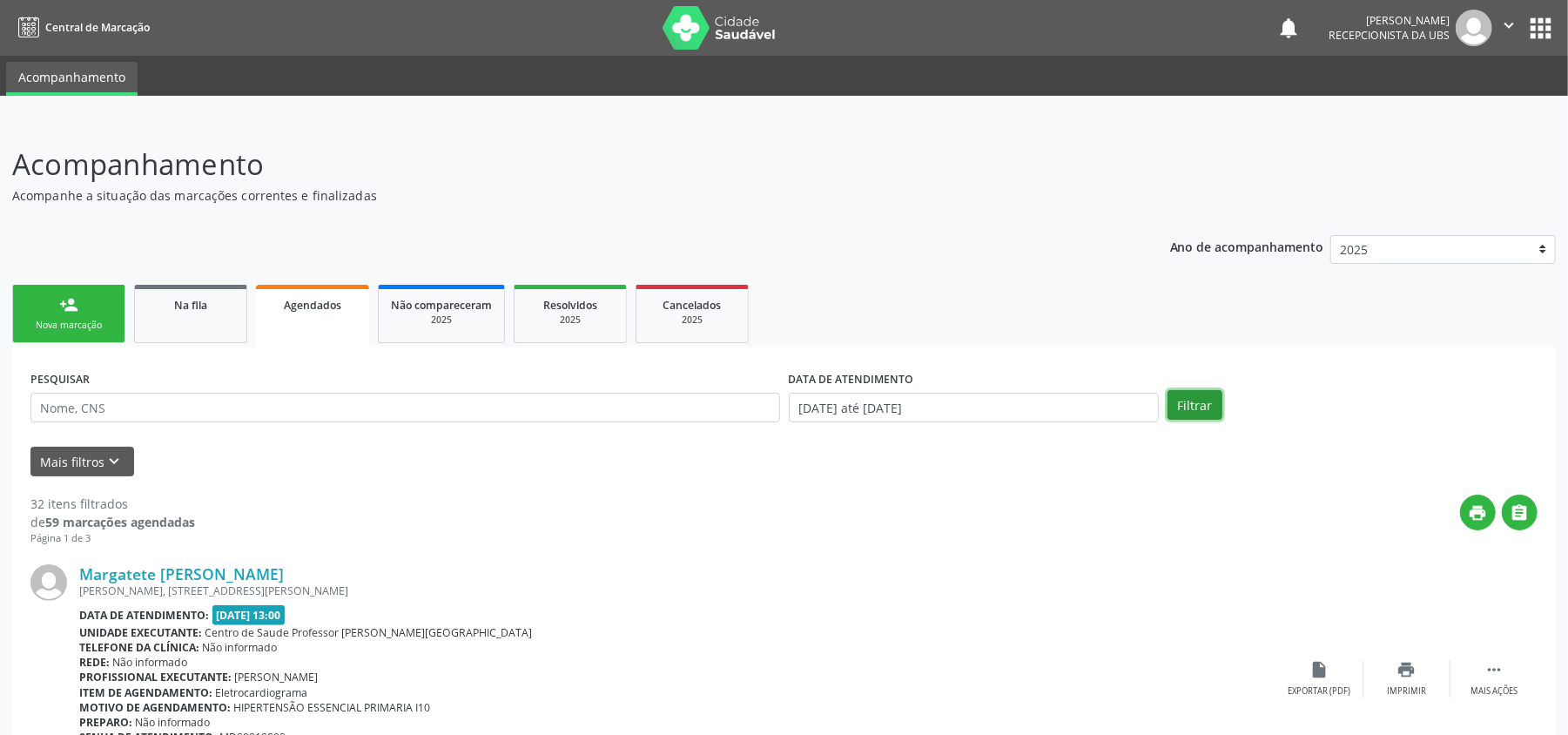
click at [1182, 395] on button "Filtrar" at bounding box center [1196, 405] width 55 height 30
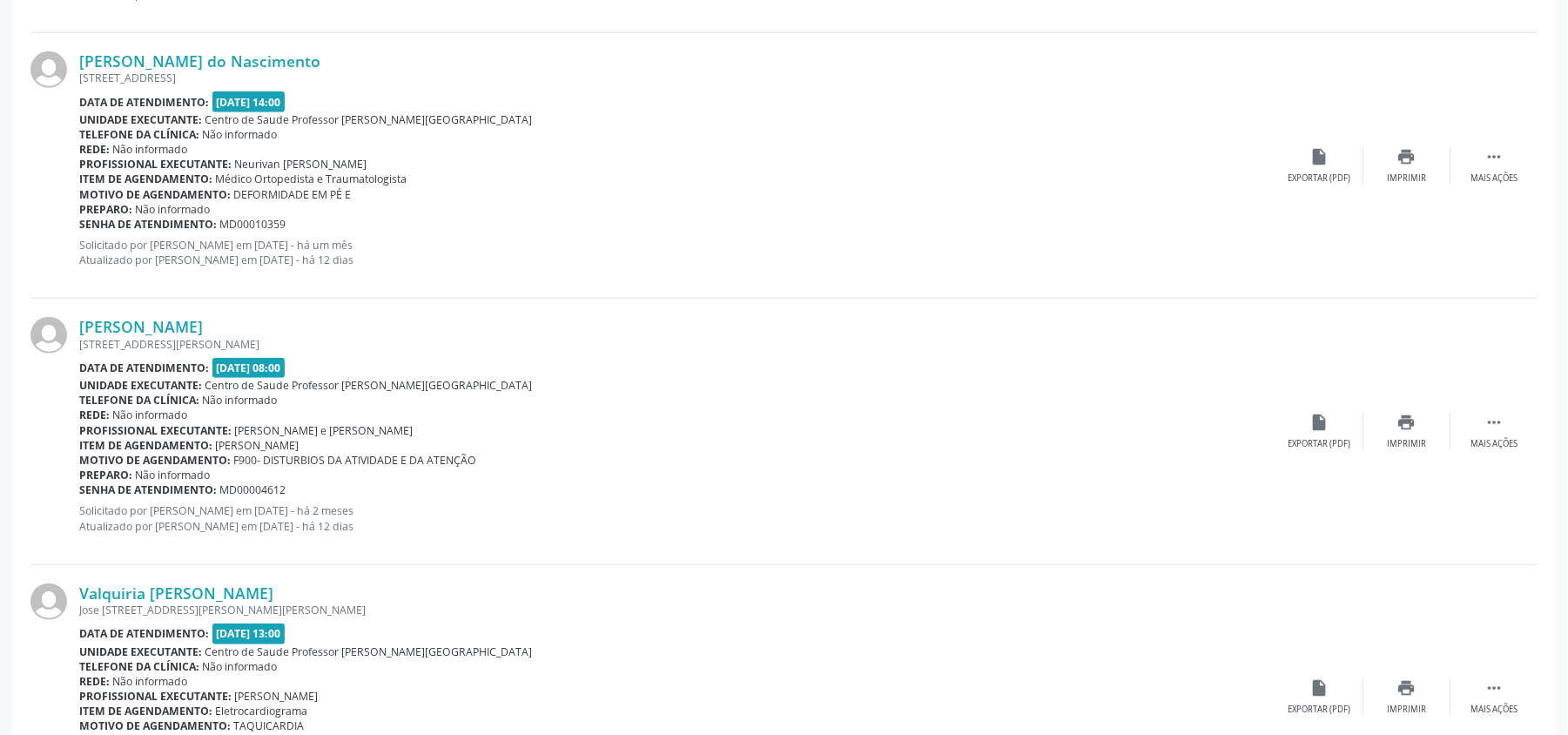
scroll to position [1161, 0]
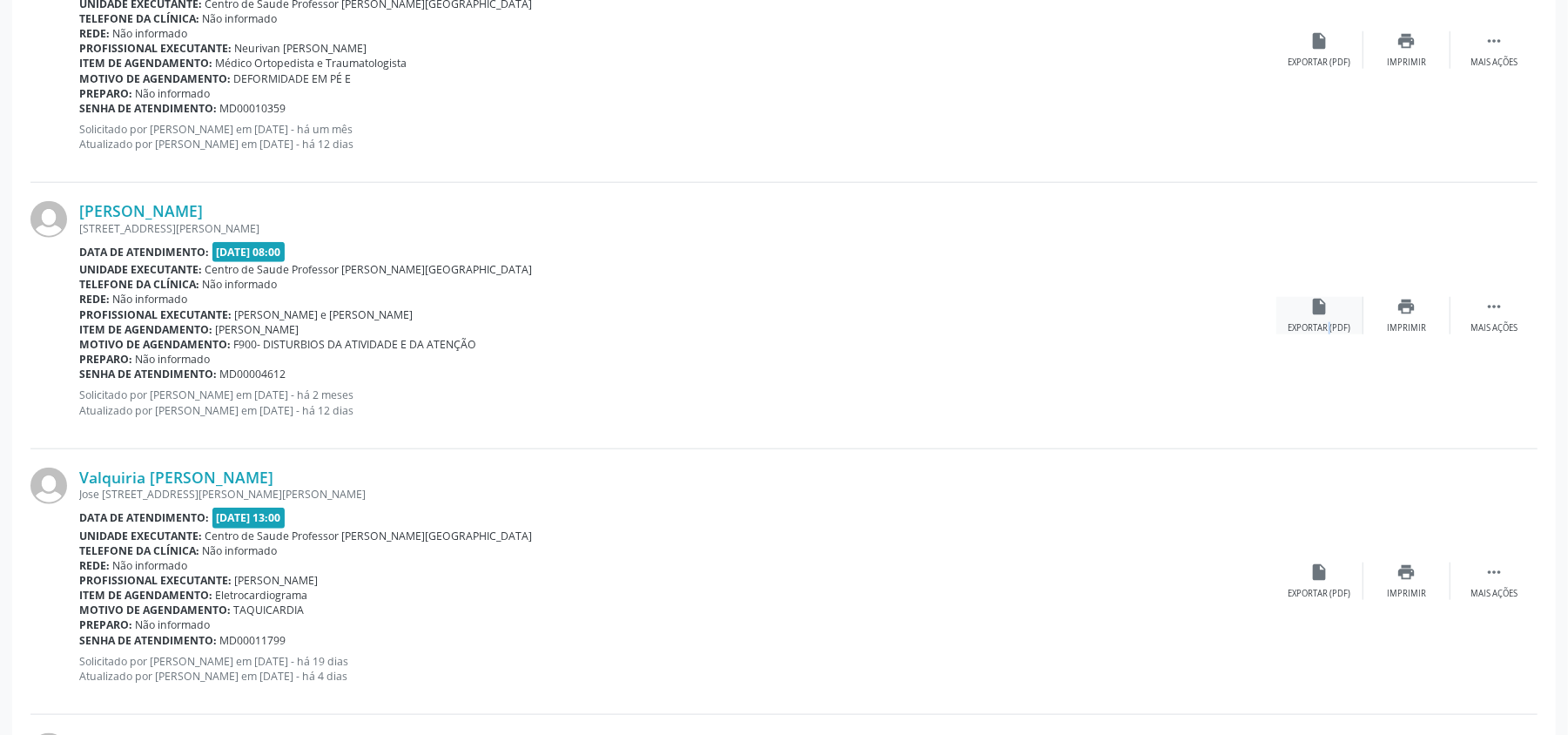
click at [1317, 326] on div "Exportar (PDF)" at bounding box center [1319, 328] width 62 height 12
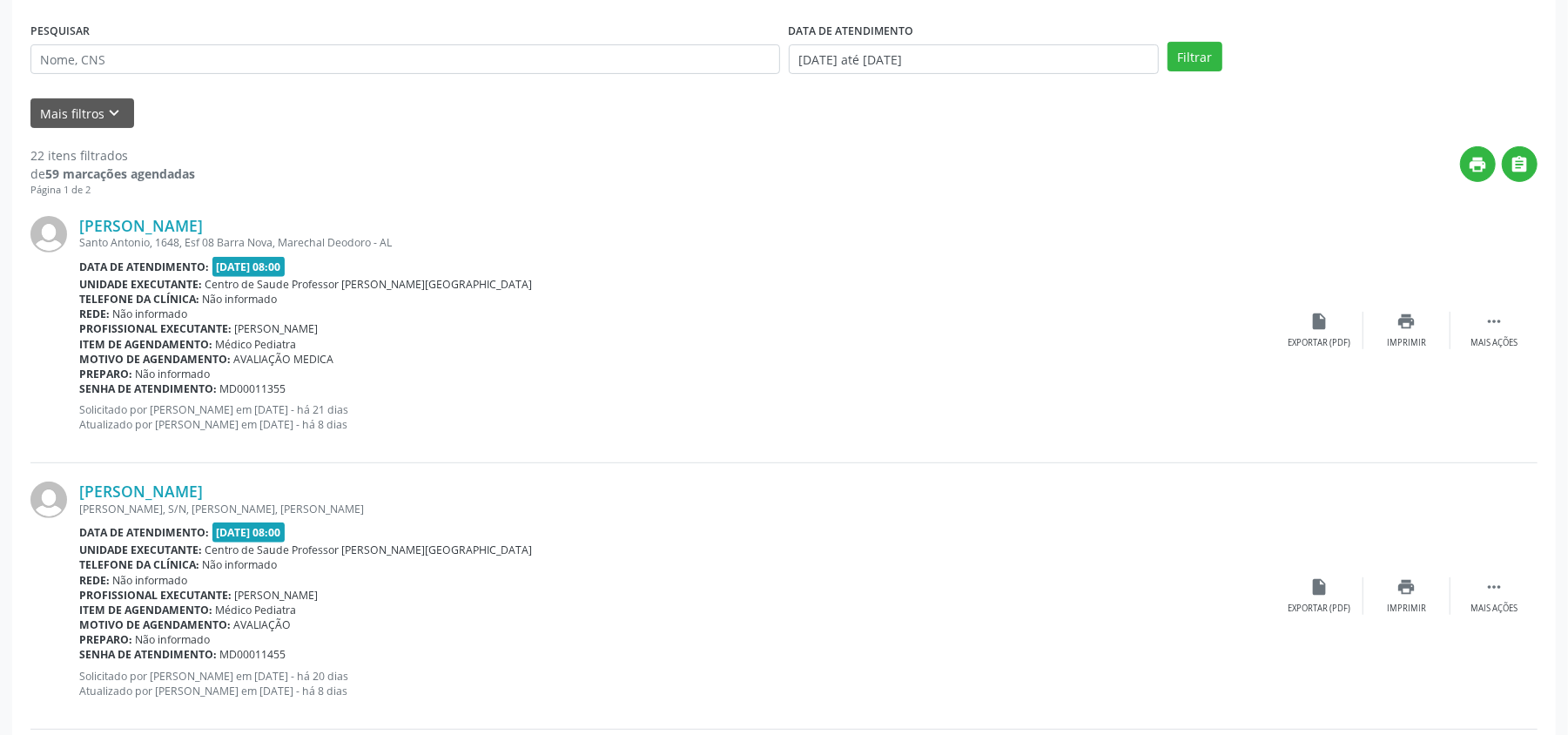
scroll to position [0, 0]
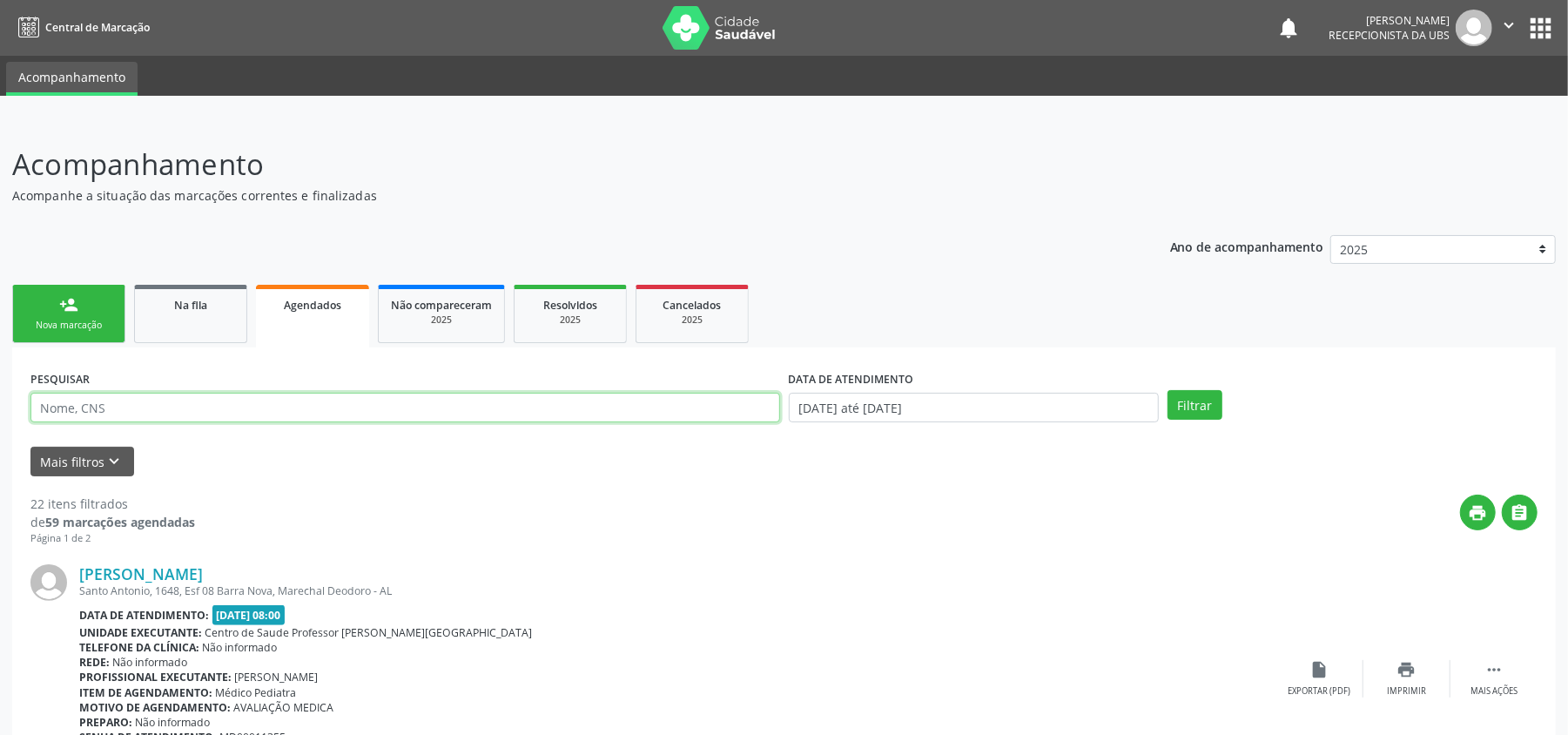
click at [238, 409] on input "text" at bounding box center [405, 407] width 750 height 30
paste input "700005679181902"
click at [1205, 409] on button "Filtrar" at bounding box center [1196, 405] width 55 height 30
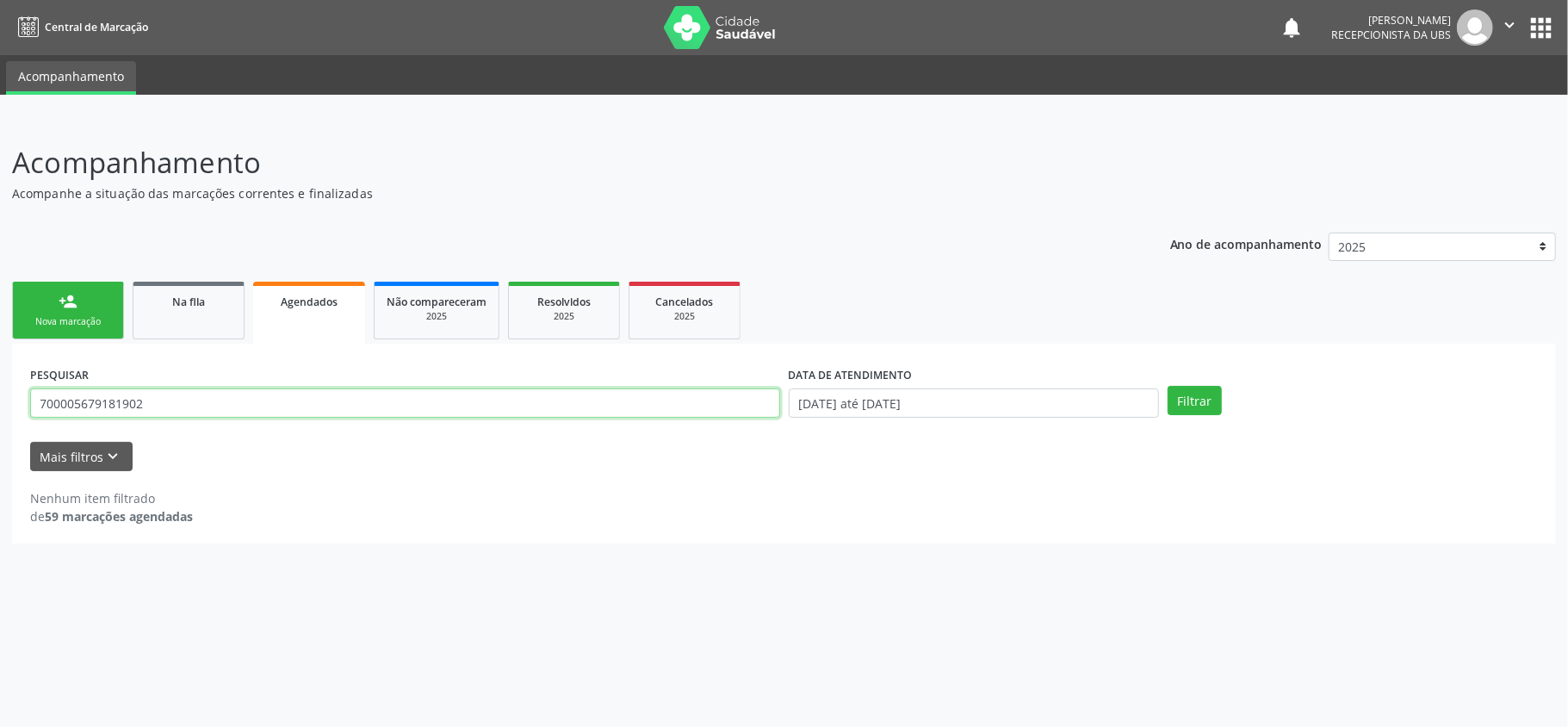
click at [170, 403] on input "700005679181902" at bounding box center [405, 403] width 750 height 29
type input "7"
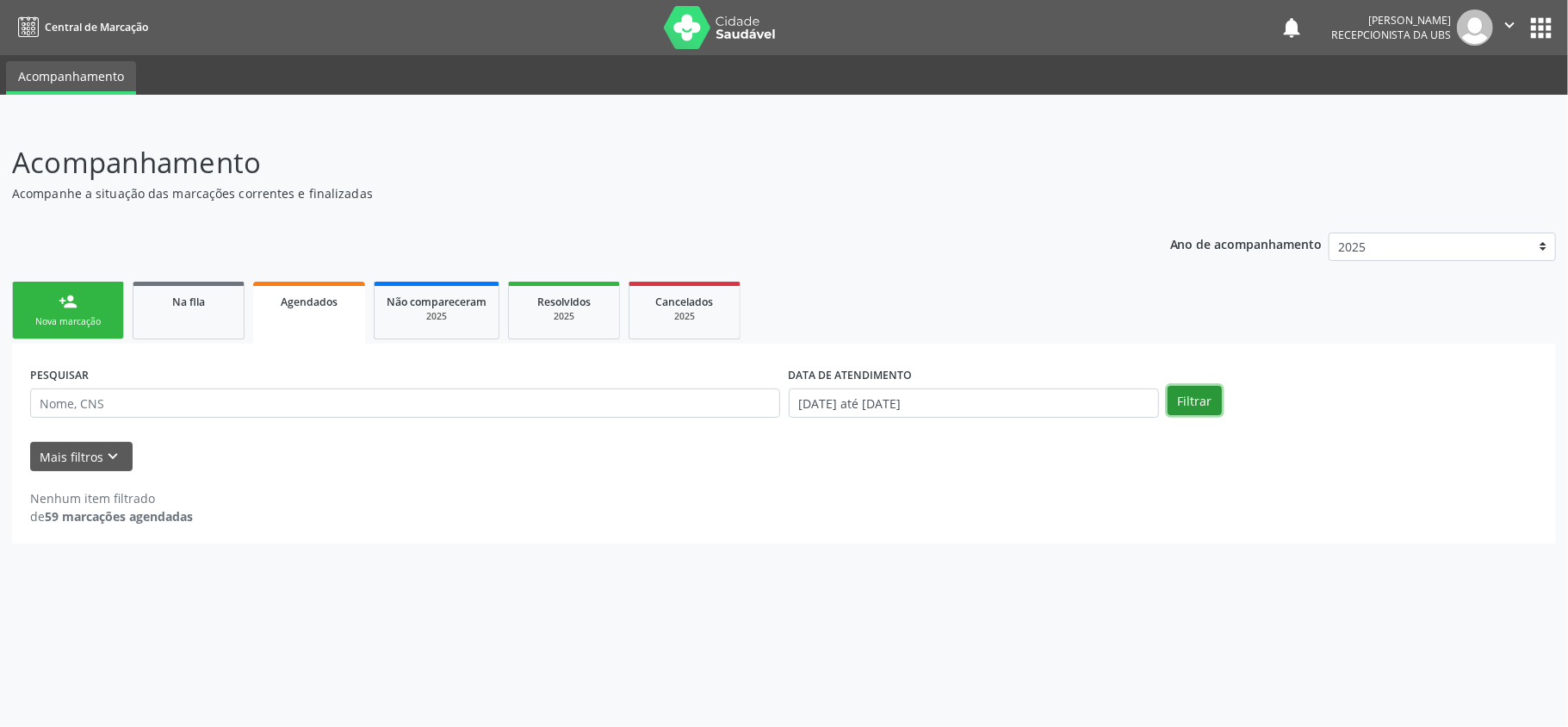
click at [1176, 394] on button "Filtrar" at bounding box center [1195, 401] width 55 height 29
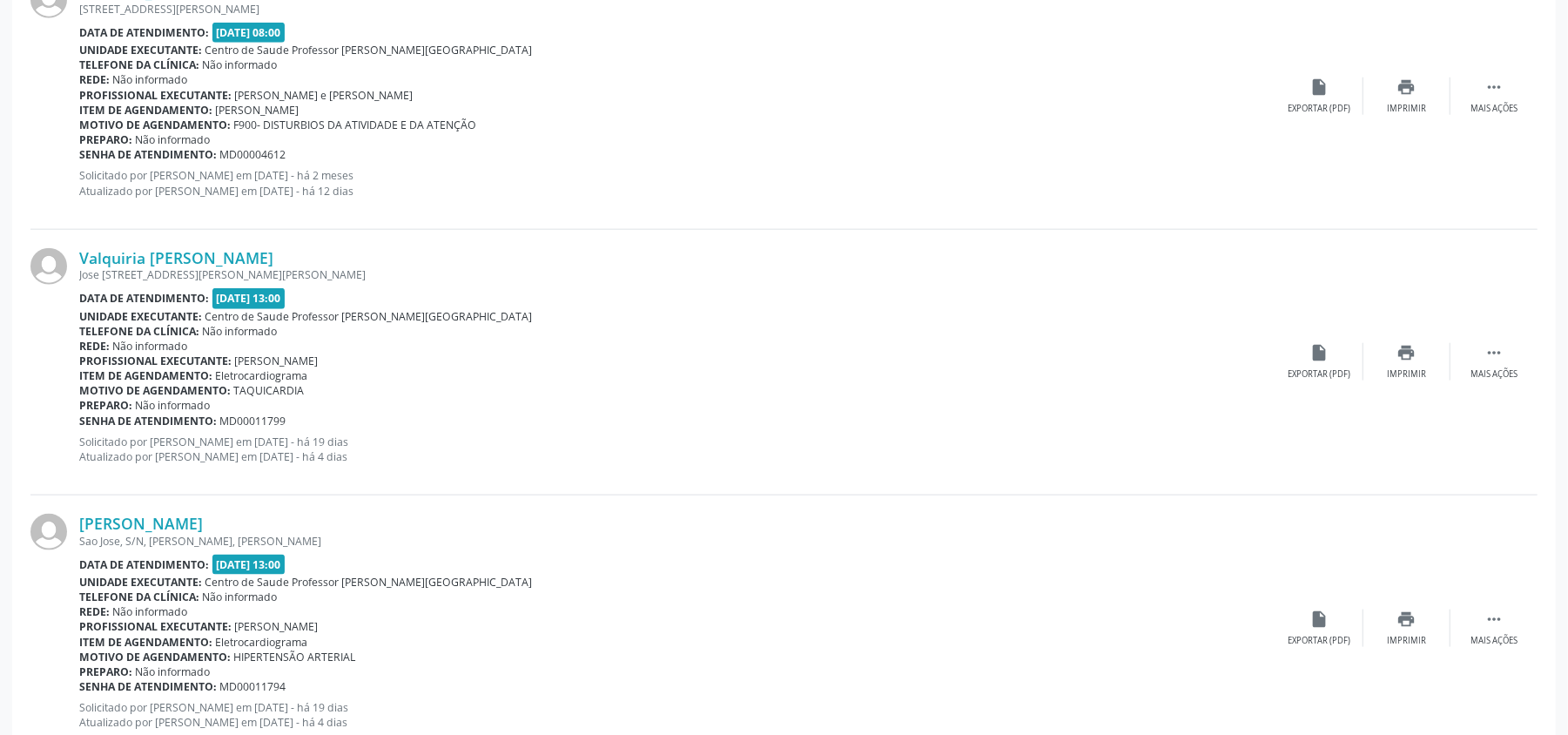
scroll to position [1393, 0]
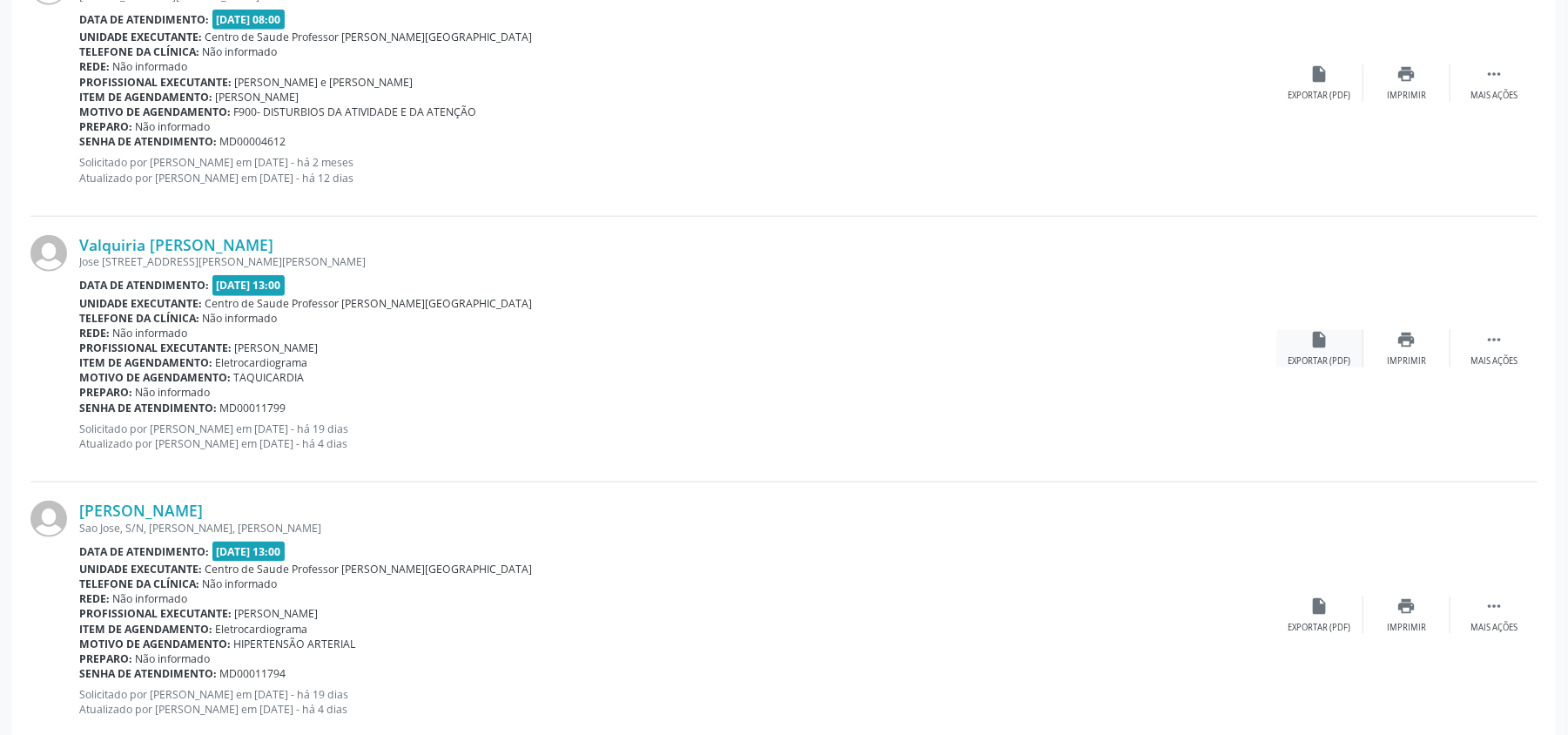
click at [1321, 348] on icon "insert_drive_file" at bounding box center [1319, 339] width 19 height 19
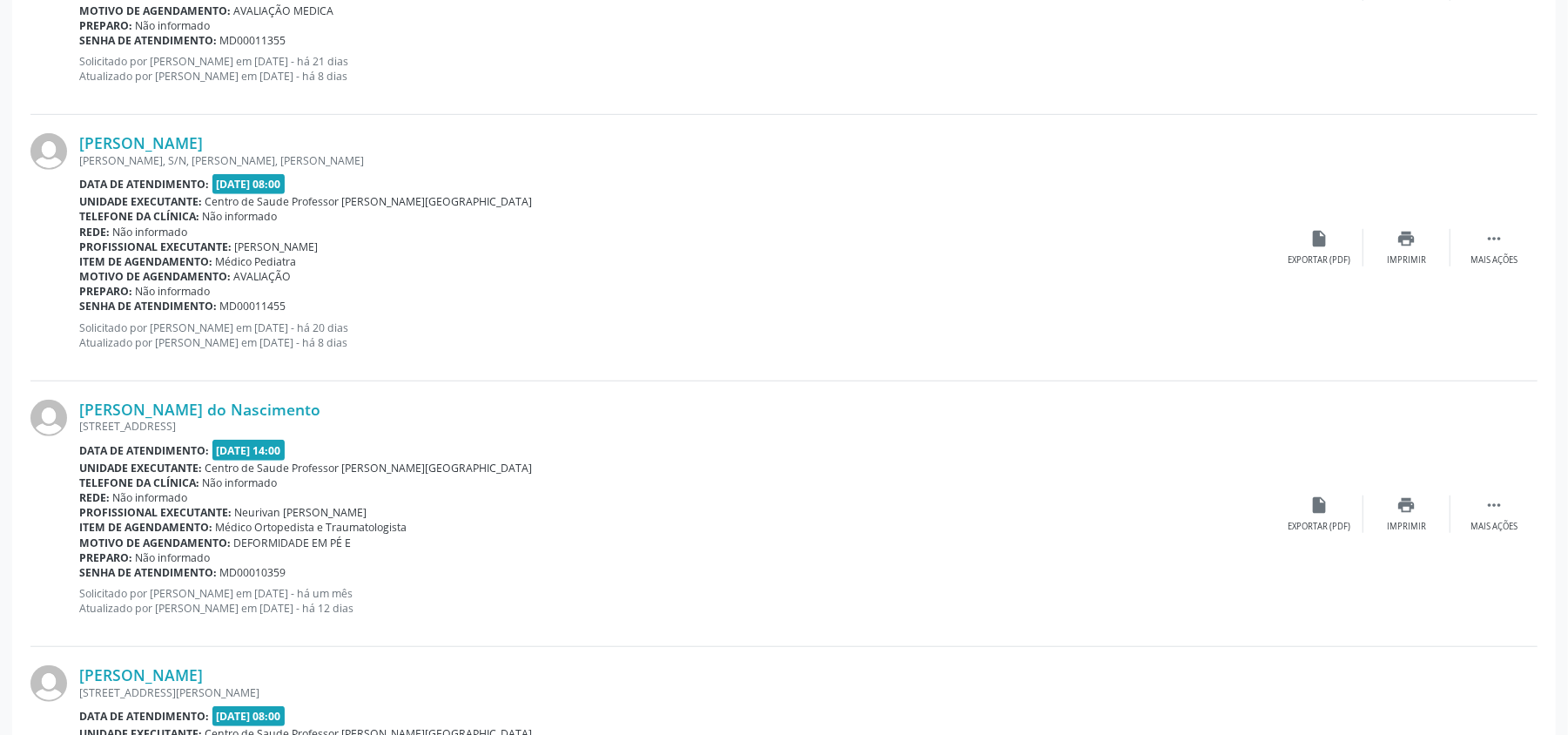
scroll to position [231, 0]
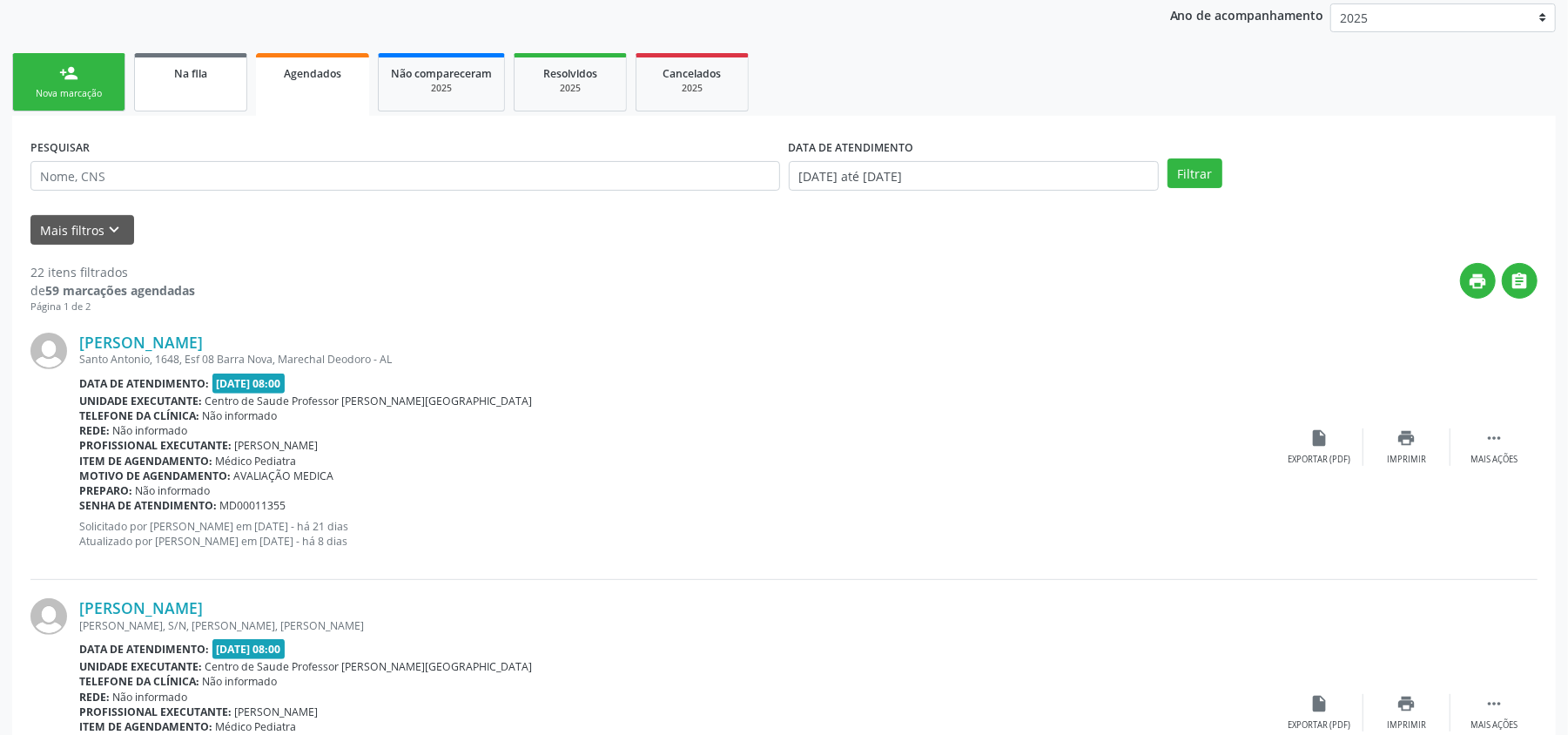
click at [206, 78] on div "Na fila" at bounding box center [191, 72] width 87 height 19
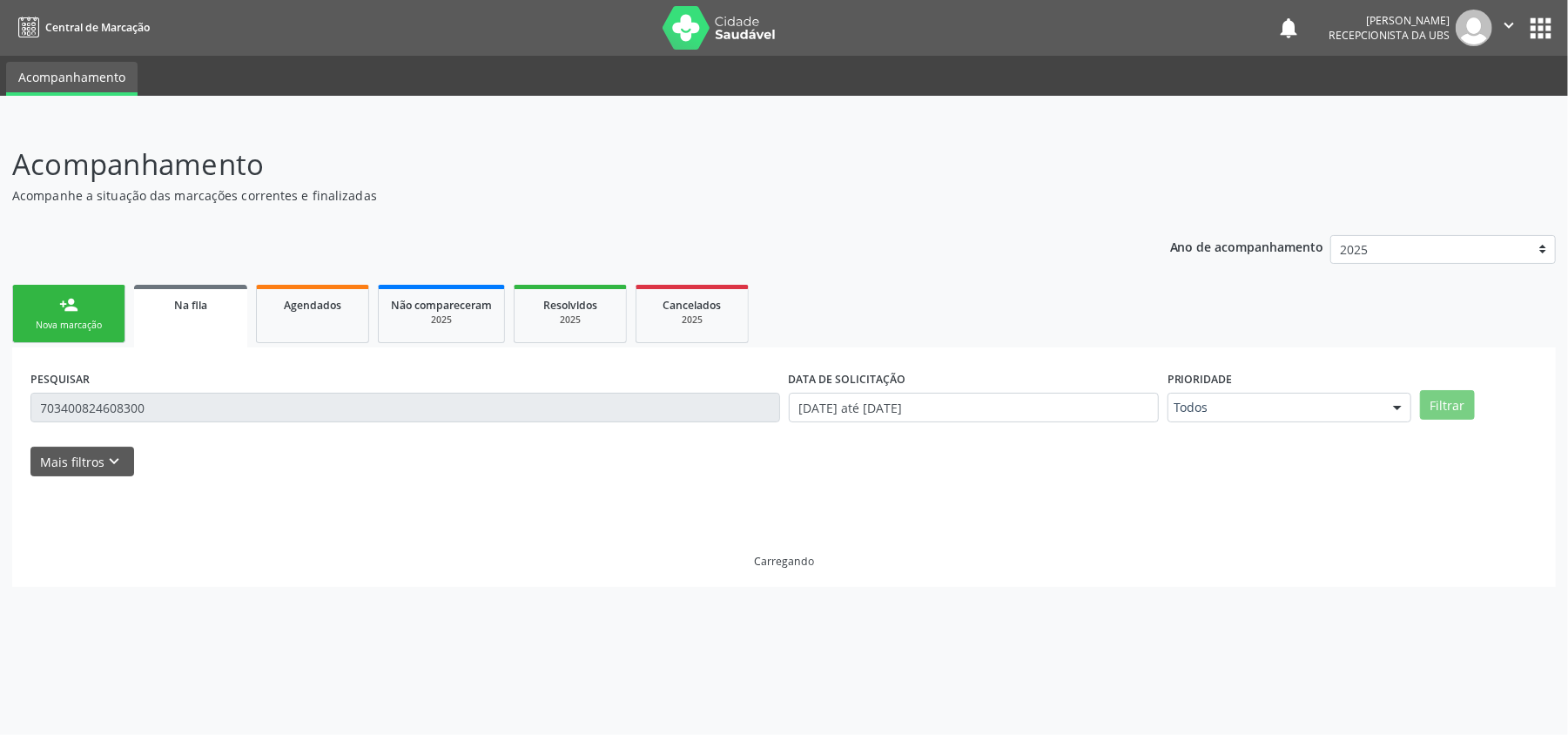
scroll to position [0, 0]
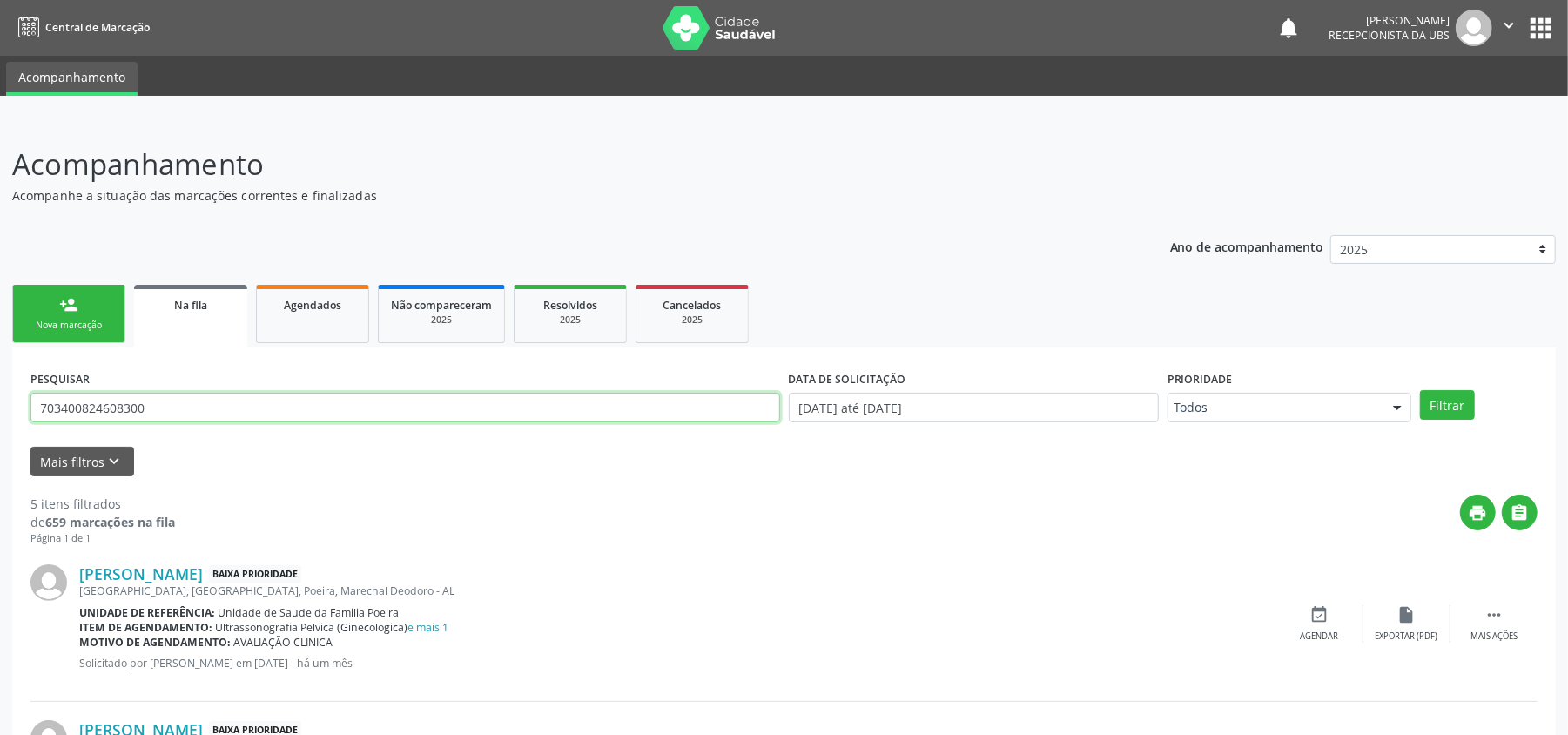
click at [372, 404] on input "703400824608300" at bounding box center [405, 407] width 750 height 30
type input "7"
type input "701800294057078"
click at [1456, 397] on button "Filtrar" at bounding box center [1447, 405] width 55 height 30
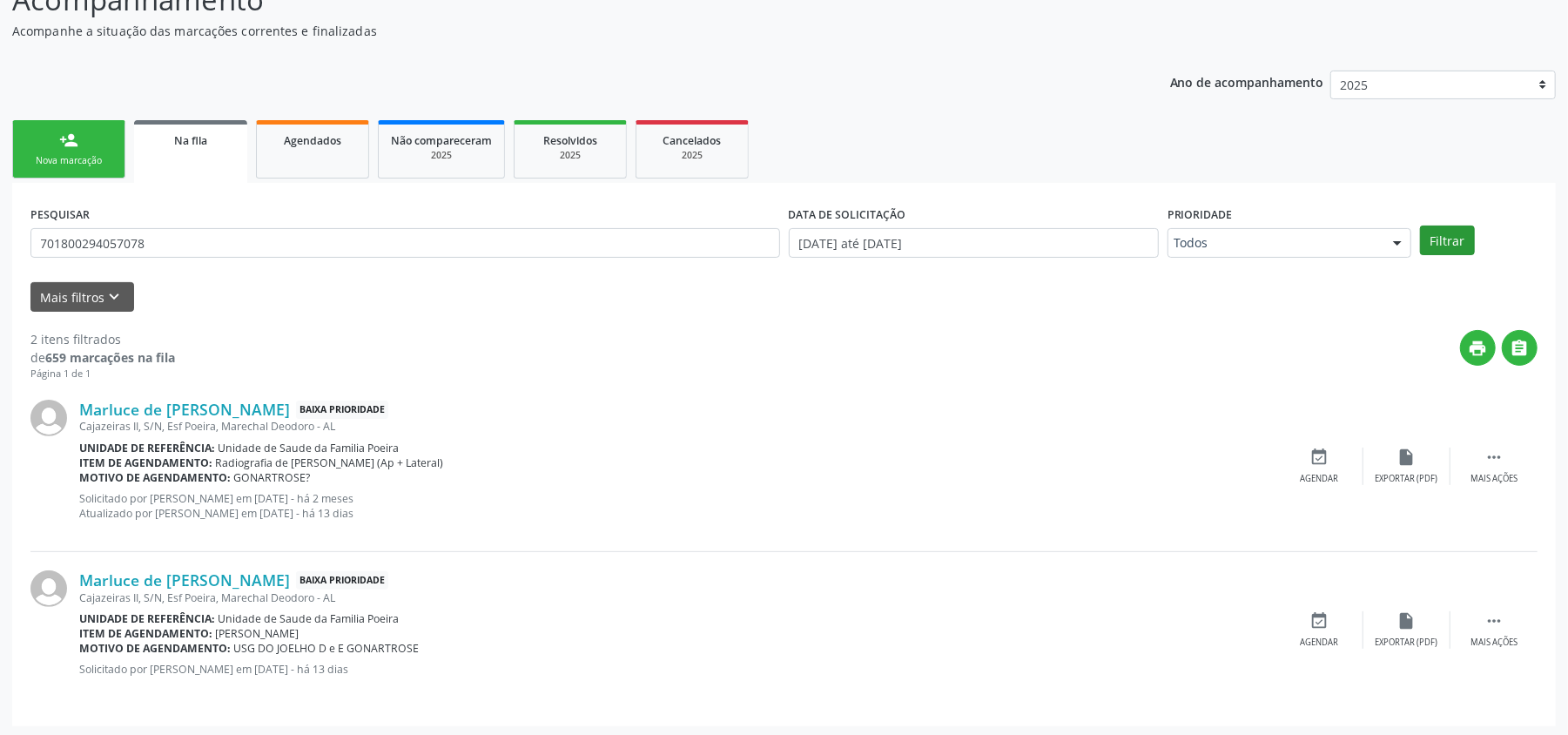
scroll to position [168, 0]
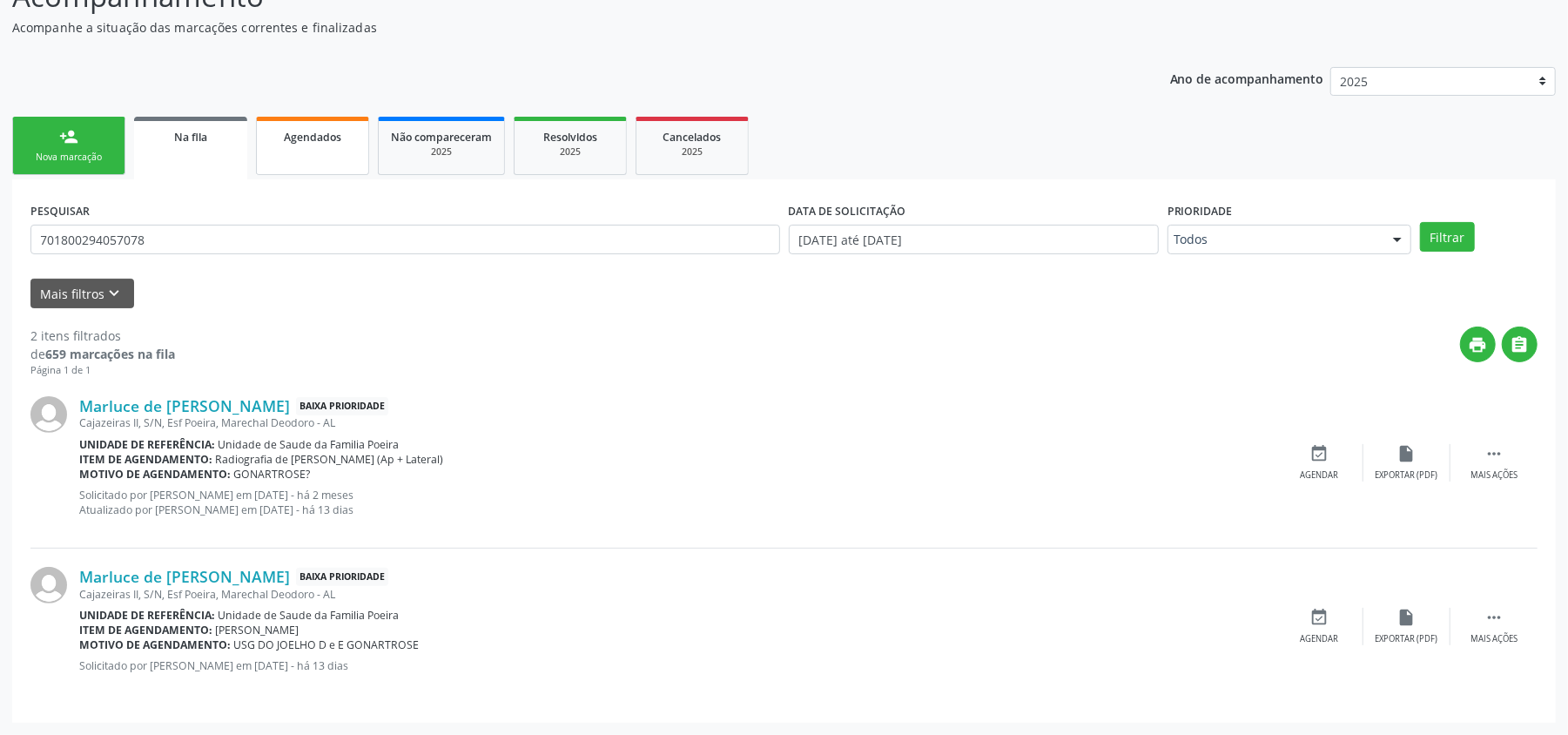
click at [338, 144] on link "Agendados" at bounding box center [312, 145] width 114 height 58
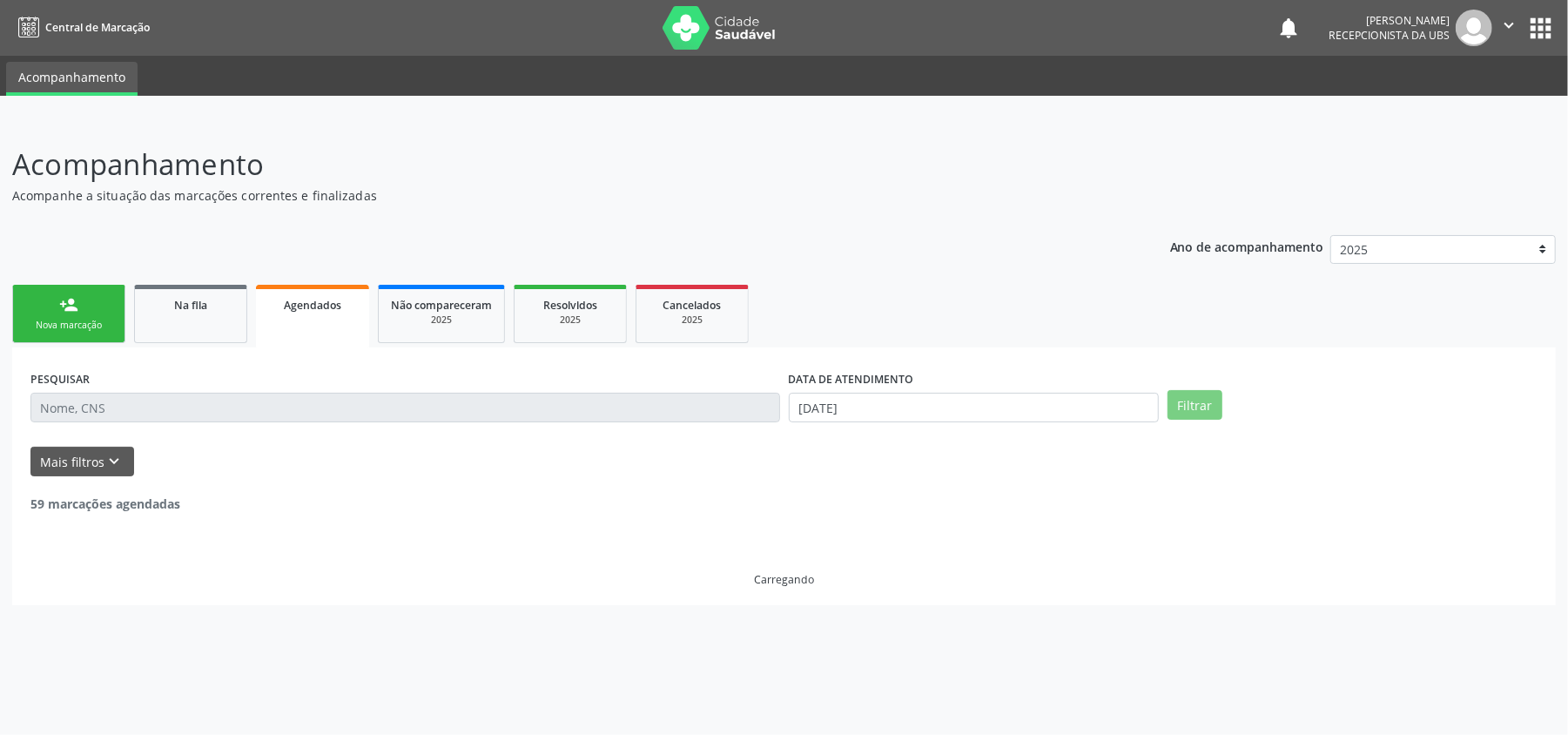
scroll to position [0, 0]
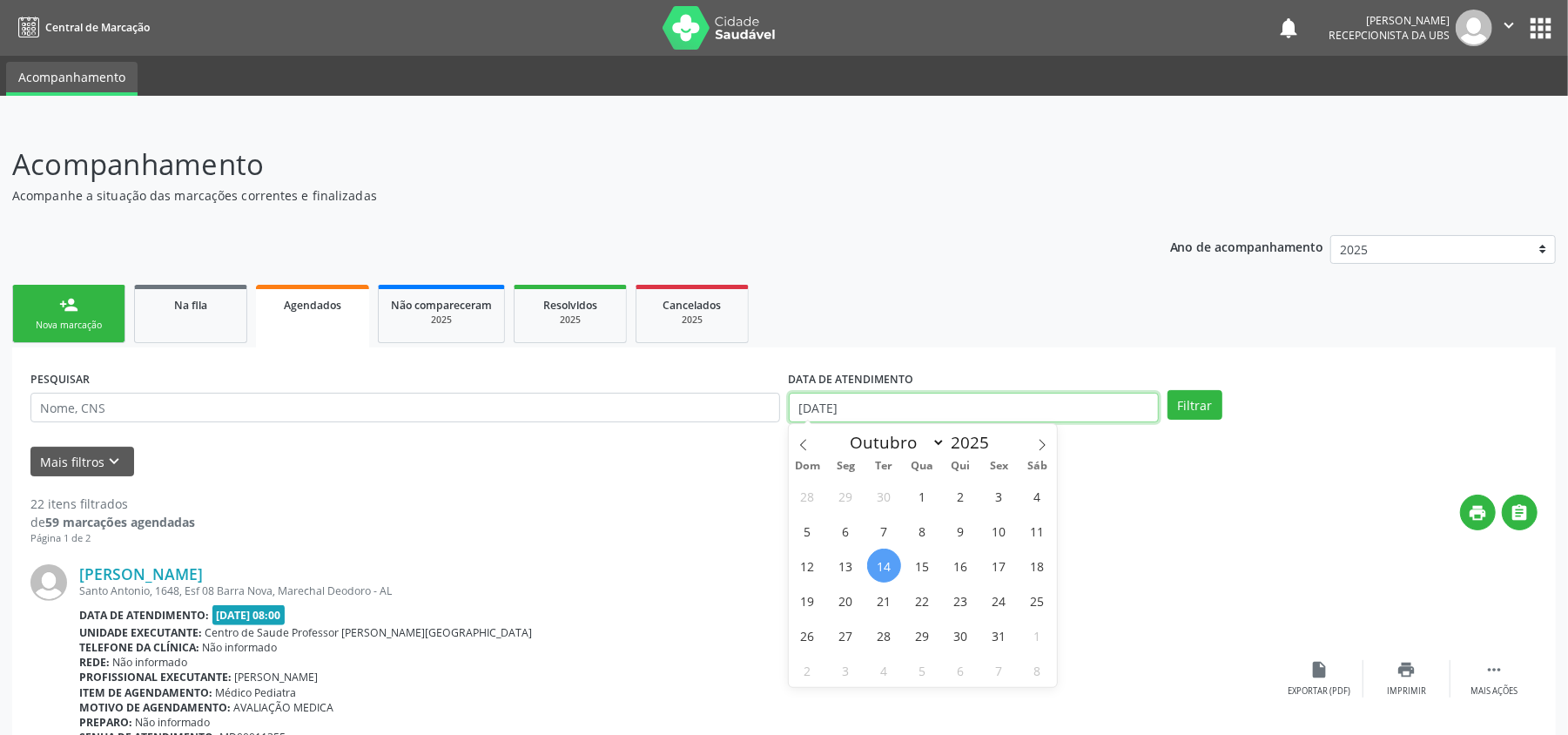
click at [870, 412] on body "Central de Marcação notifications [PERSON_NAME] Recepcionista da UBS  Configur…" at bounding box center [784, 368] width 1568 height 735
click at [847, 561] on span "13" at bounding box center [846, 565] width 34 height 34
type input "[DATE]"
click at [881, 558] on span "14" at bounding box center [884, 565] width 34 height 34
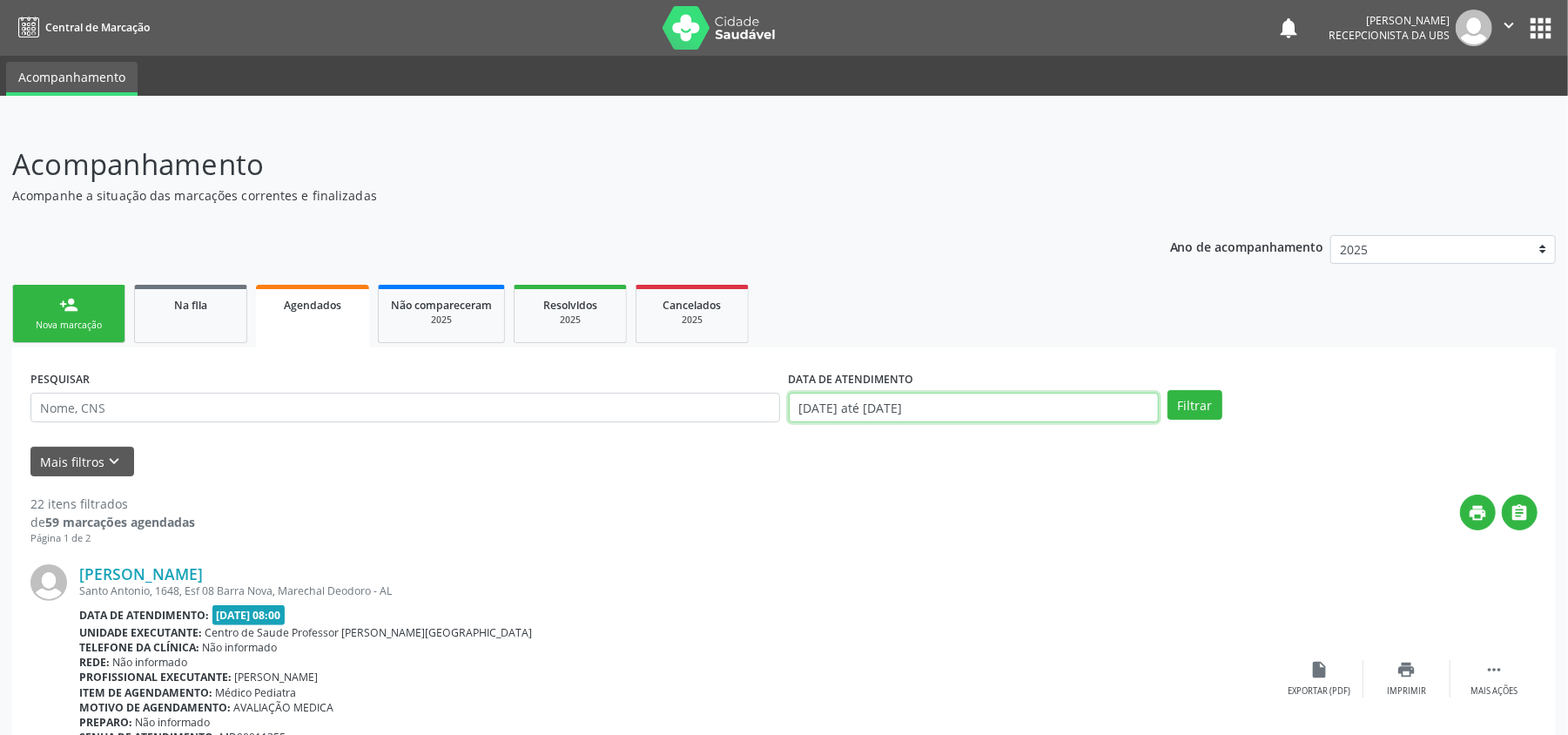
click at [991, 402] on input "[DATE] até [DATE]" at bounding box center [973, 407] width 371 height 30
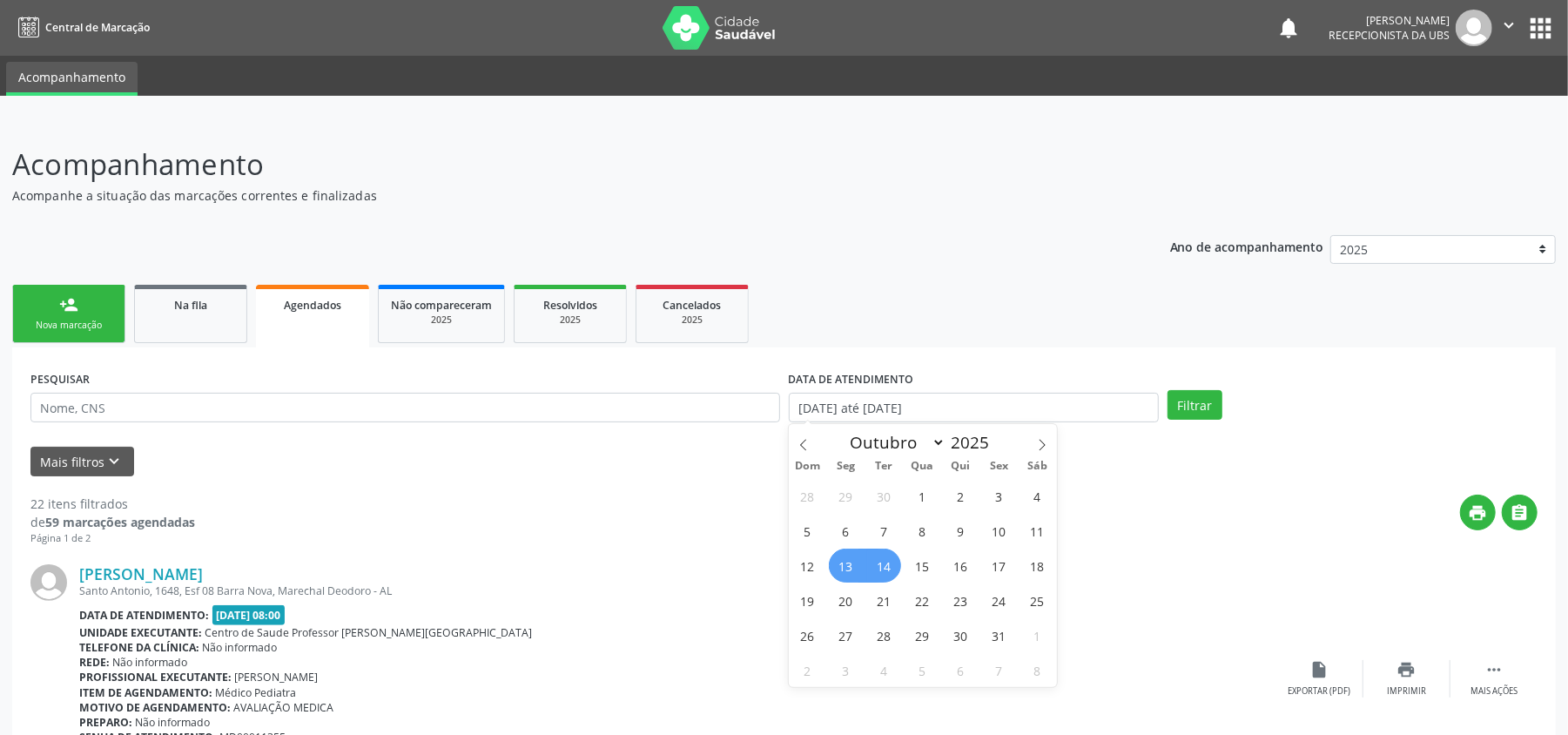
click at [886, 573] on span "14" at bounding box center [884, 565] width 34 height 34
type input "[DATE]"
click at [994, 559] on span "17" at bounding box center [999, 565] width 34 height 34
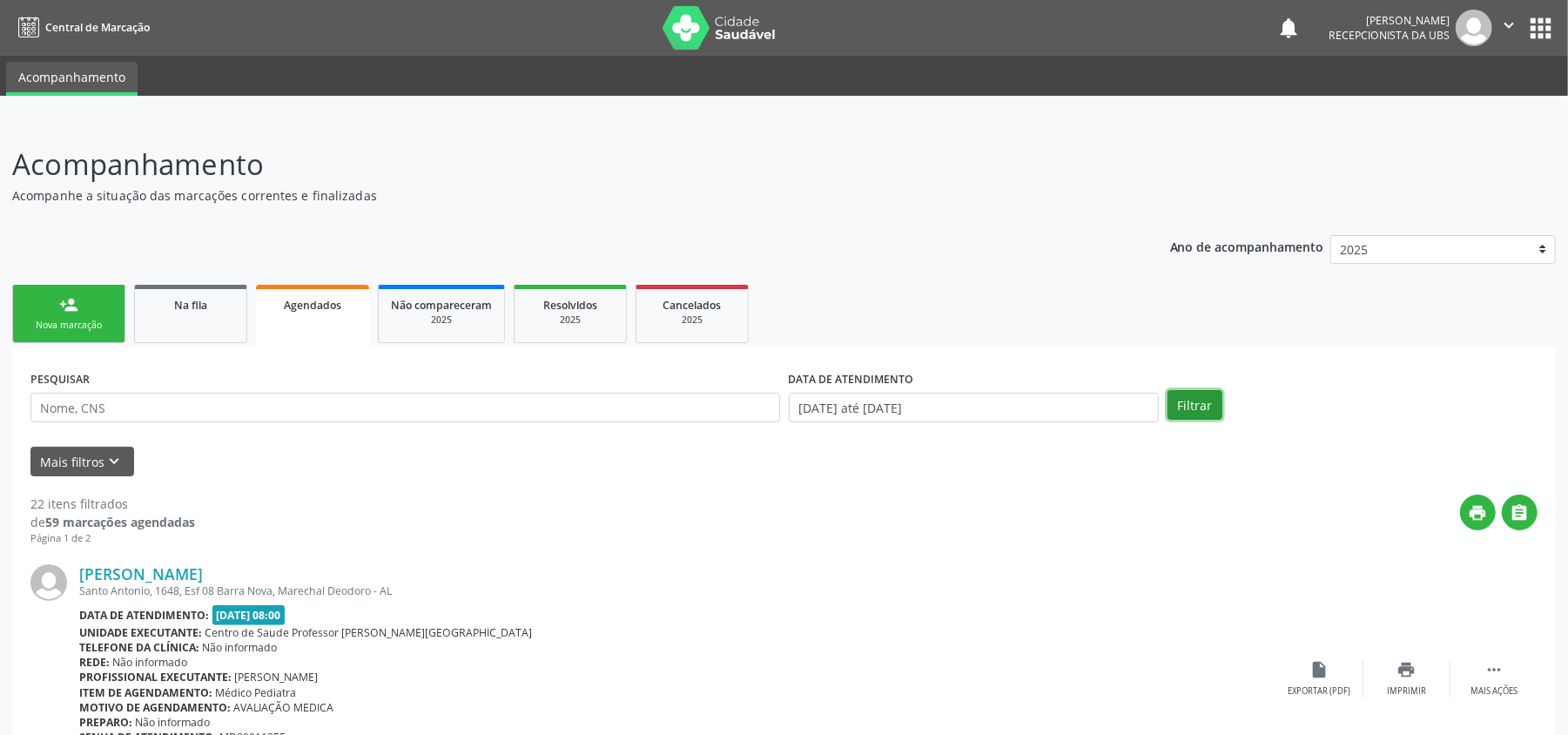
click at [1202, 399] on button "Filtrar" at bounding box center [1196, 405] width 55 height 30
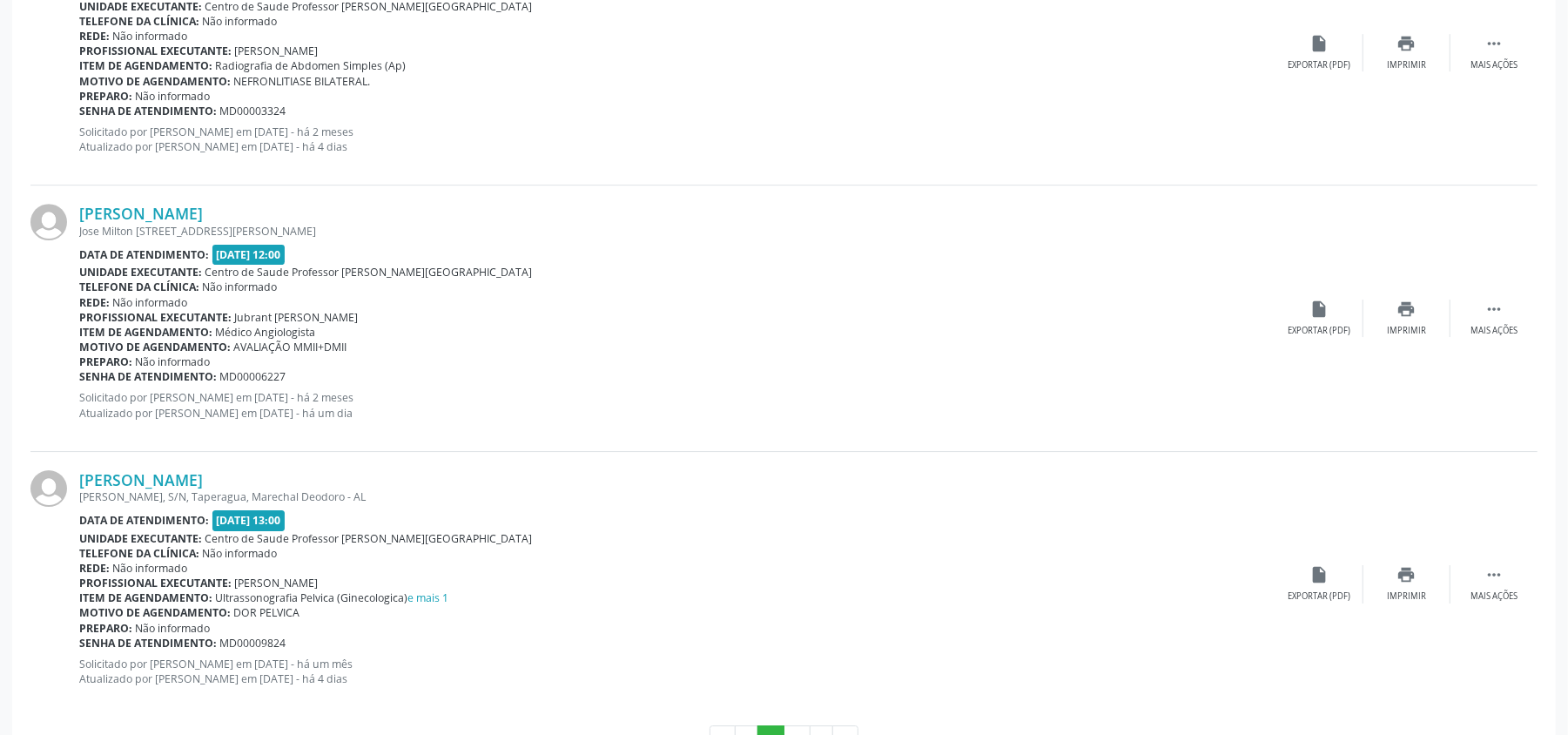
scroll to position [3946, 0]
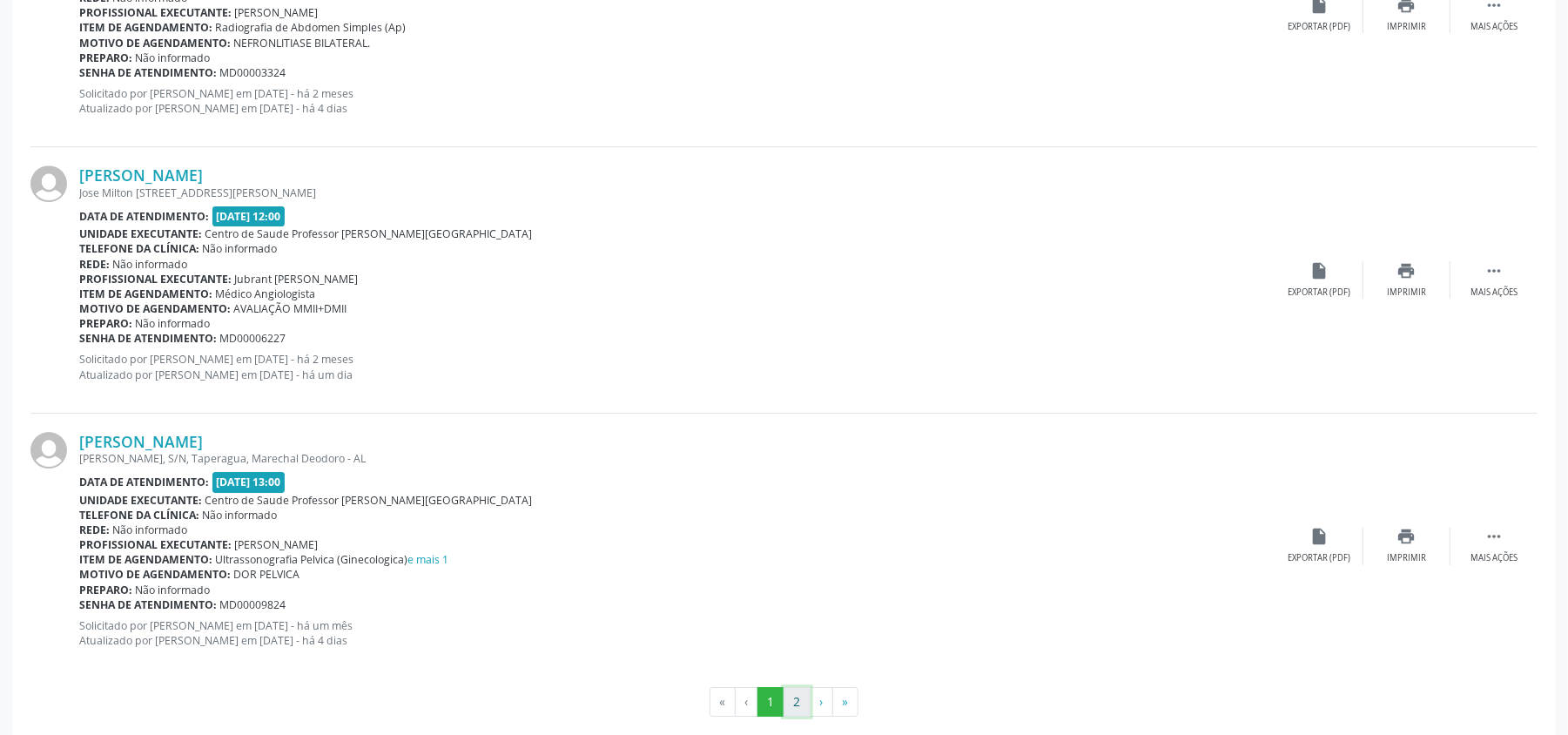
click at [795, 693] on button "2" at bounding box center [796, 701] width 27 height 30
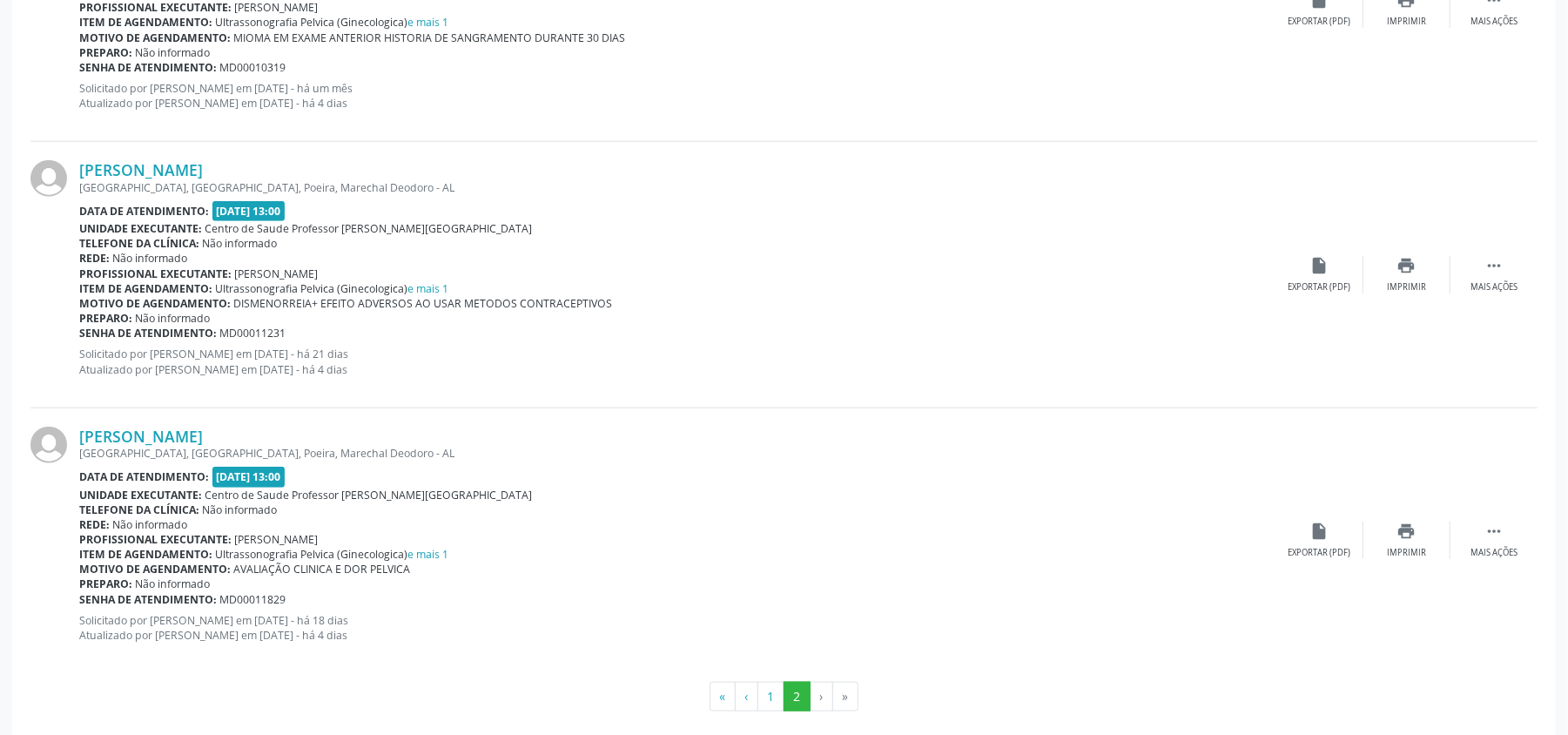
scroll to position [1222, 0]
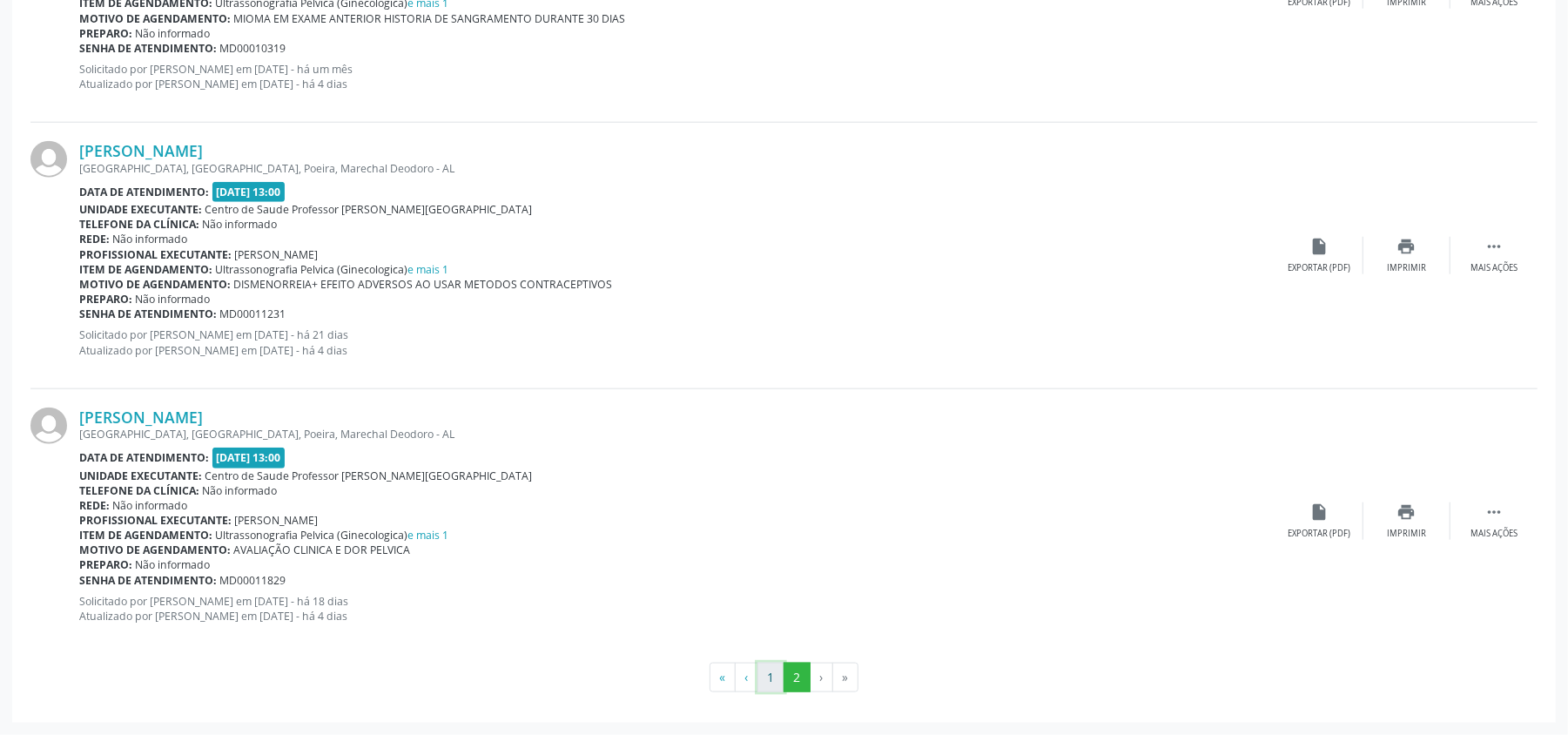
click at [773, 679] on button "1" at bounding box center [771, 678] width 27 height 30
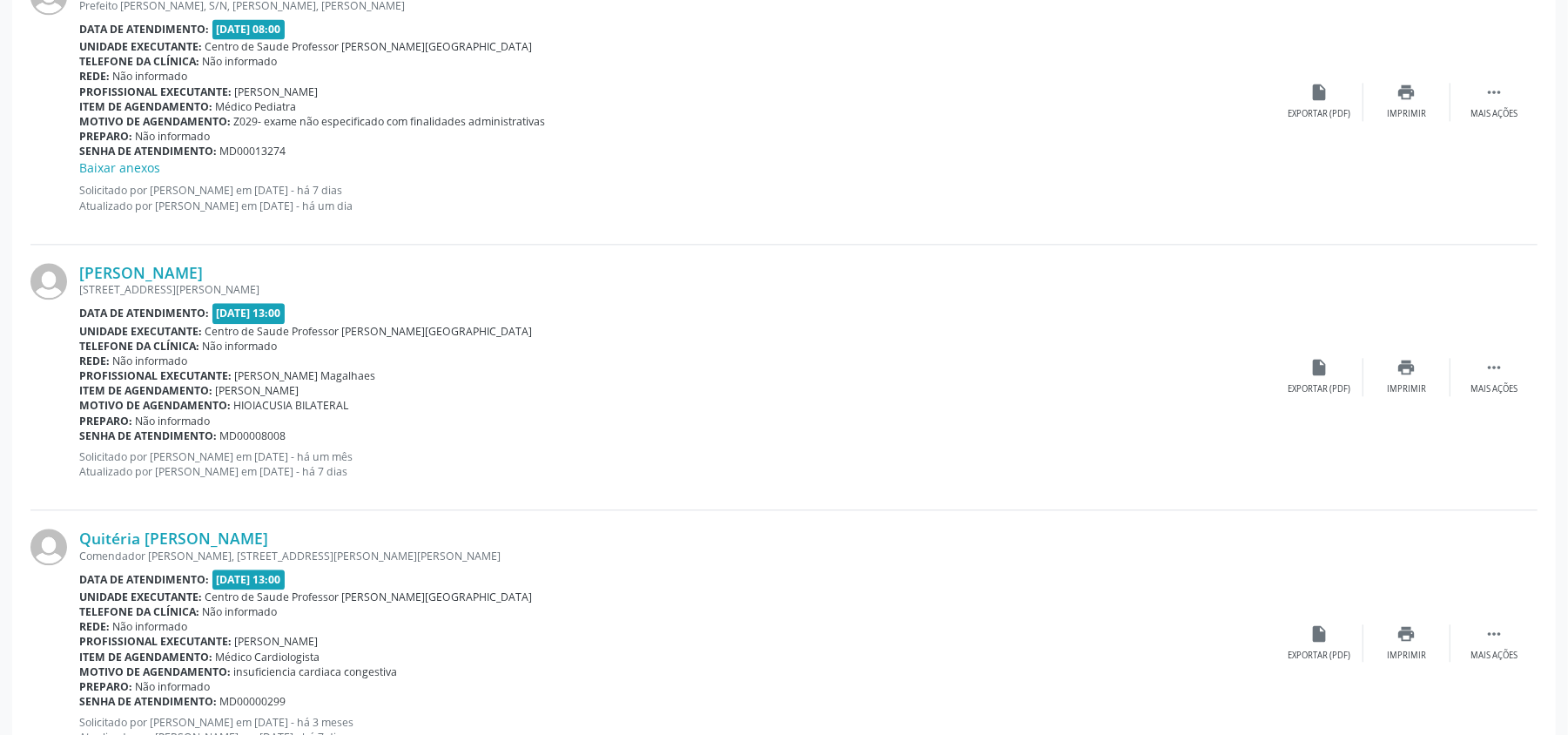
scroll to position [2901, 0]
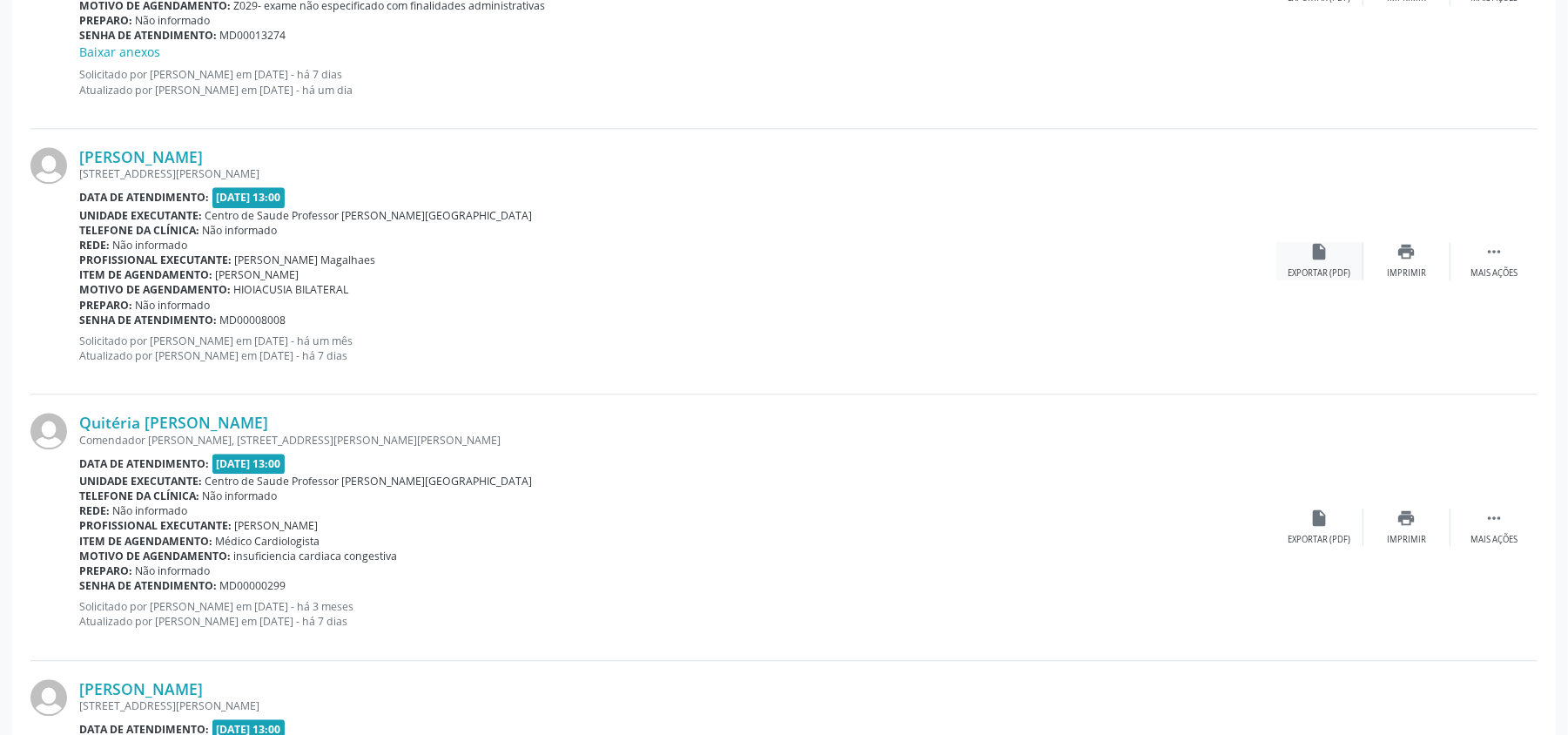
click at [1309, 265] on div "insert_drive_file Exportar (PDF)" at bounding box center [1320, 261] width 87 height 38
click at [195, 155] on link "[PERSON_NAME]" at bounding box center [140, 156] width 124 height 19
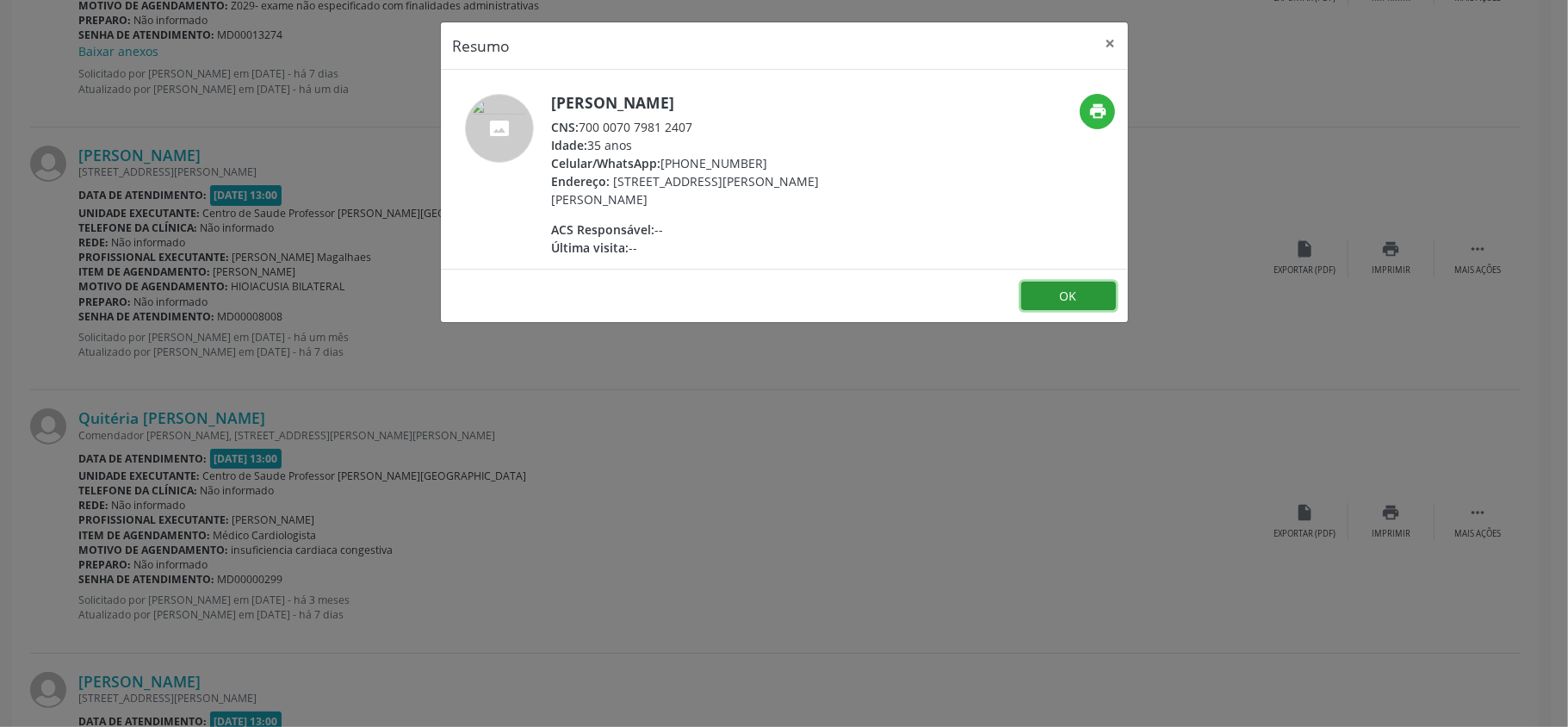
click at [1072, 284] on button "OK" at bounding box center [1068, 296] width 95 height 29
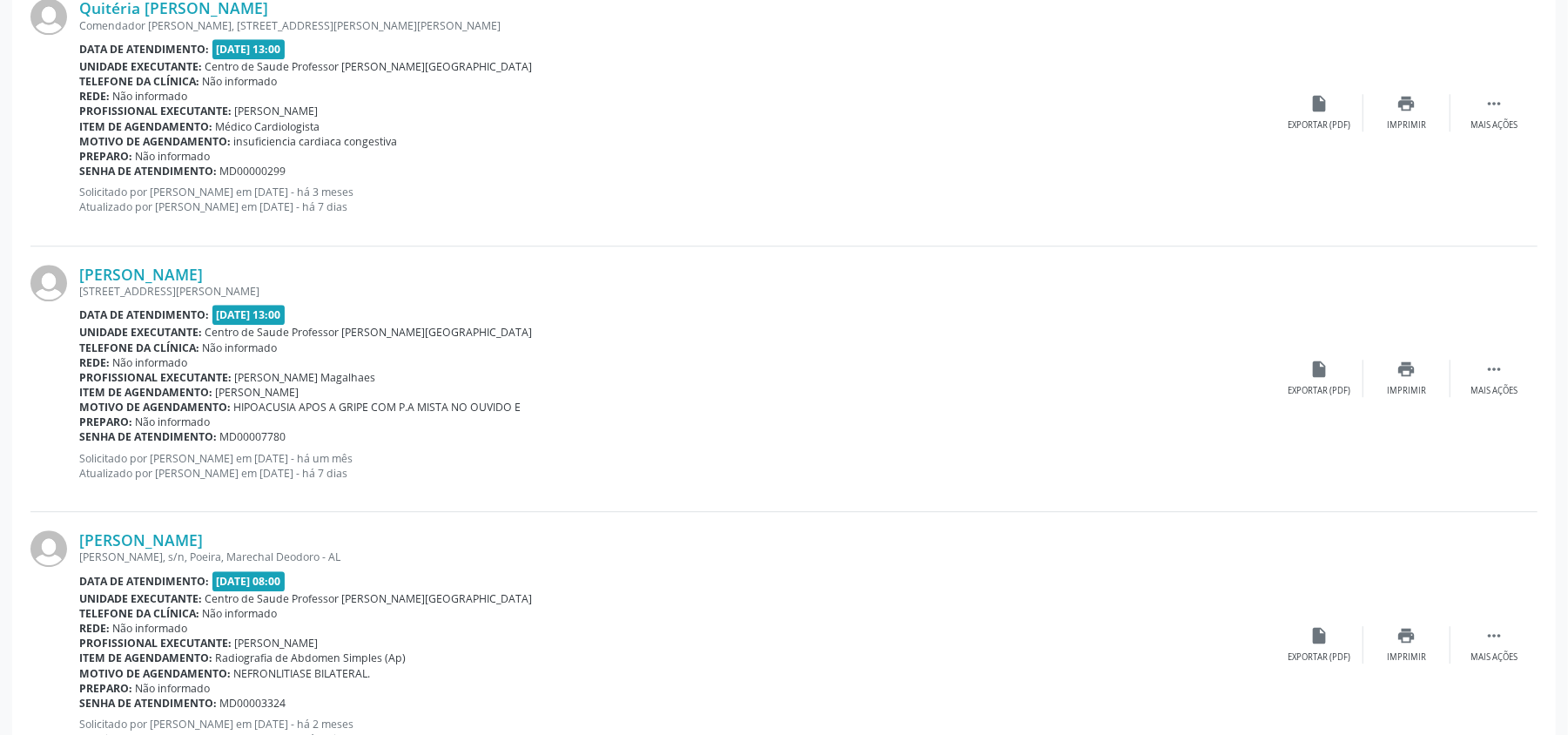
scroll to position [3366, 0]
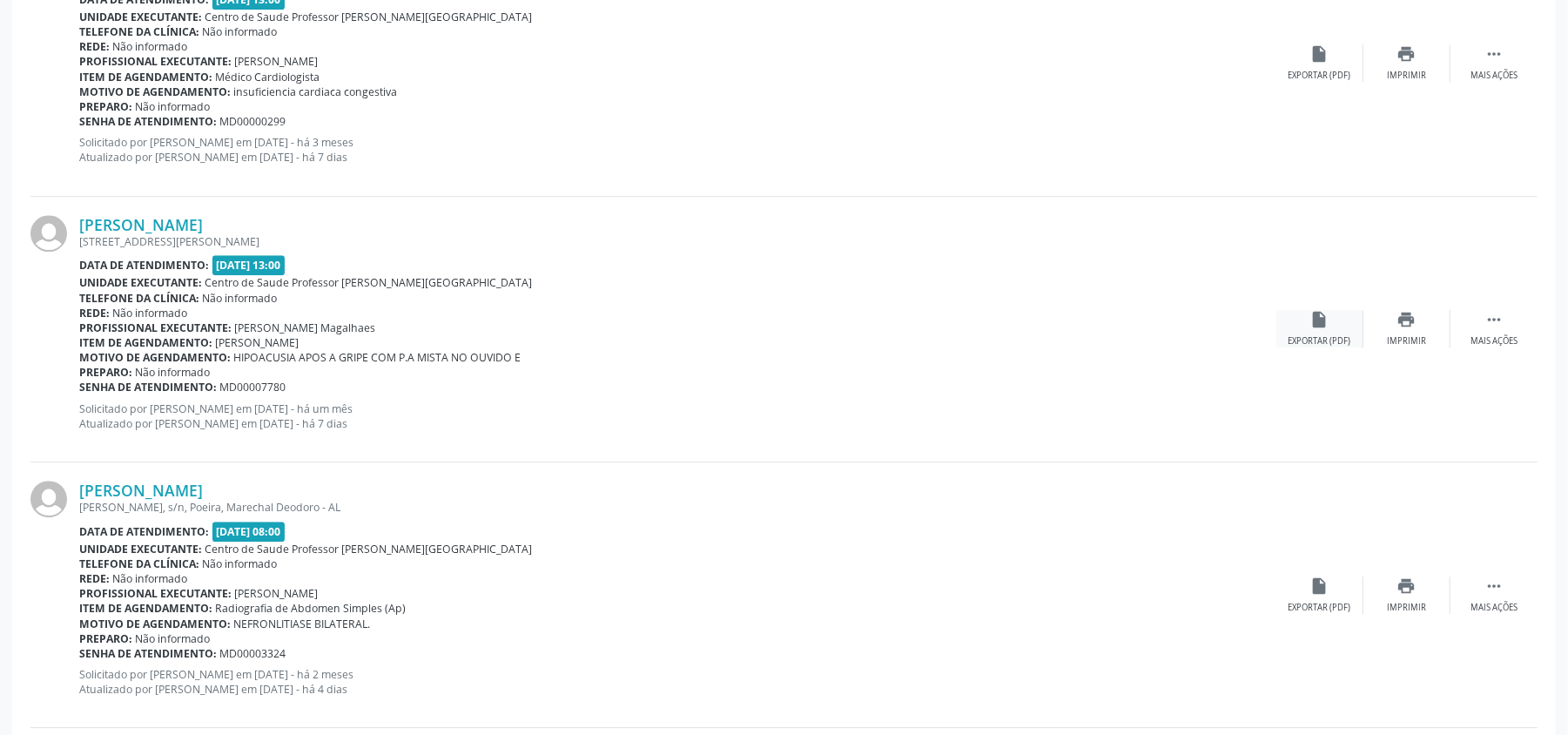
click at [1323, 333] on div "insert_drive_file Exportar (PDF)" at bounding box center [1320, 329] width 87 height 38
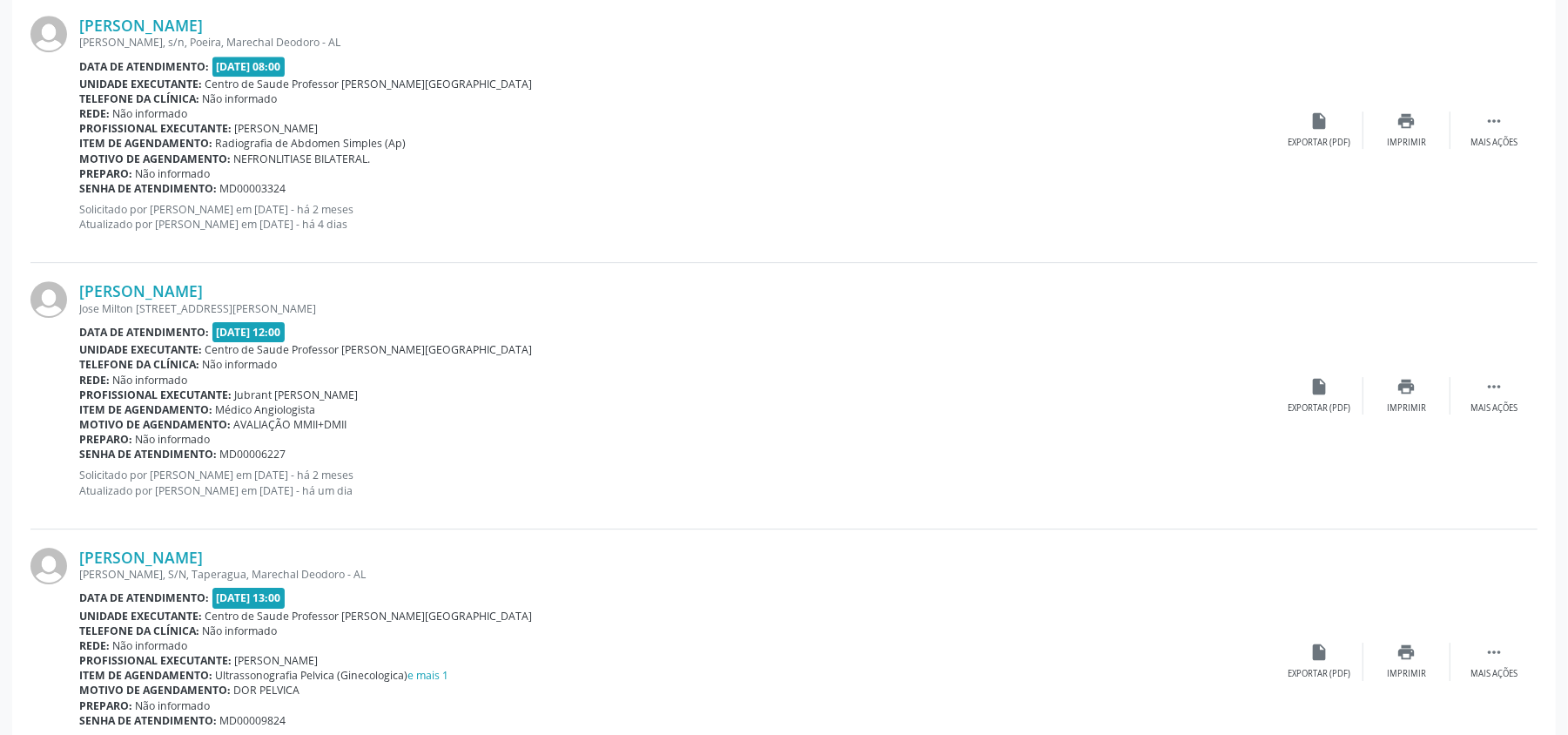
scroll to position [3946, 0]
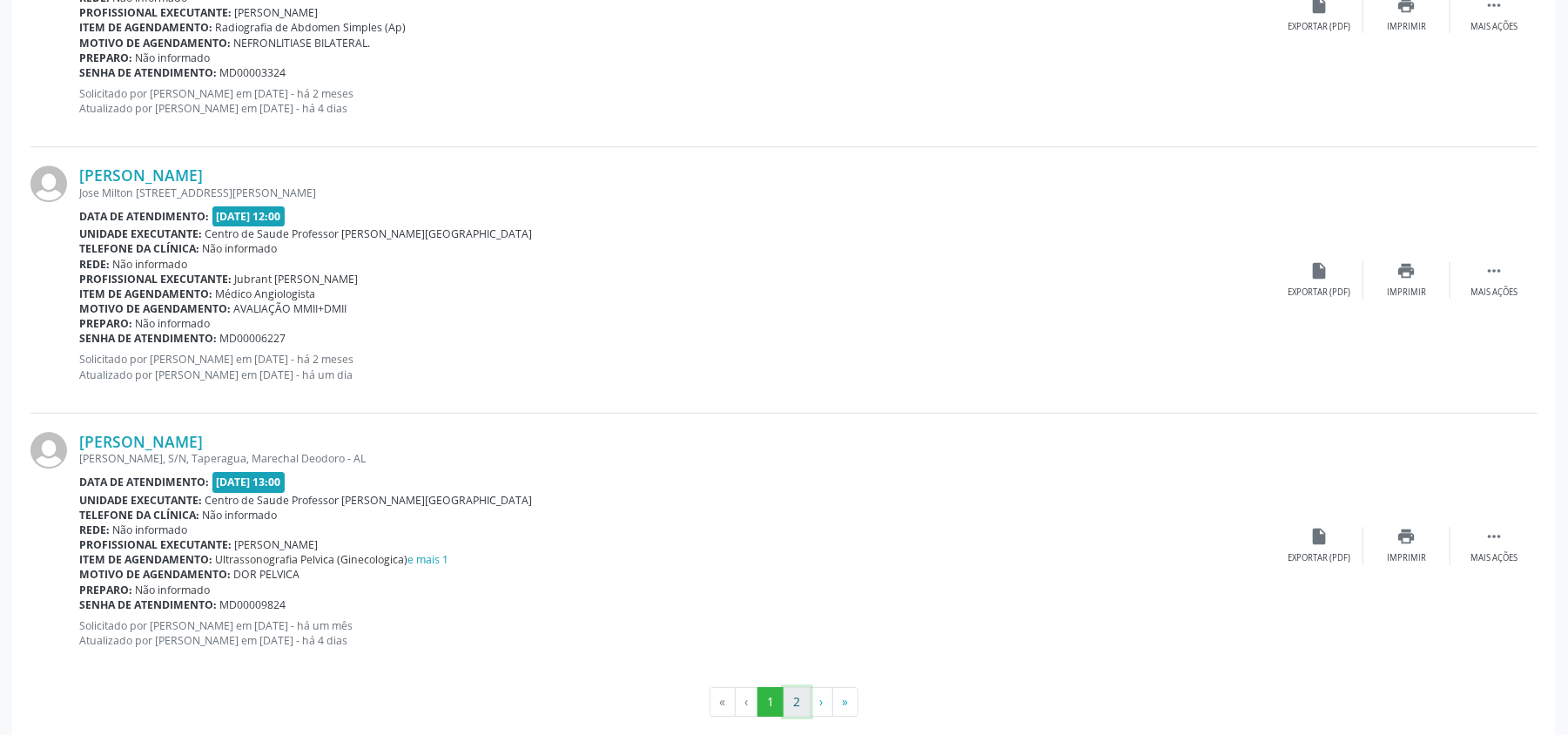
click at [795, 696] on button "2" at bounding box center [796, 701] width 27 height 30
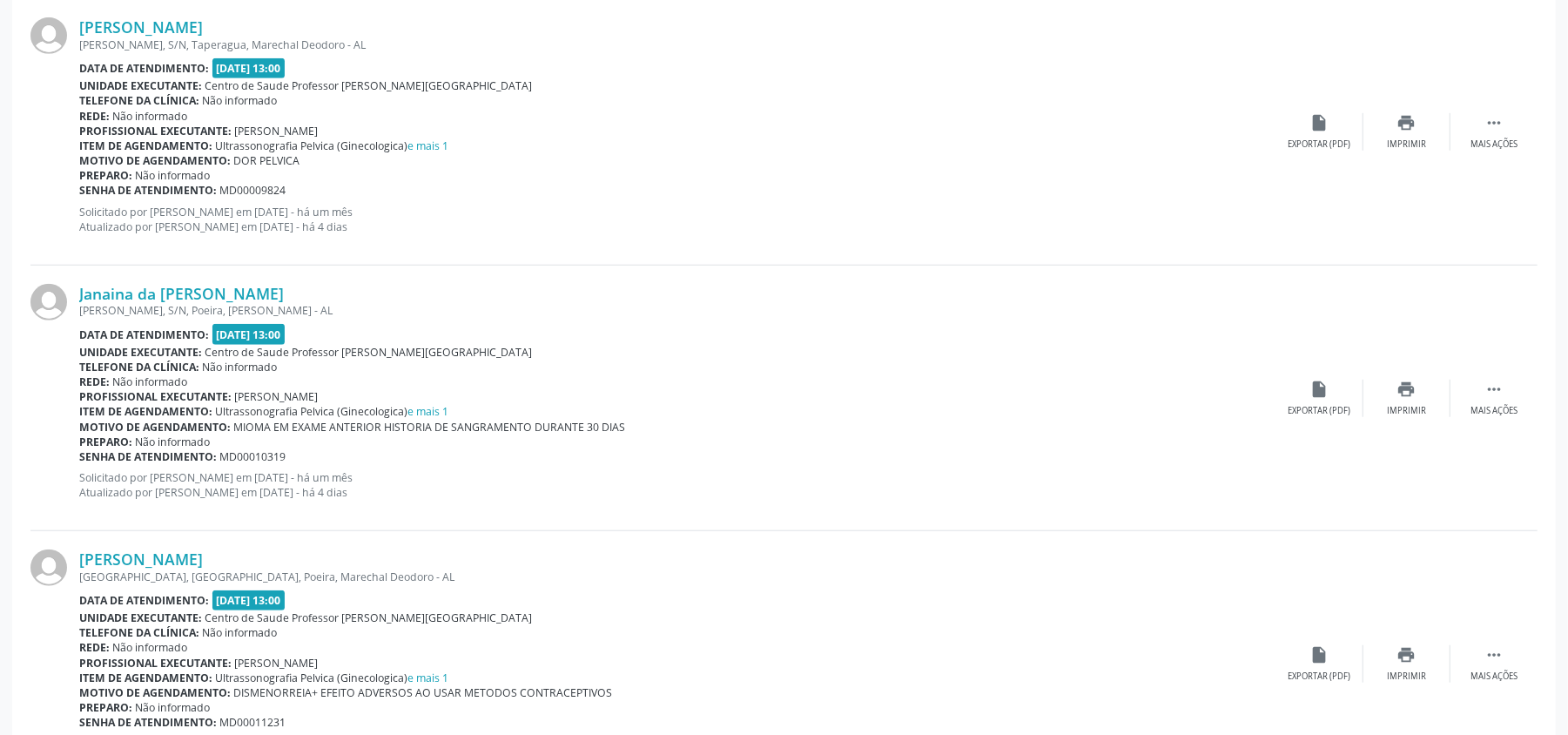
scroll to position [1222, 0]
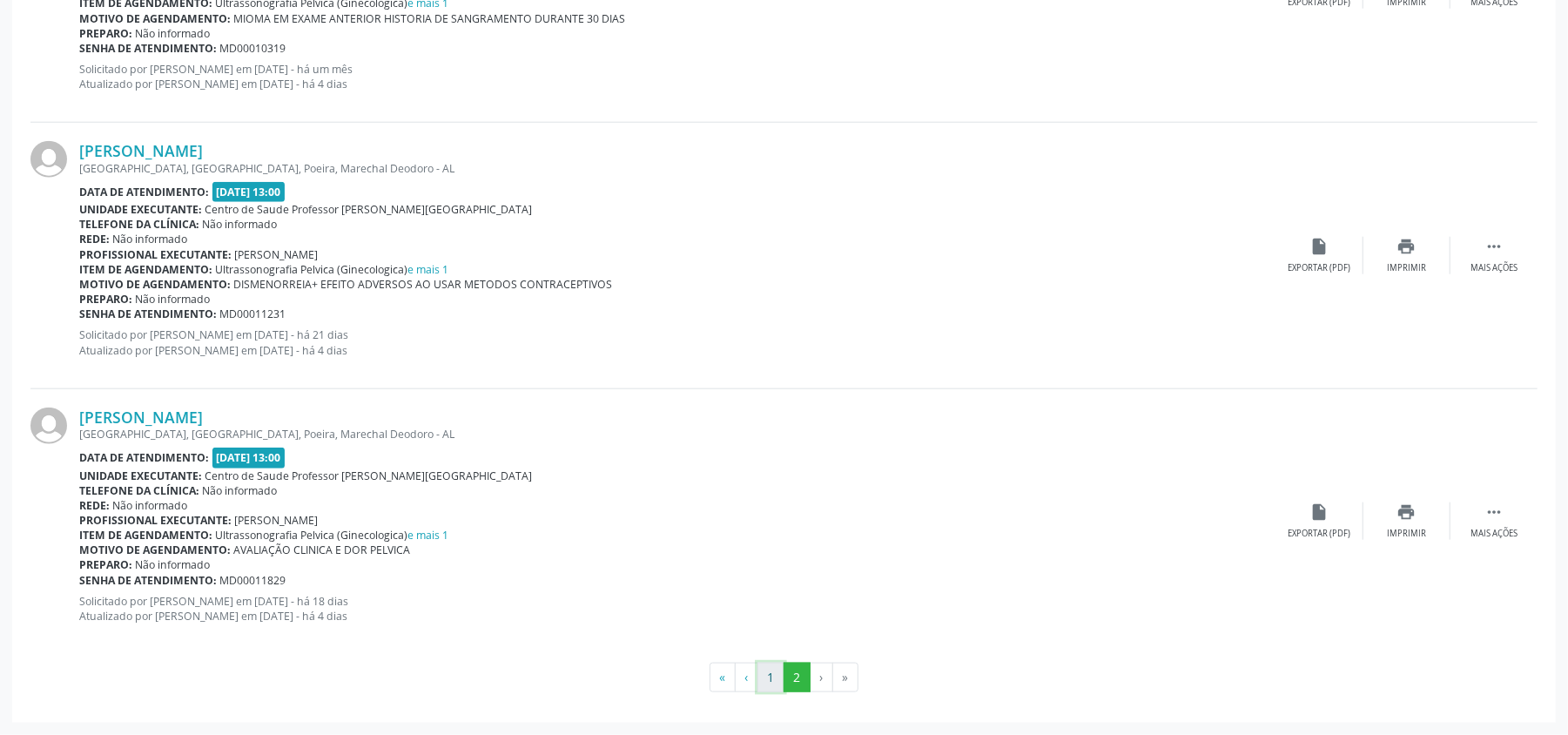
click at [779, 678] on button "1" at bounding box center [771, 678] width 27 height 30
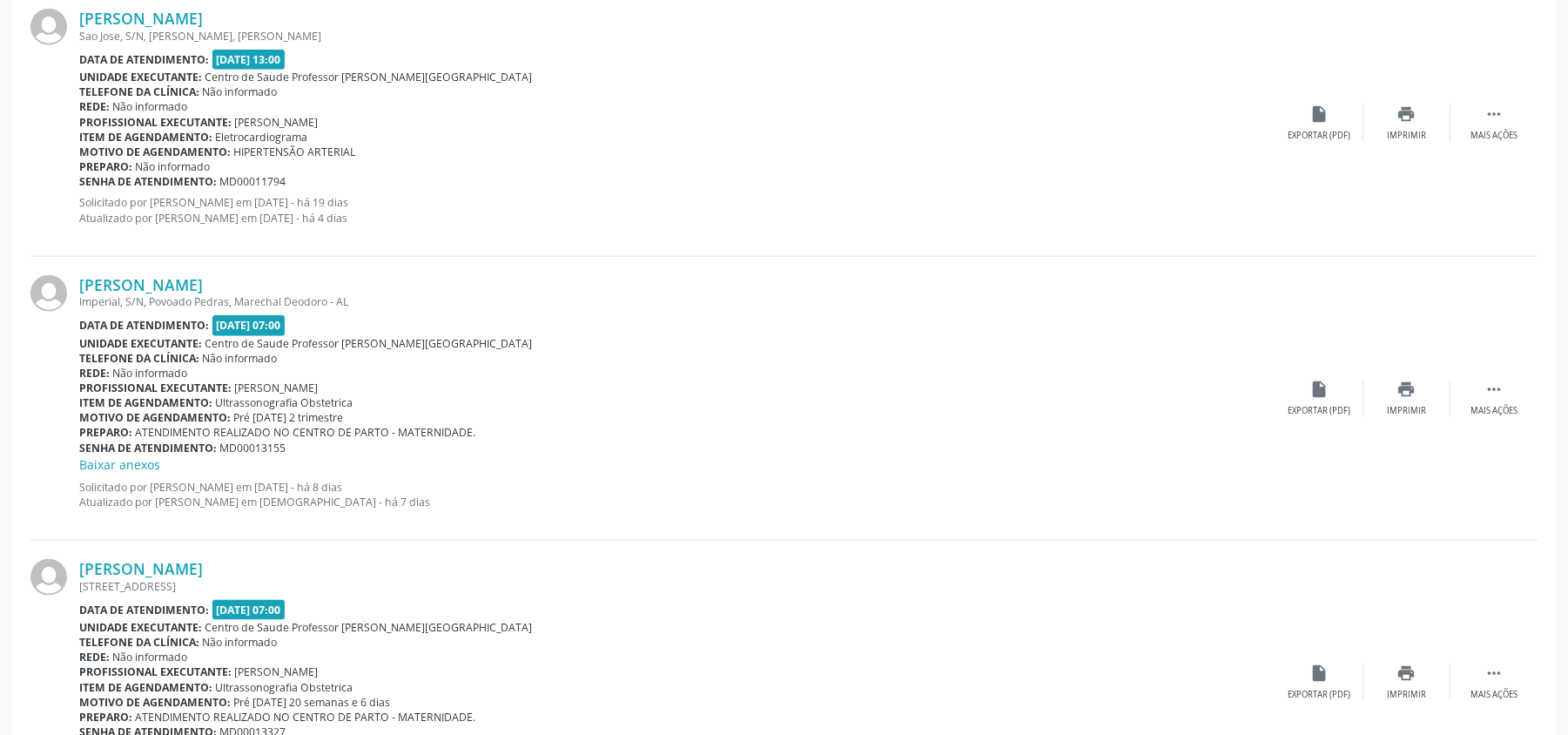
scroll to position [1393, 0]
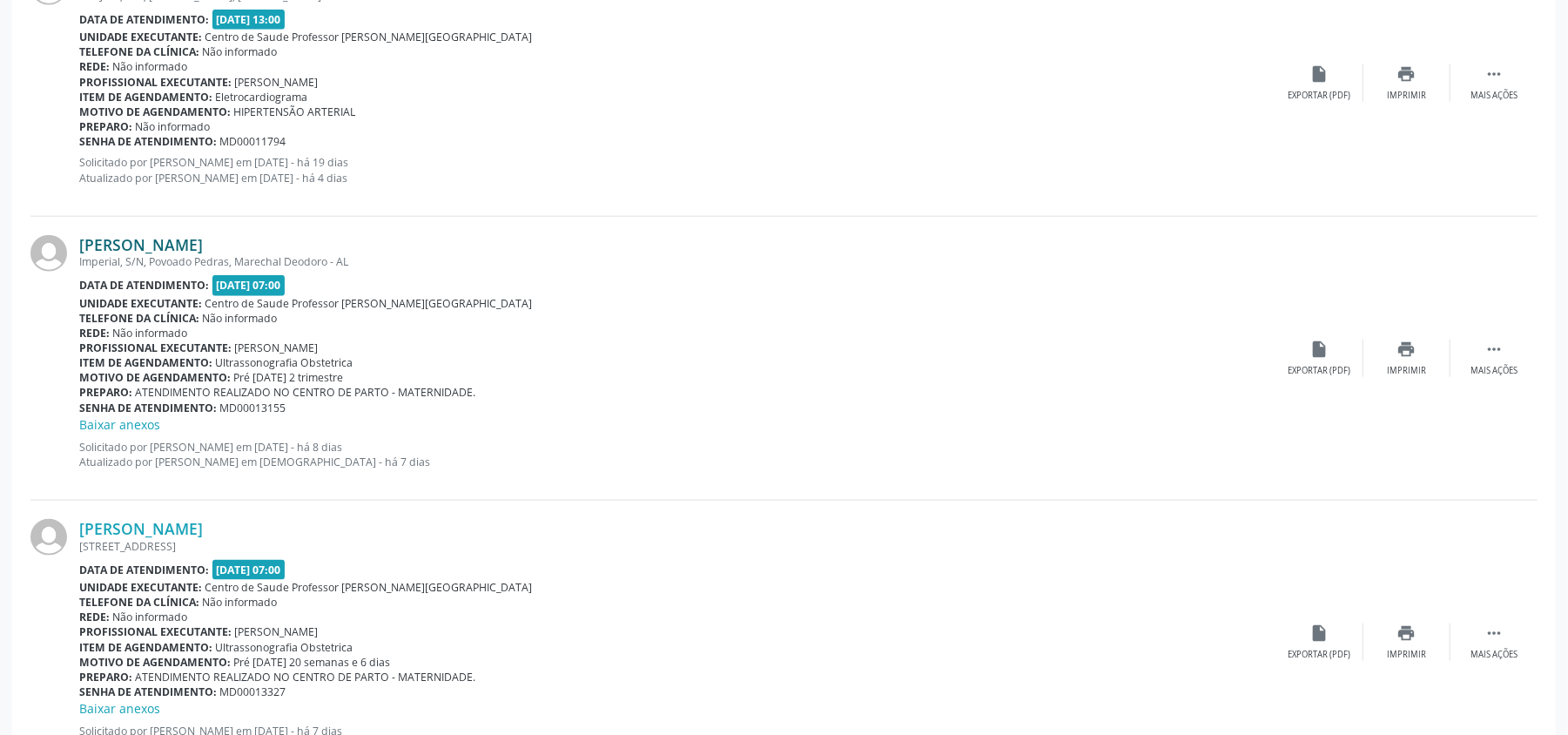
click at [144, 238] on link "[PERSON_NAME]" at bounding box center [140, 244] width 124 height 19
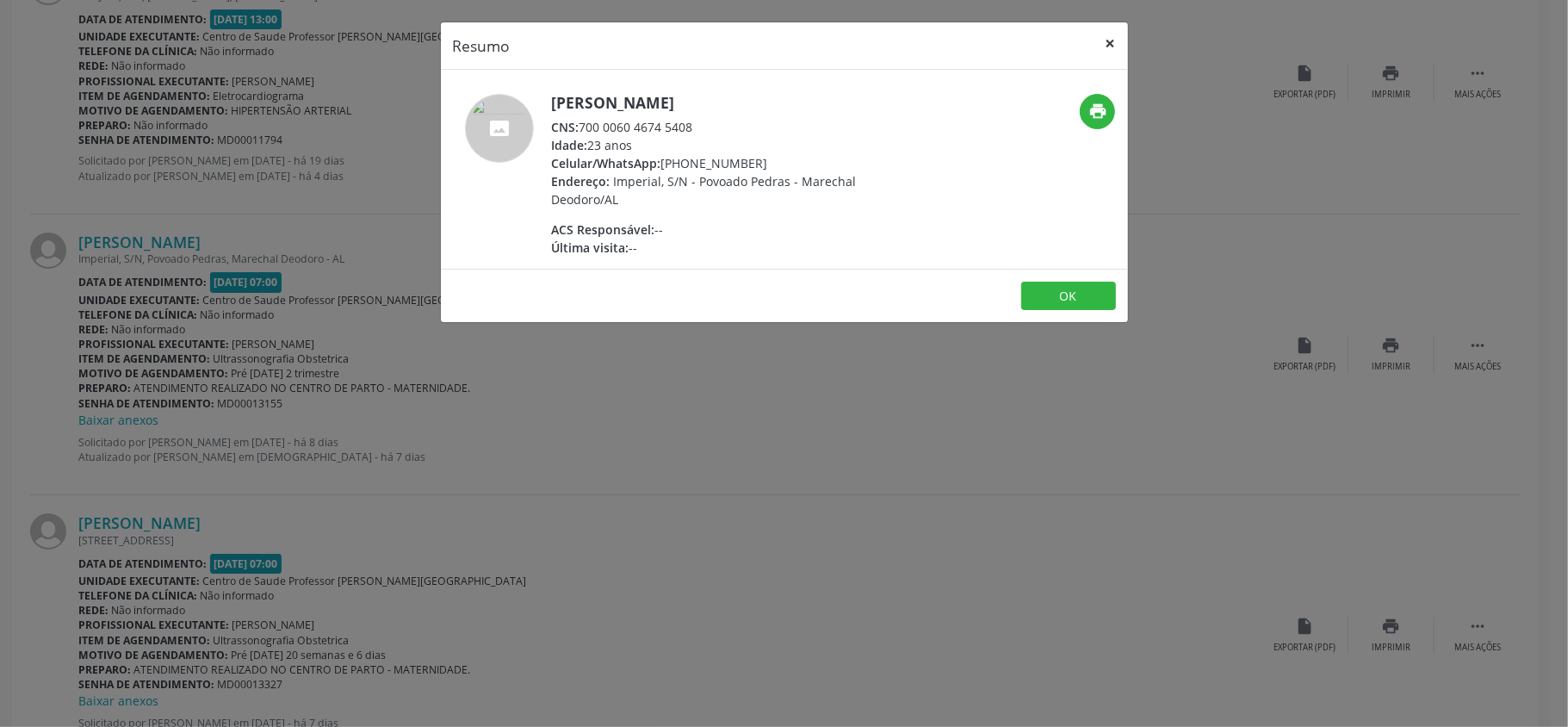
click at [1110, 48] on button "×" at bounding box center [1110, 43] width 34 height 42
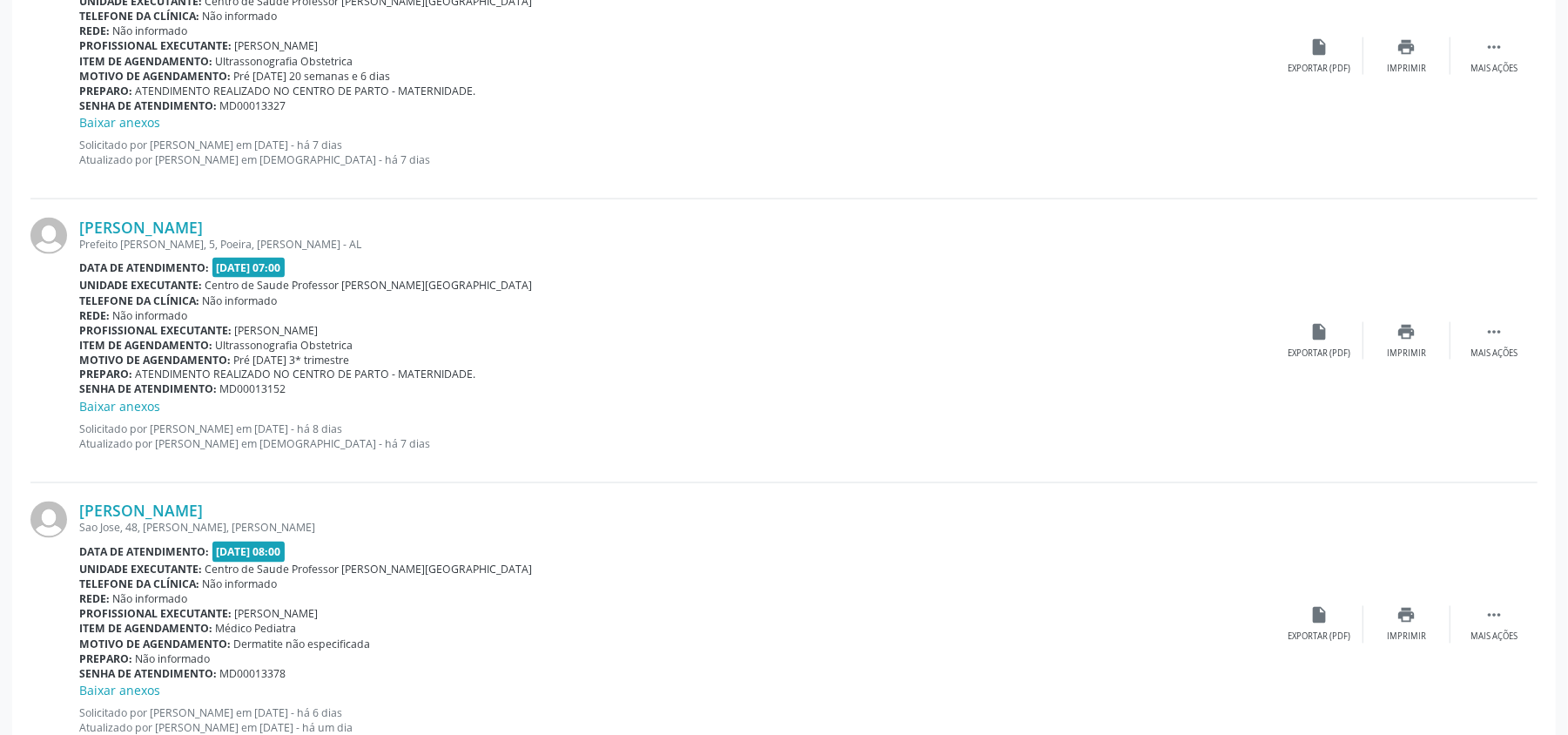
scroll to position [1973, 0]
